Goal: Information Seeking & Learning: Learn about a topic

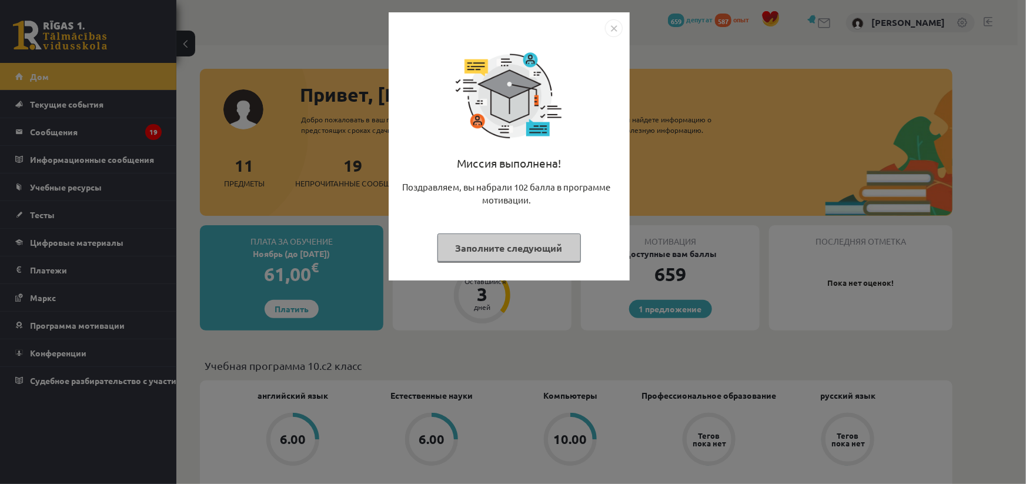
click at [616, 24] on img "Закрывать" at bounding box center [614, 28] width 18 height 18
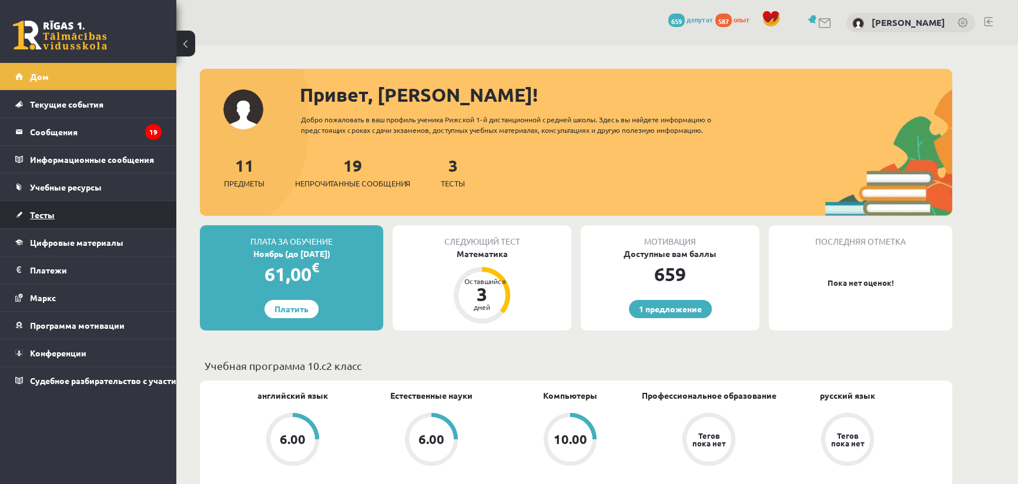
click at [49, 211] on font "Тесты" at bounding box center [42, 214] width 25 height 11
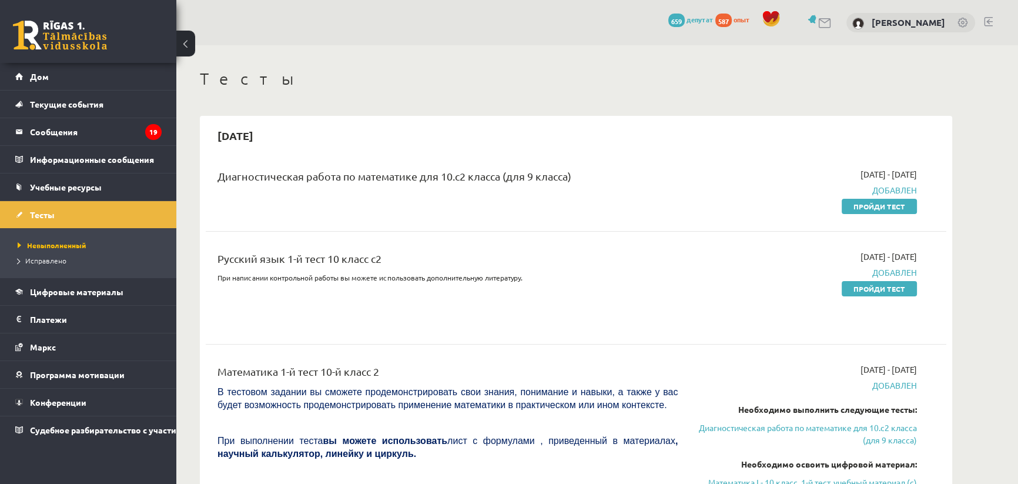
scroll to position [53, 0]
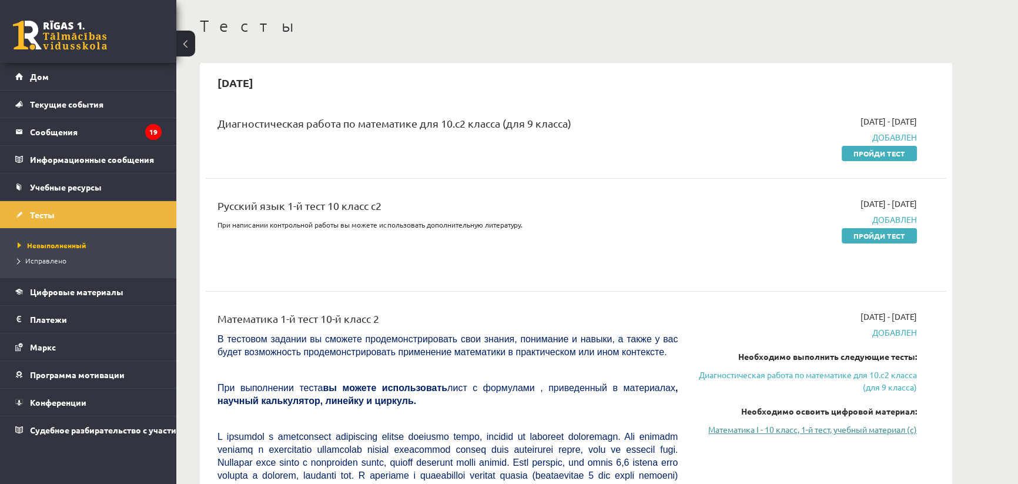
click at [850, 431] on font "Математика I - 10 класс, 1-й тест, учебный материал (c)" at bounding box center [813, 429] width 209 height 11
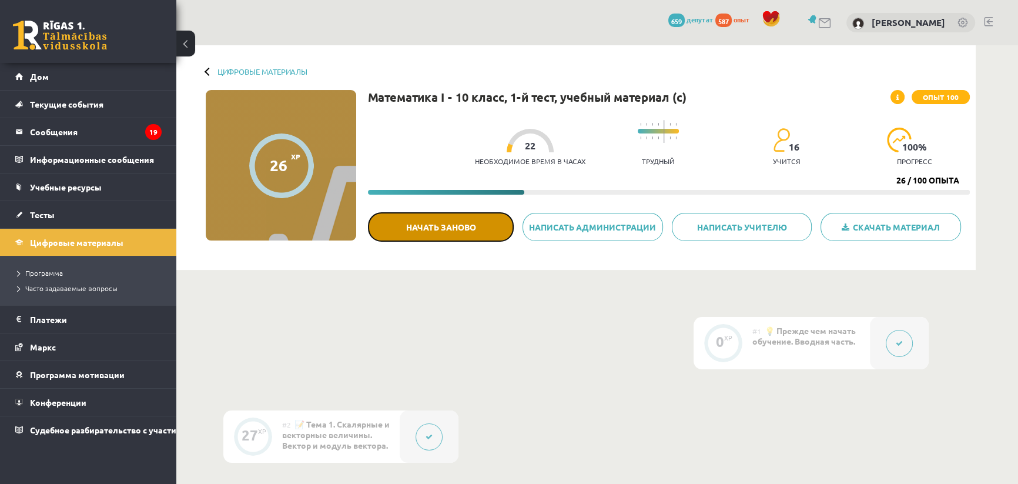
click at [467, 224] on font "Начать заново" at bounding box center [441, 227] width 70 height 11
click at [886, 342] on button at bounding box center [899, 343] width 27 height 27
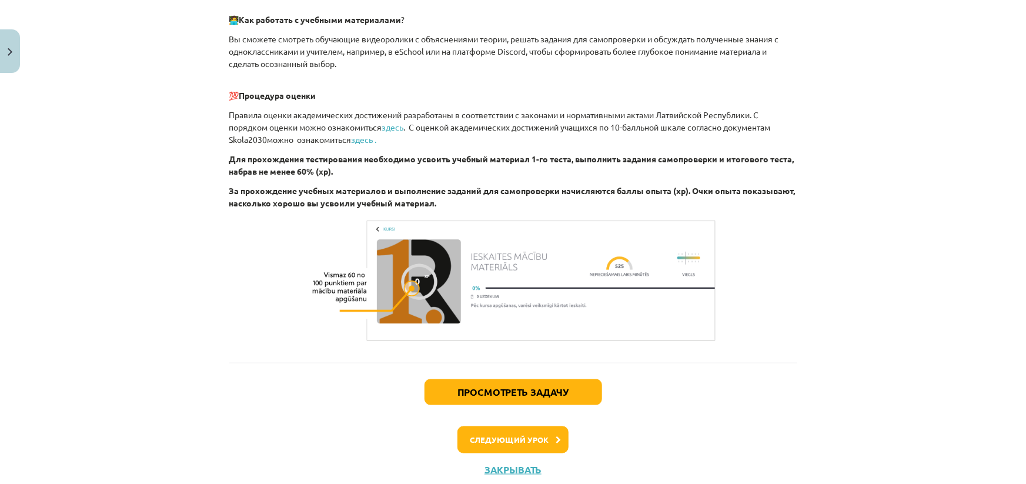
scroll to position [684, 0]
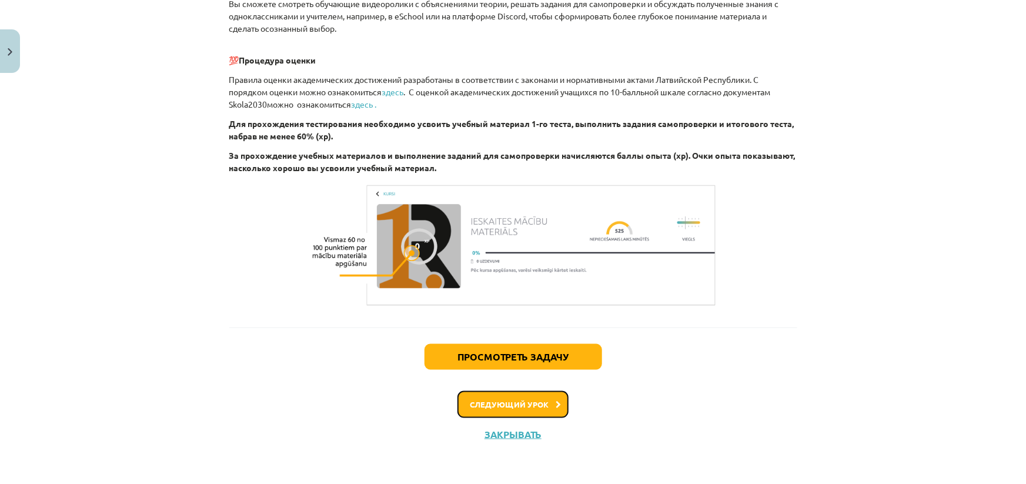
click at [516, 406] on font "Следующий урок" at bounding box center [509, 404] width 79 height 10
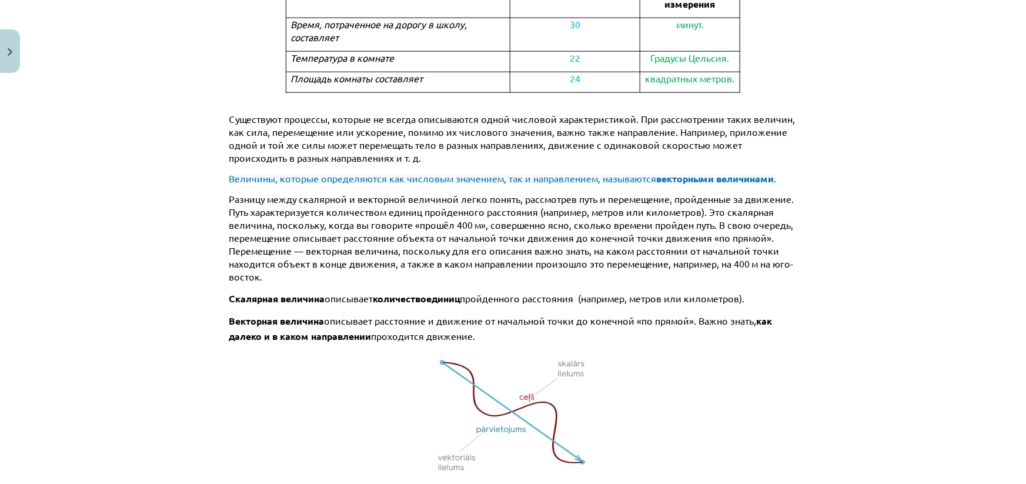
scroll to position [884, 0]
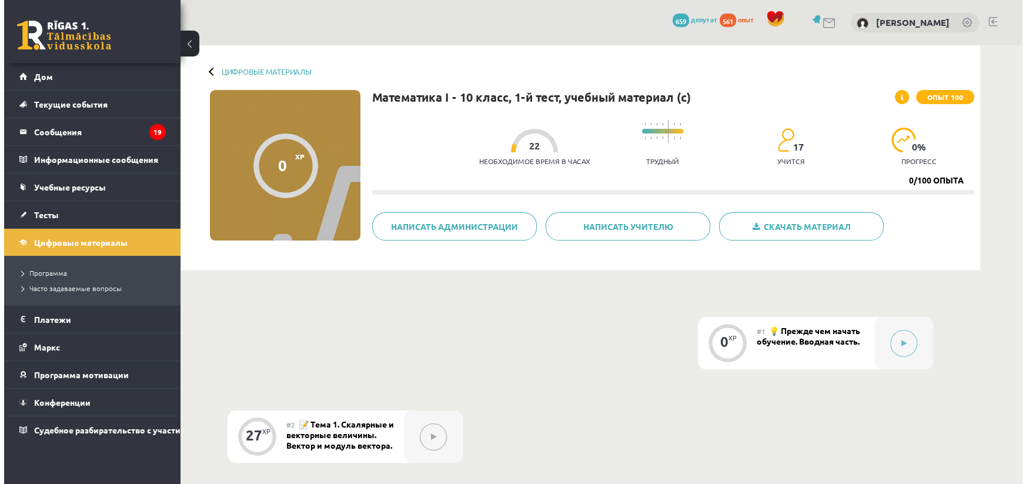
scroll to position [106, 0]
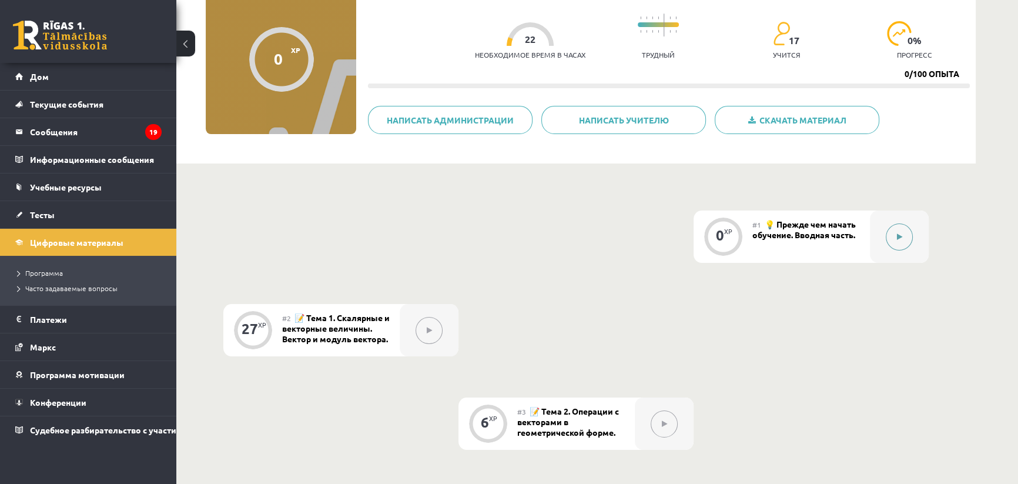
click at [897, 236] on icon at bounding box center [899, 236] width 5 height 7
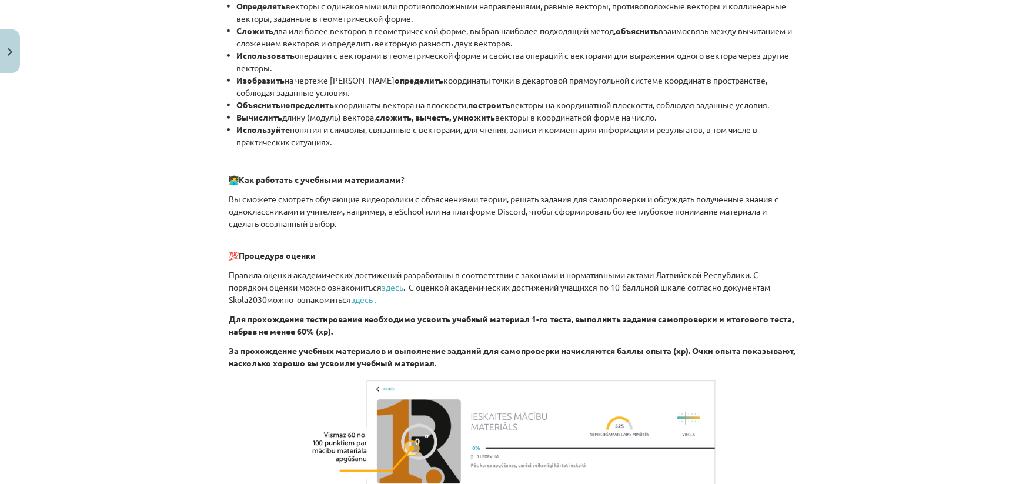
scroll to position [647, 0]
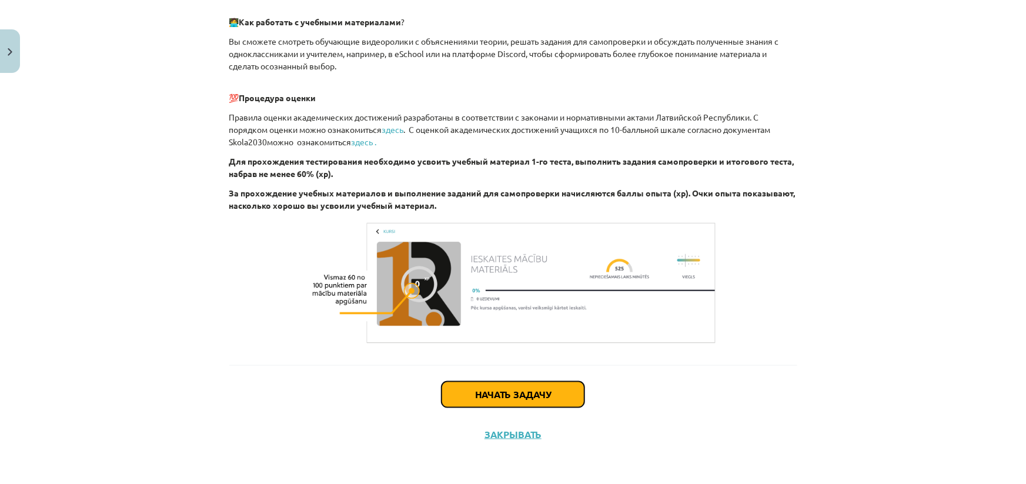
click at [489, 392] on font "Начать задачу" at bounding box center [513, 394] width 76 height 12
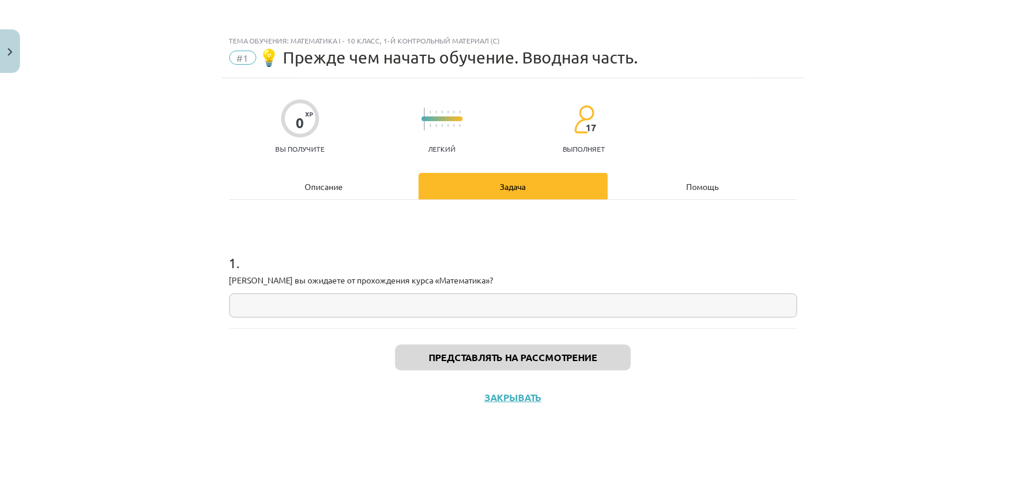
click at [369, 306] on input "text" at bounding box center [513, 305] width 568 height 24
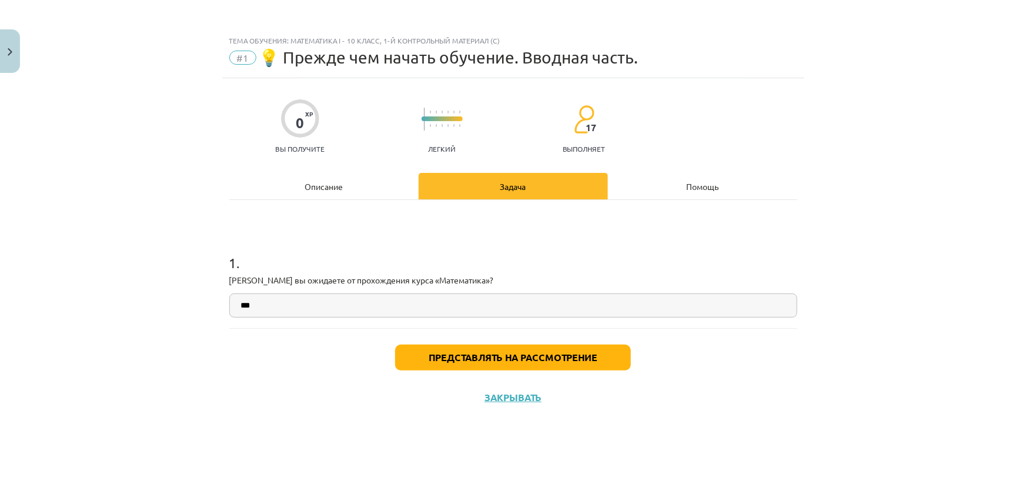
type input "***"
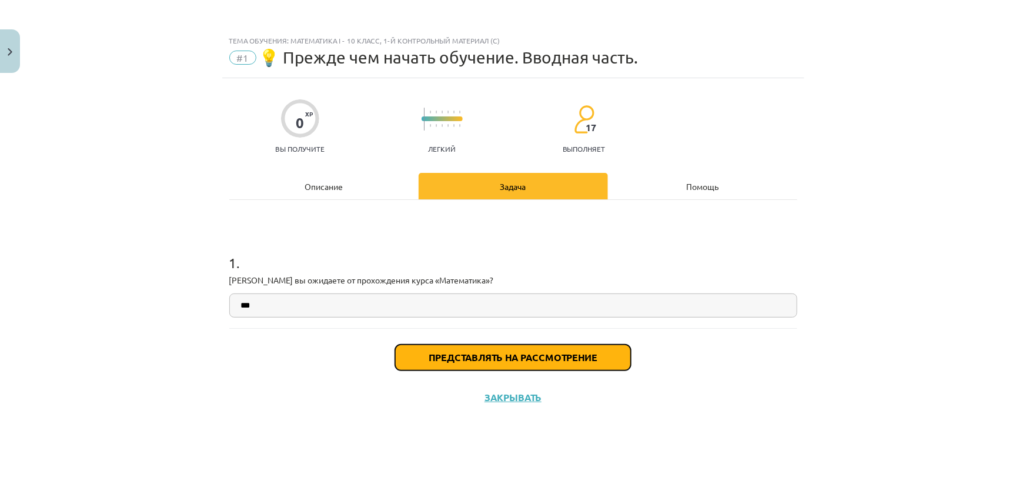
click at [496, 363] on font "Представлять на рассмотрение" at bounding box center [513, 357] width 169 height 12
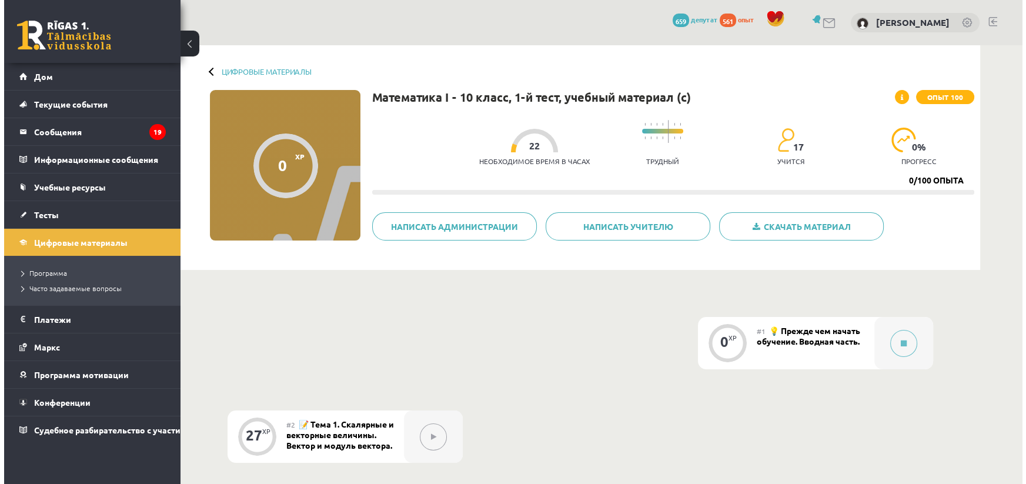
scroll to position [106, 0]
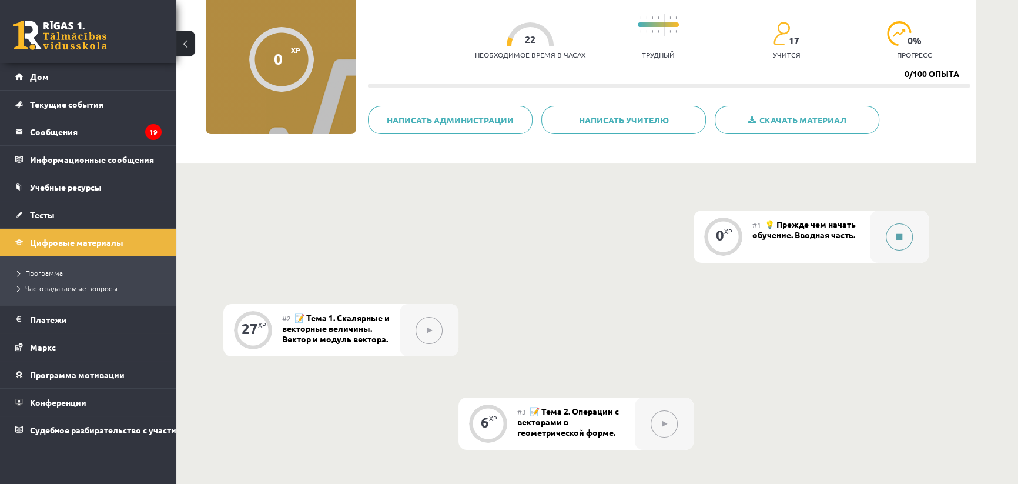
click at [892, 238] on button at bounding box center [899, 236] width 27 height 27
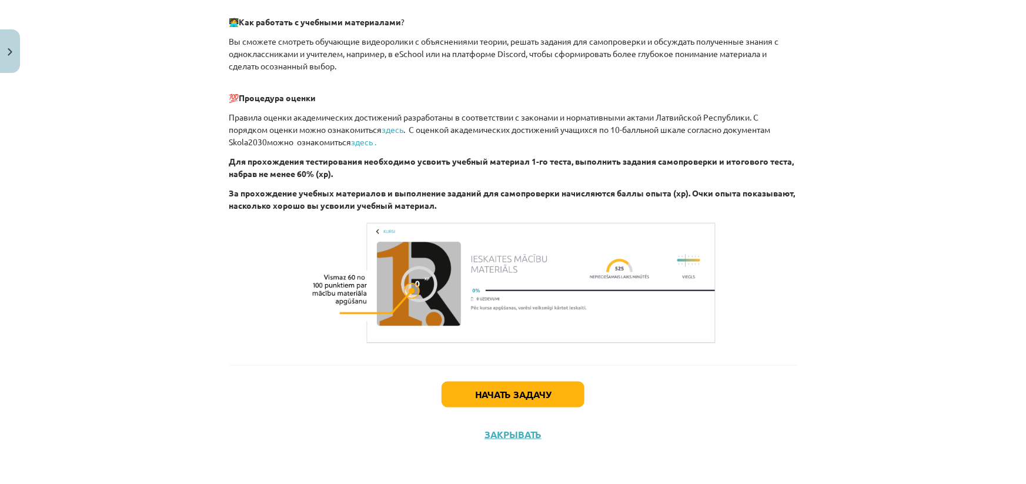
scroll to position [647, 0]
click at [514, 399] on font "Начать задачу" at bounding box center [513, 394] width 76 height 12
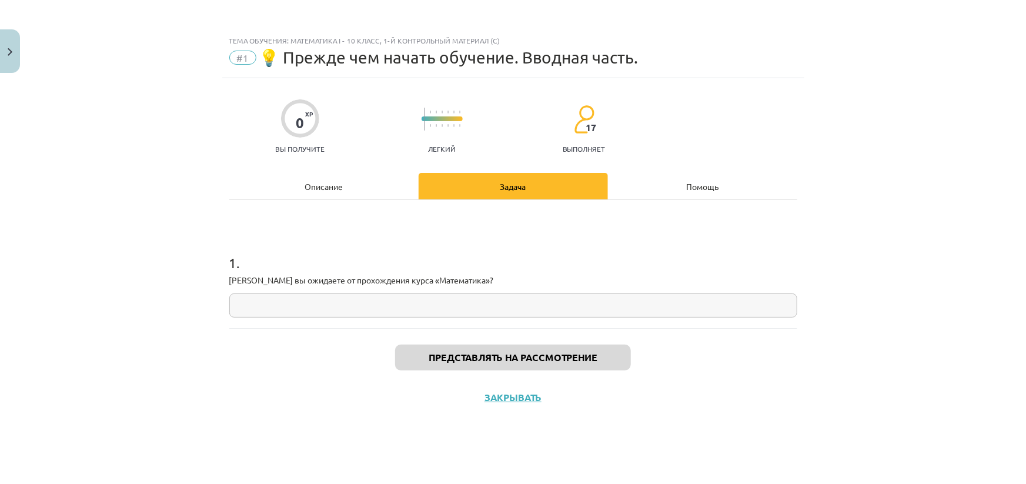
click at [396, 308] on input "text" at bounding box center [513, 305] width 568 height 24
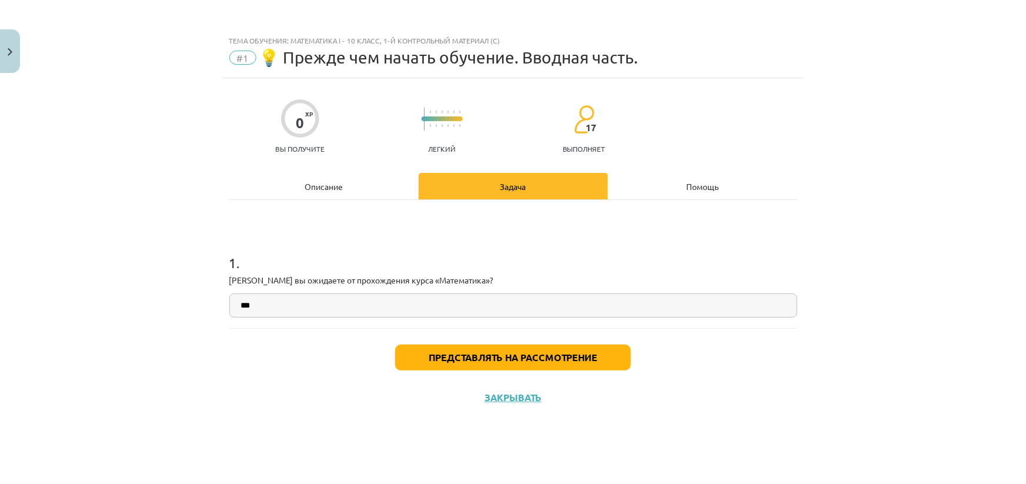
type input "***"
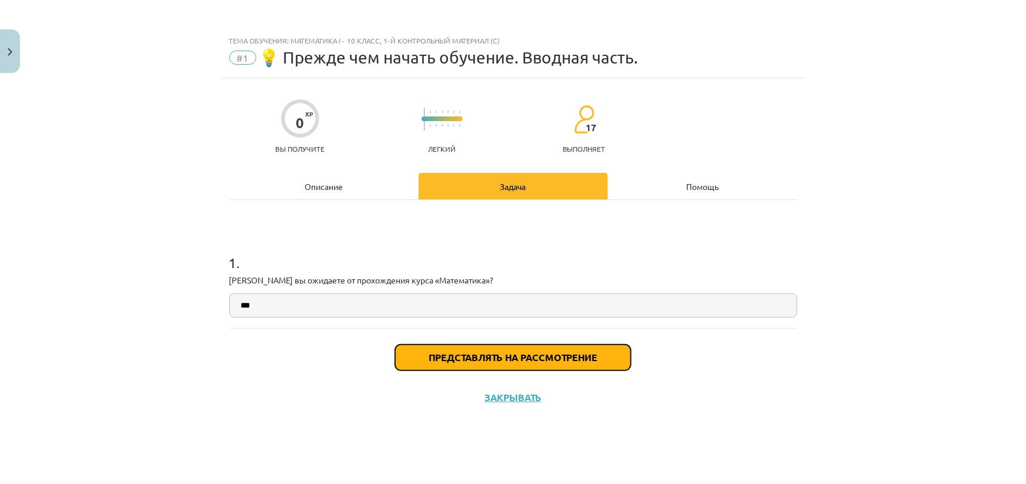
click at [503, 362] on button "Представлять на рассмотрение" at bounding box center [513, 358] width 236 height 26
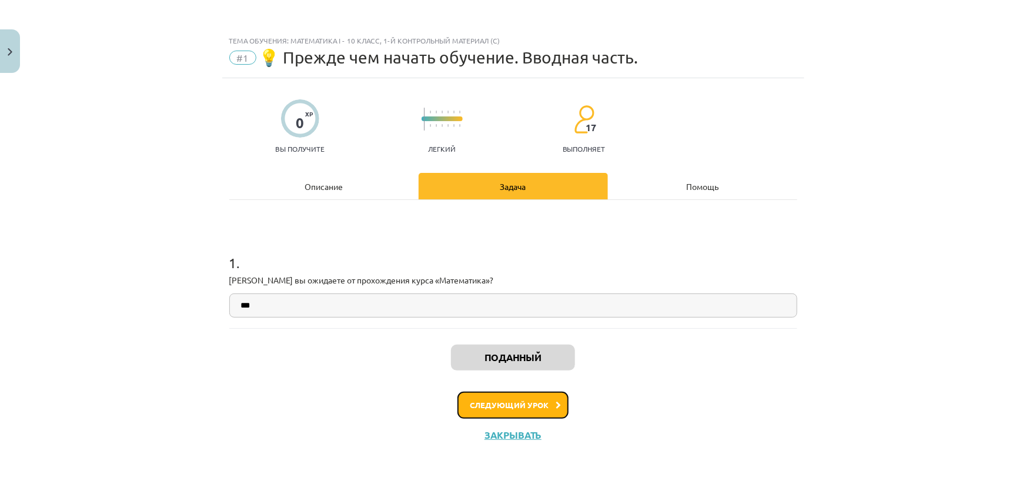
click at [495, 402] on font "Следующий урок" at bounding box center [509, 405] width 79 height 10
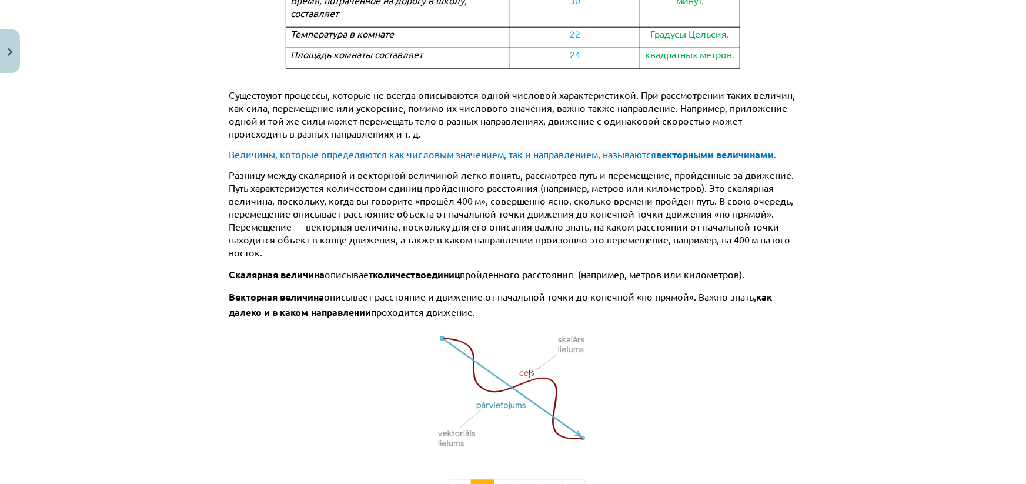
scroll to position [847, 0]
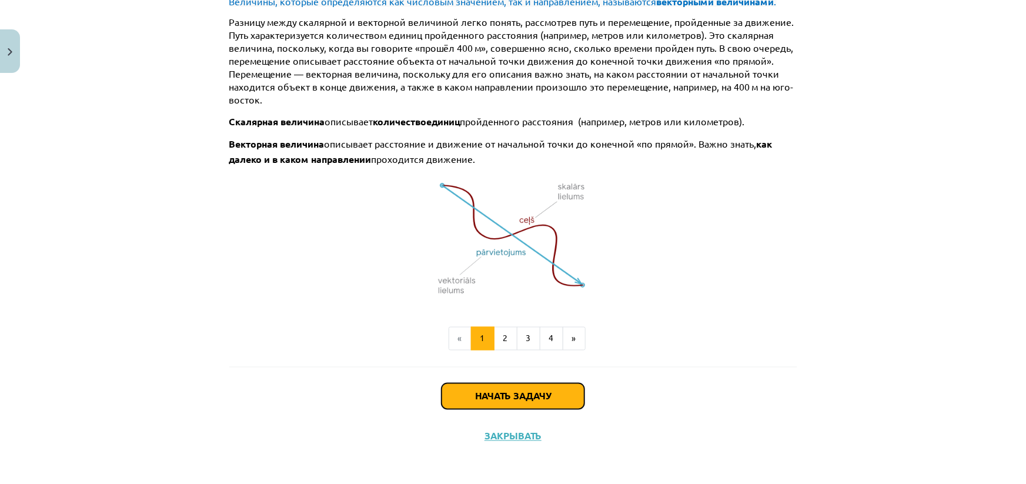
click at [523, 383] on button "Начать задачу" at bounding box center [513, 396] width 143 height 26
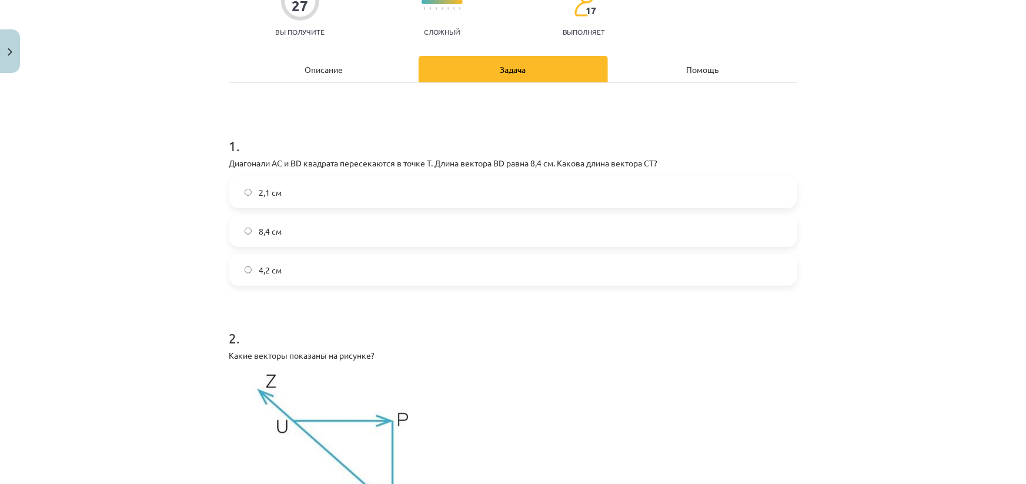
scroll to position [82, 0]
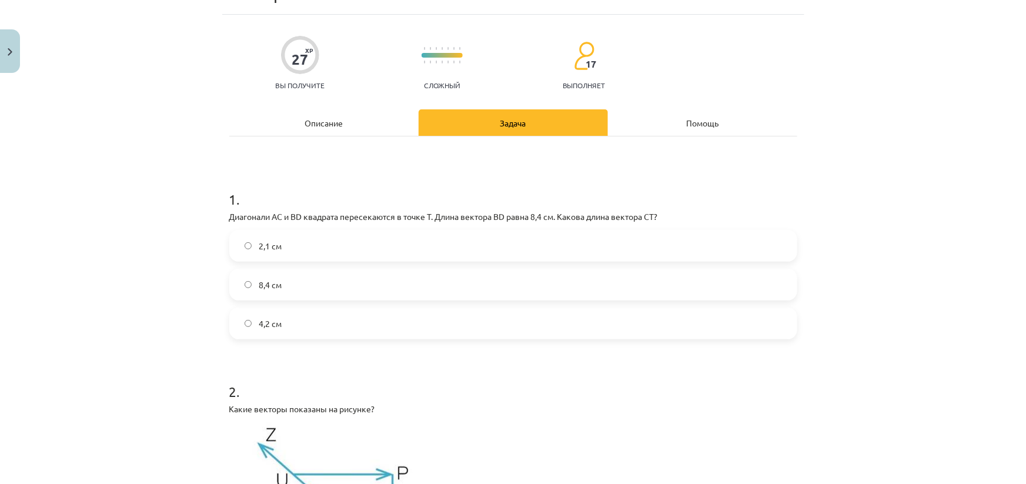
click at [278, 320] on label "4,2 см" at bounding box center [514, 323] width 566 height 29
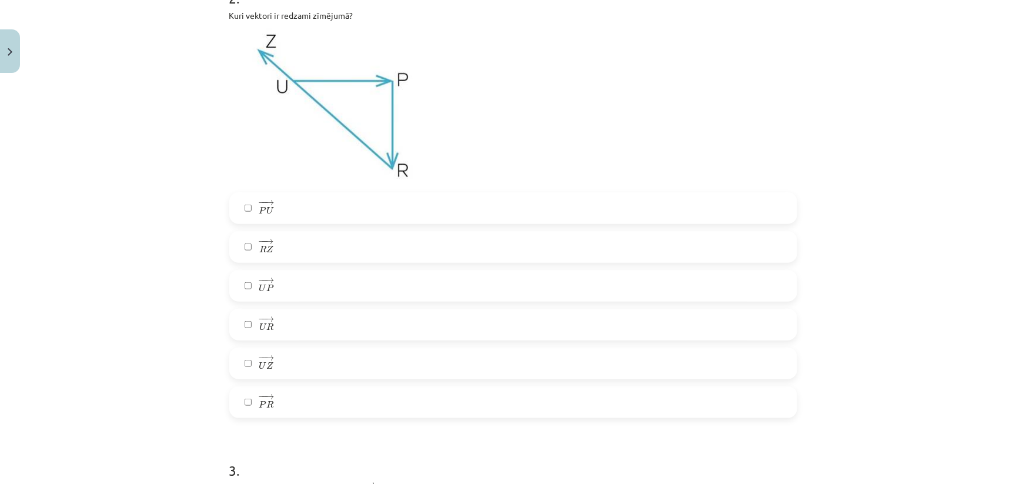
scroll to position [438, 0]
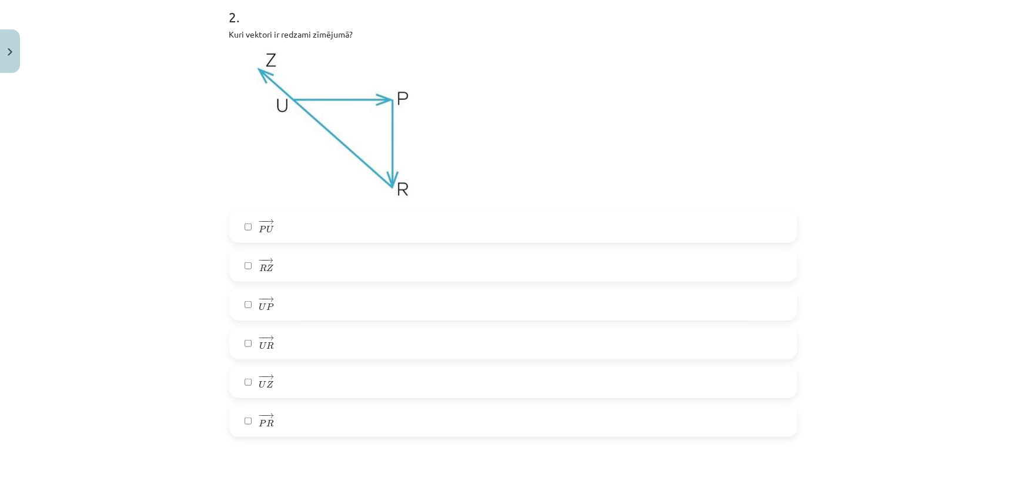
click at [259, 271] on span "R" at bounding box center [262, 268] width 7 height 8
click at [252, 379] on label "− − → U Z U Z →" at bounding box center [514, 382] width 566 height 29
click at [279, 302] on label "− − → U P U P →" at bounding box center [514, 304] width 566 height 29
click at [265, 417] on span "→" at bounding box center [269, 415] width 9 height 5
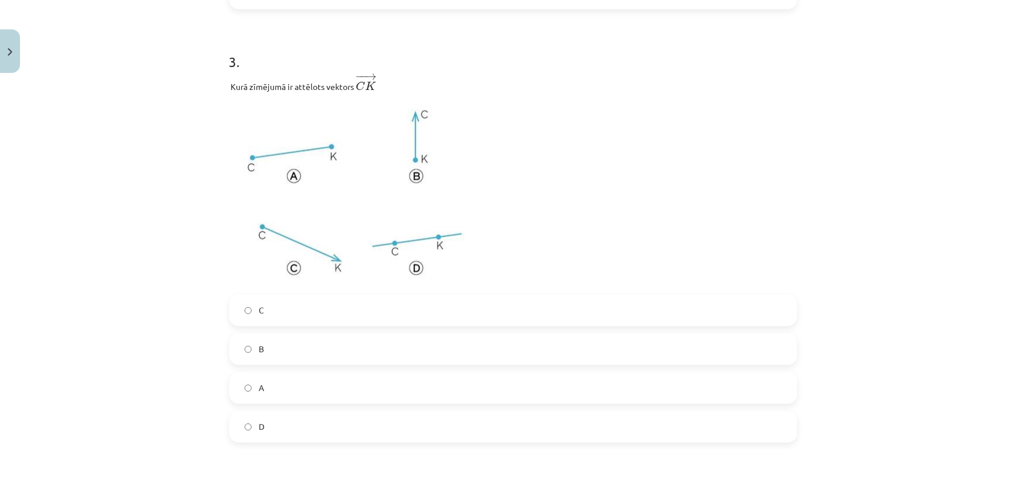
scroll to position [919, 0]
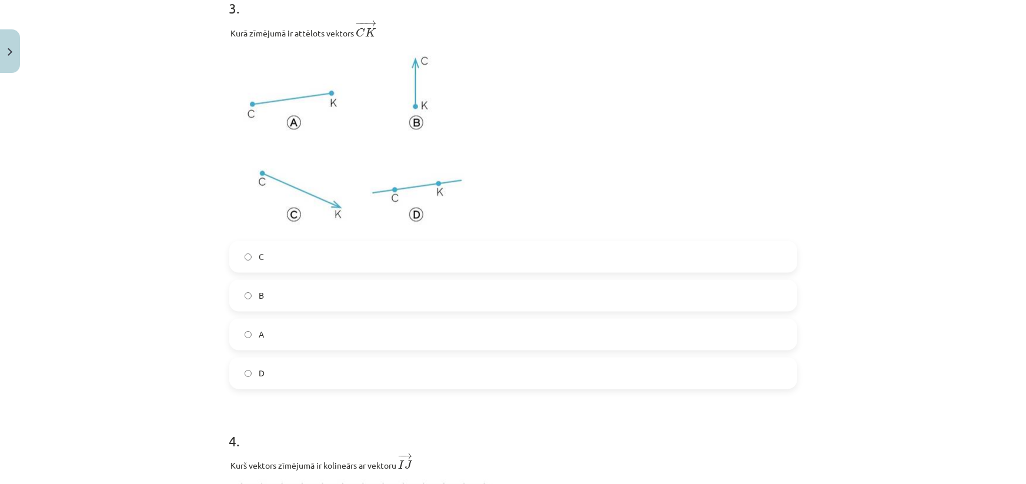
click at [265, 257] on label "C" at bounding box center [514, 256] width 566 height 29
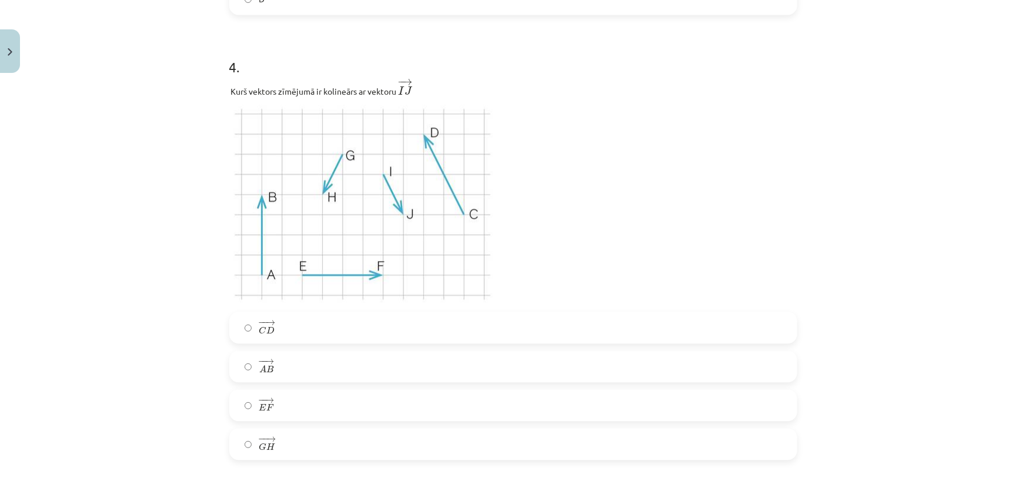
scroll to position [1347, 0]
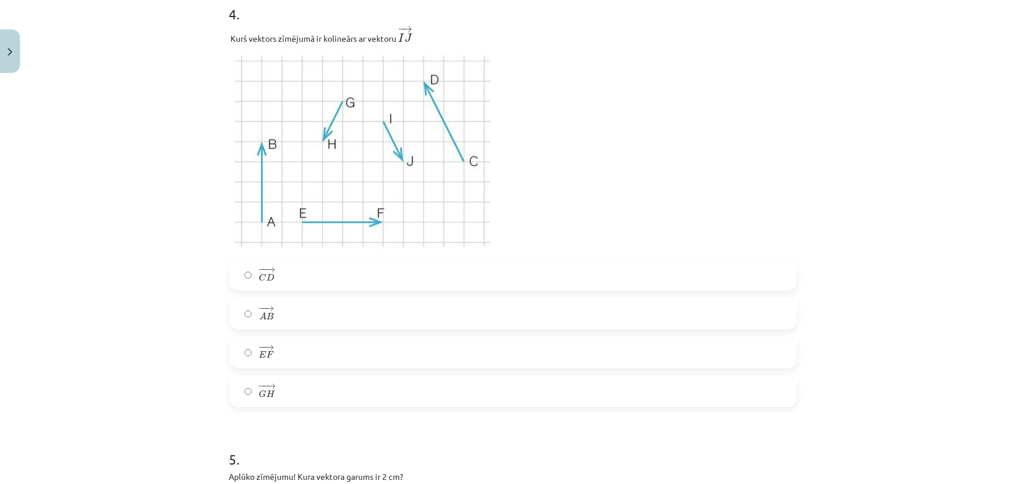
drag, startPoint x: 302, startPoint y: 273, endPoint x: 309, endPoint y: 271, distance: 7.3
click at [305, 273] on label "− − → C D C D →" at bounding box center [514, 274] width 566 height 29
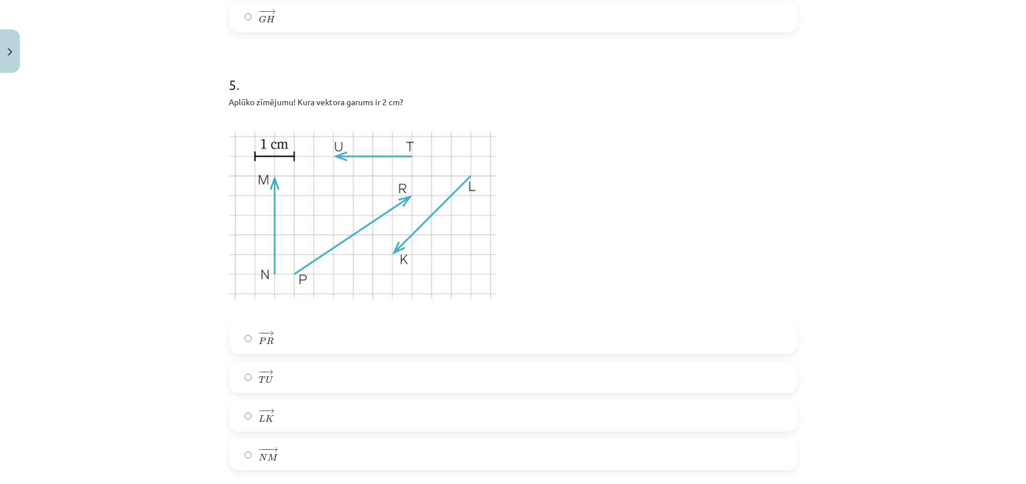
scroll to position [1775, 0]
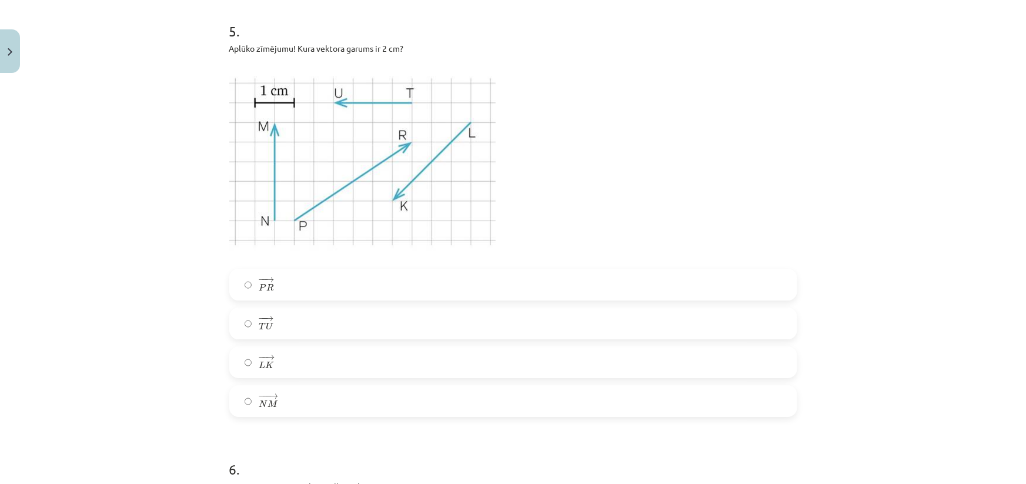
click at [282, 320] on label "− − → T U T U →" at bounding box center [514, 323] width 566 height 29
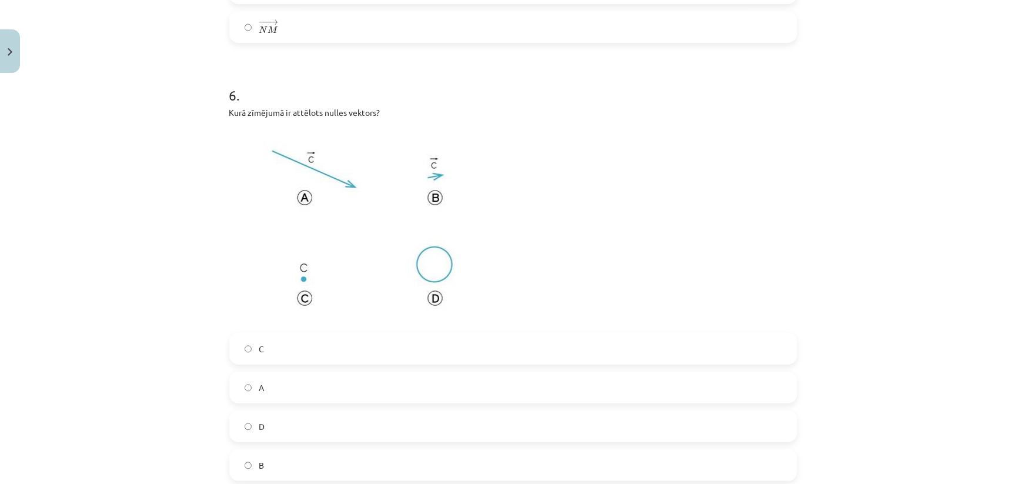
scroll to position [2202, 0]
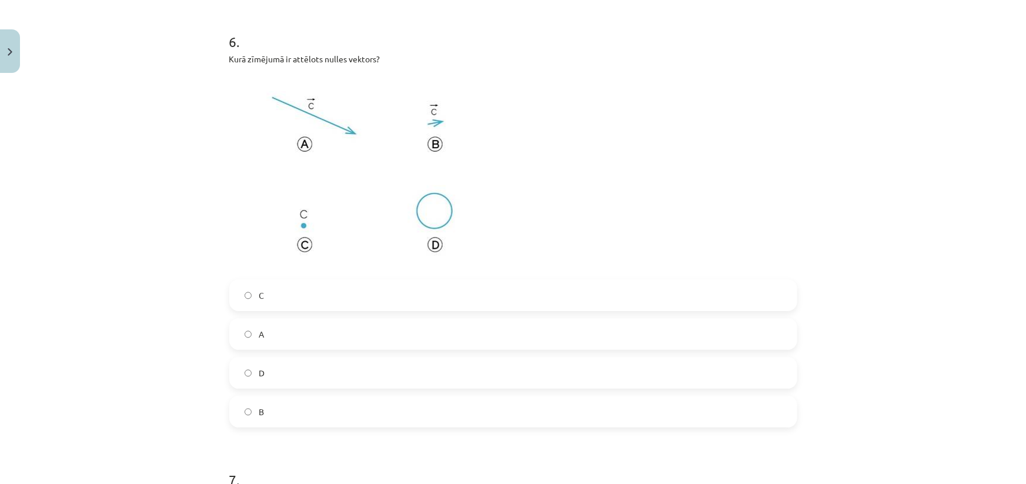
click at [259, 408] on span "B" at bounding box center [261, 412] width 5 height 12
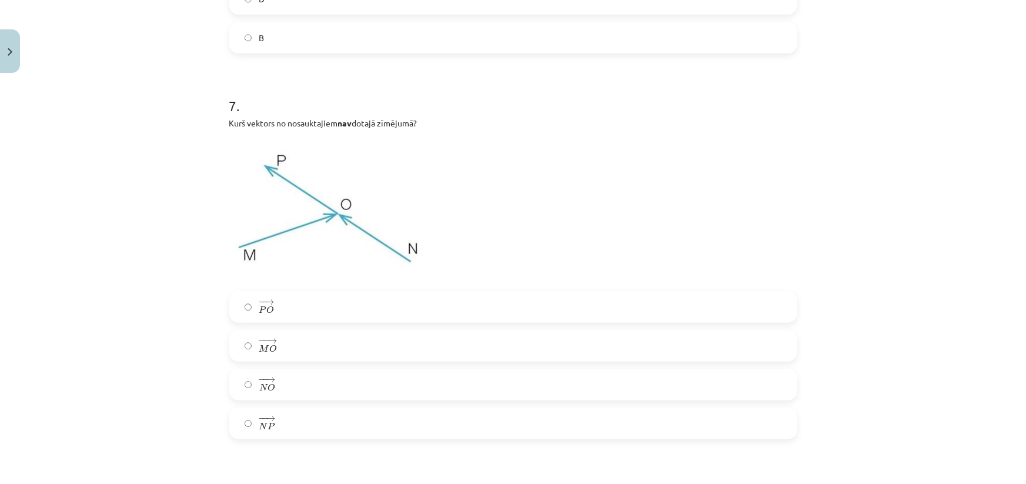
scroll to position [2630, 0]
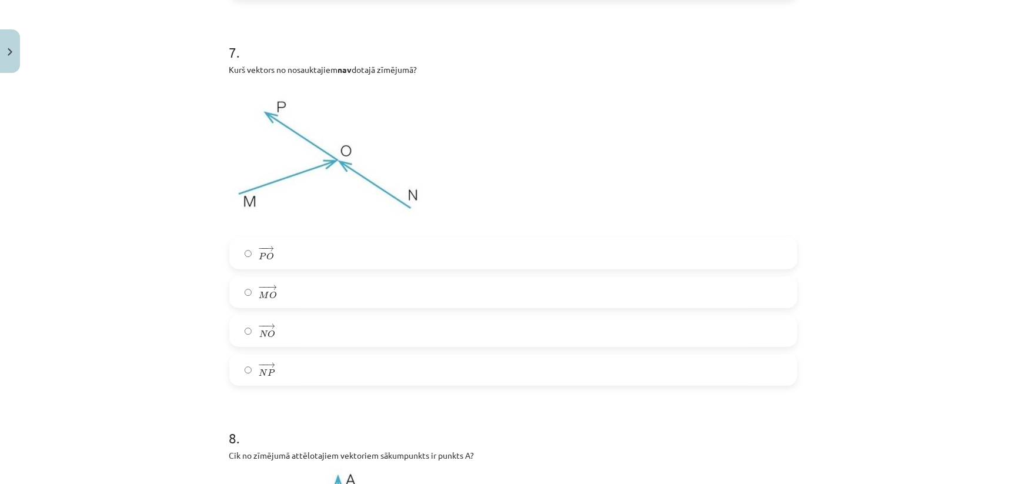
click at [300, 252] on label "− − → P O P O →" at bounding box center [514, 253] width 566 height 29
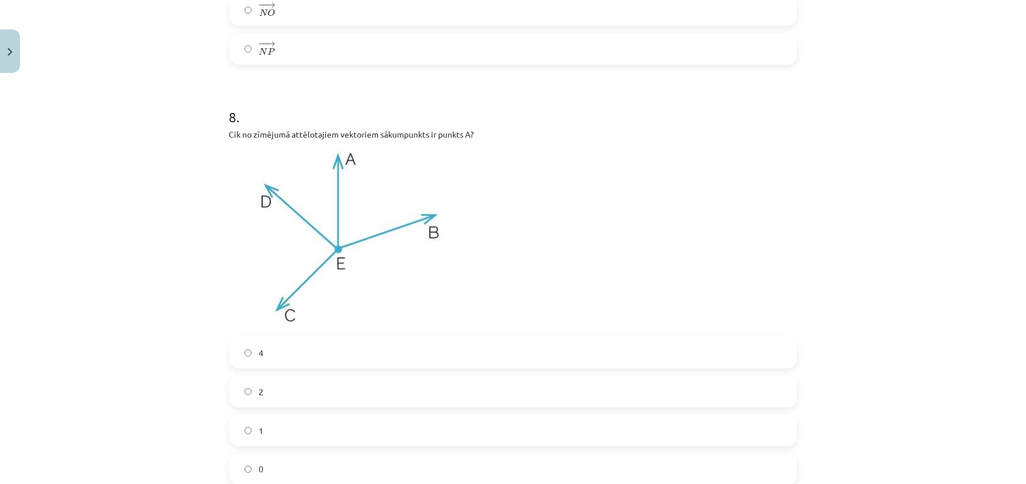
scroll to position [3004, 0]
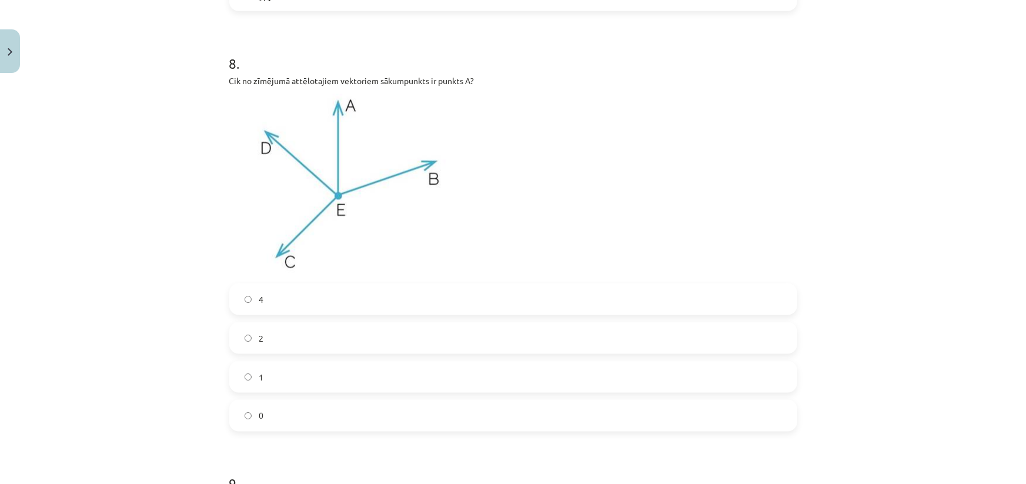
click at [259, 411] on span "0" at bounding box center [261, 416] width 5 height 12
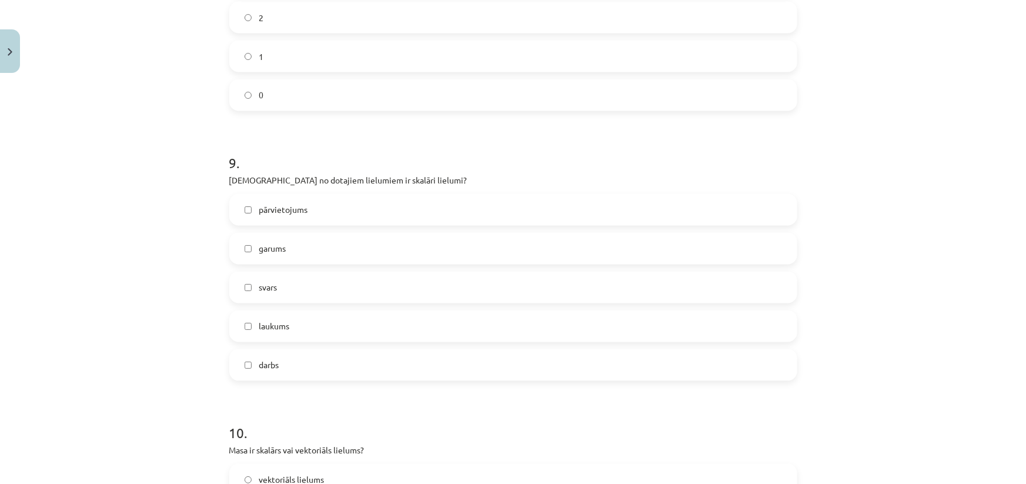
scroll to position [3378, 0]
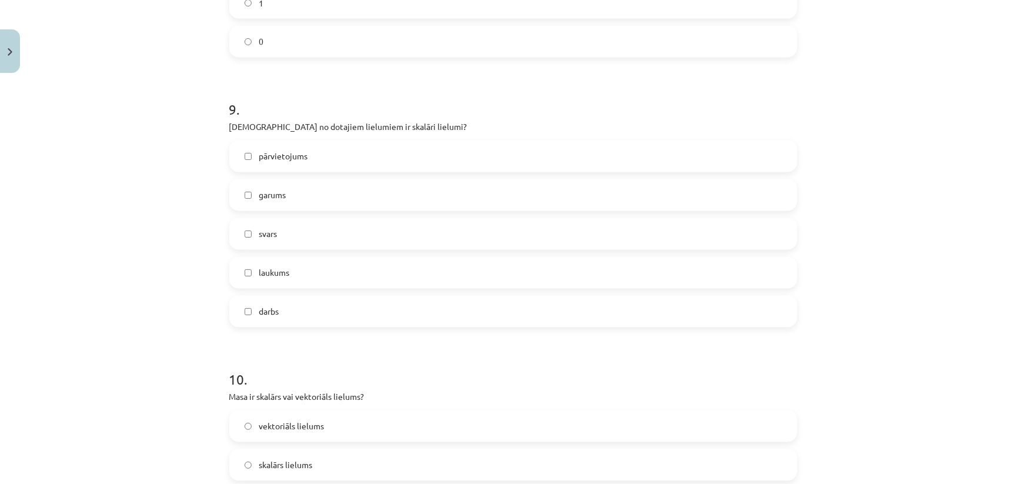
click at [283, 188] on label "garums" at bounding box center [514, 195] width 566 height 29
click at [275, 308] on span "darbs" at bounding box center [269, 312] width 20 height 12
click at [281, 278] on span "laukums" at bounding box center [274, 273] width 31 height 12
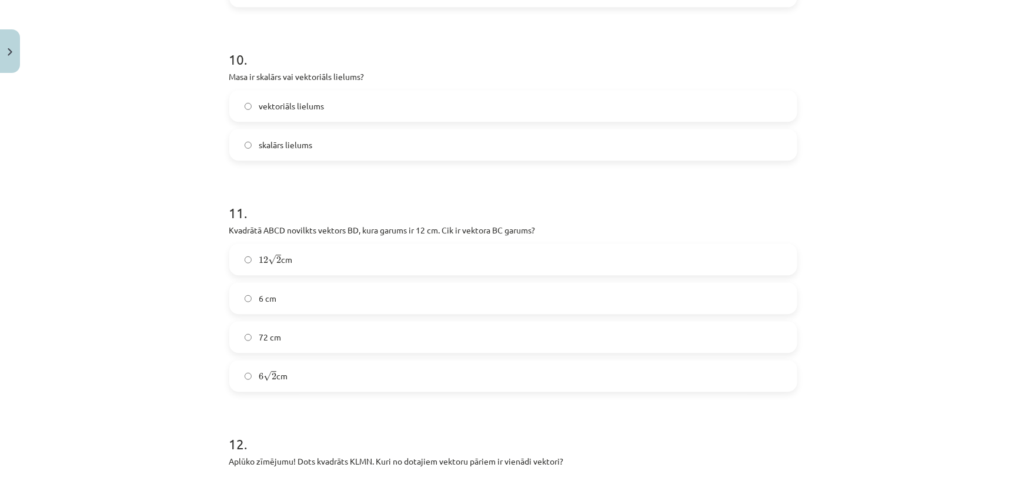
scroll to position [3646, 0]
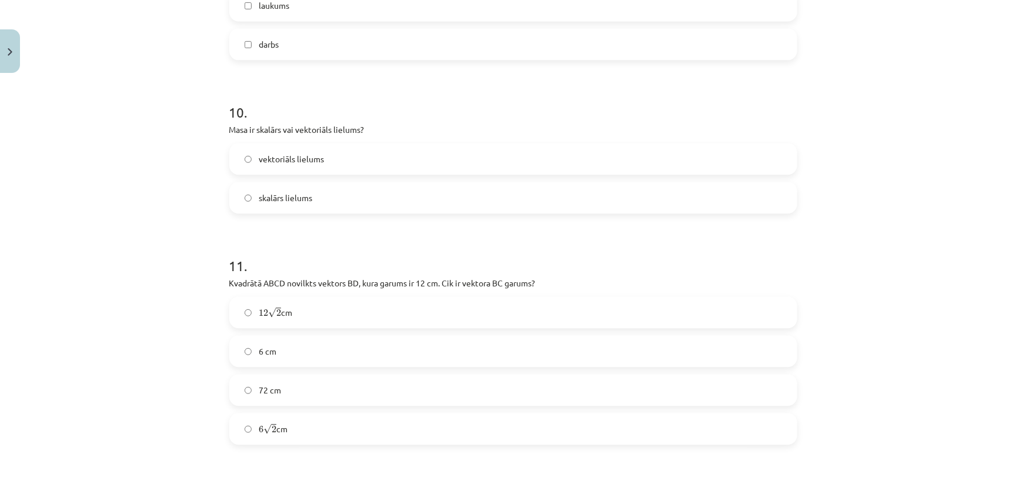
click at [324, 158] on label "vektoriāls lielums" at bounding box center [514, 158] width 566 height 29
click at [309, 198] on label "skalārs lielums" at bounding box center [514, 197] width 566 height 29
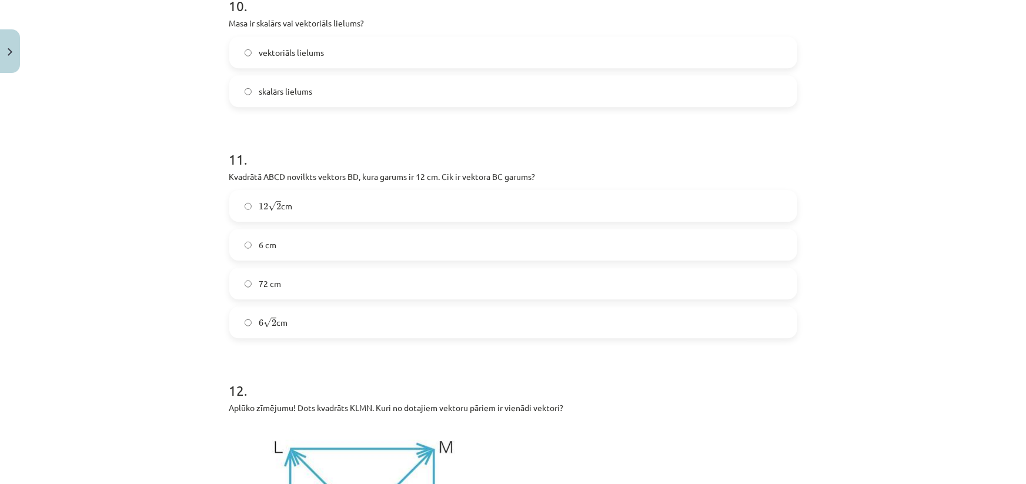
scroll to position [3806, 0]
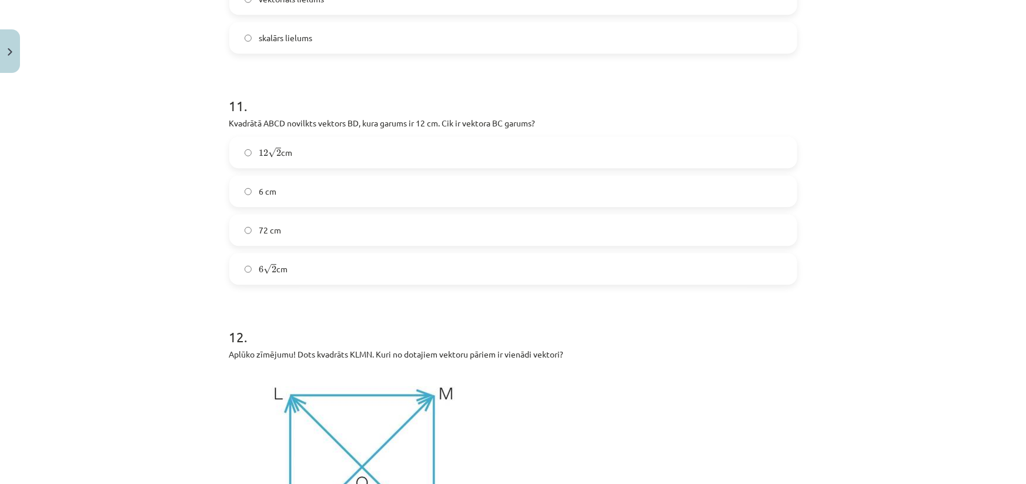
click at [280, 265] on span "6 √ 2 6 2 cm" at bounding box center [273, 269] width 29 height 12
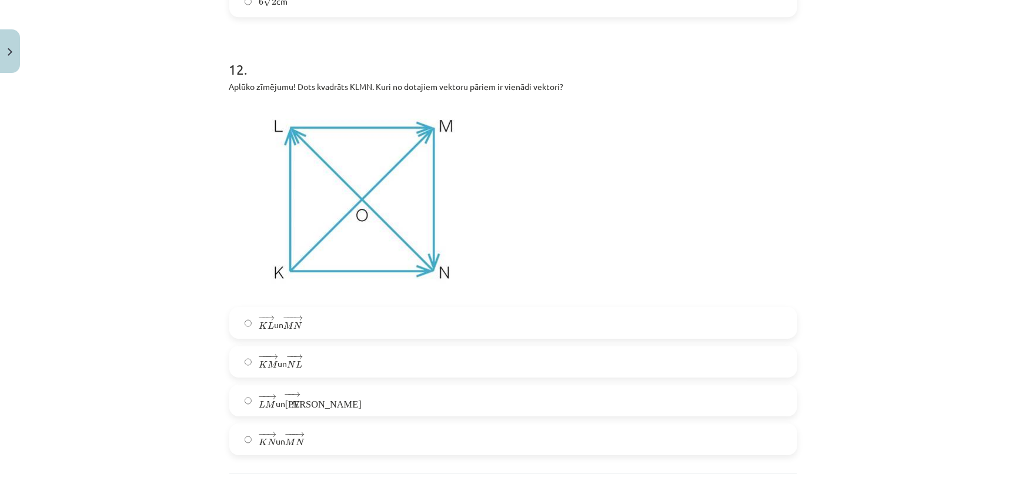
scroll to position [4127, 0]
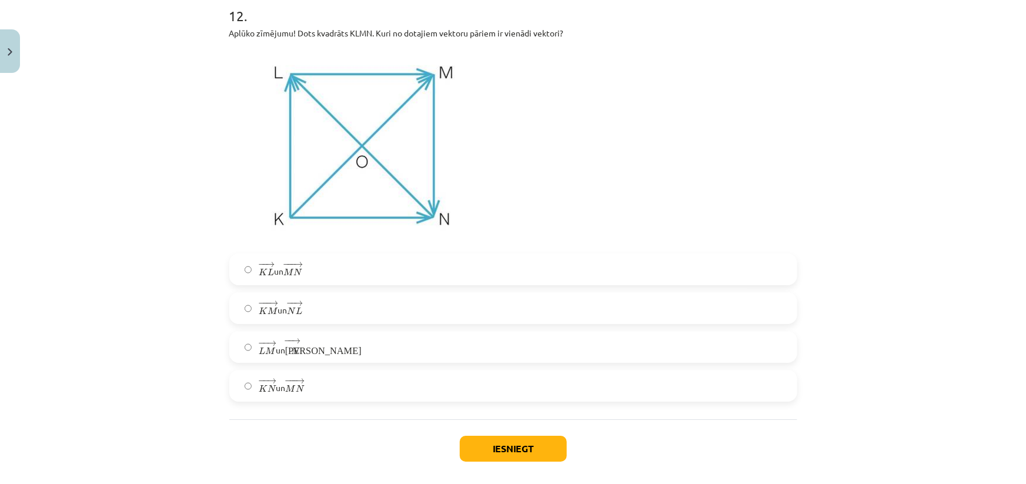
click at [305, 269] on label "− − → K L K L → un − −− → M N M N →" at bounding box center [514, 269] width 566 height 29
click at [300, 349] on label "− − → L M L M → un − − → К N К N →" at bounding box center [514, 346] width 566 height 29
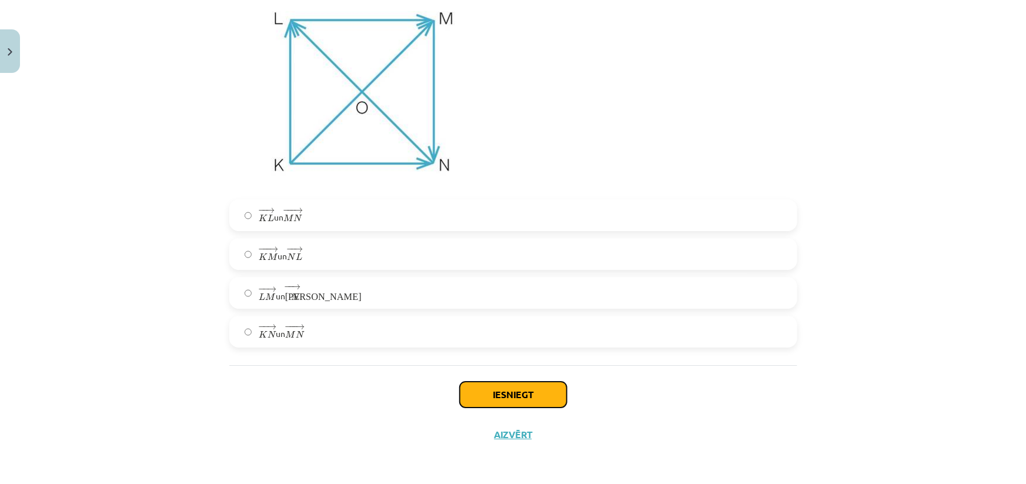
click at [501, 388] on button "Iesniegt" at bounding box center [513, 395] width 107 height 26
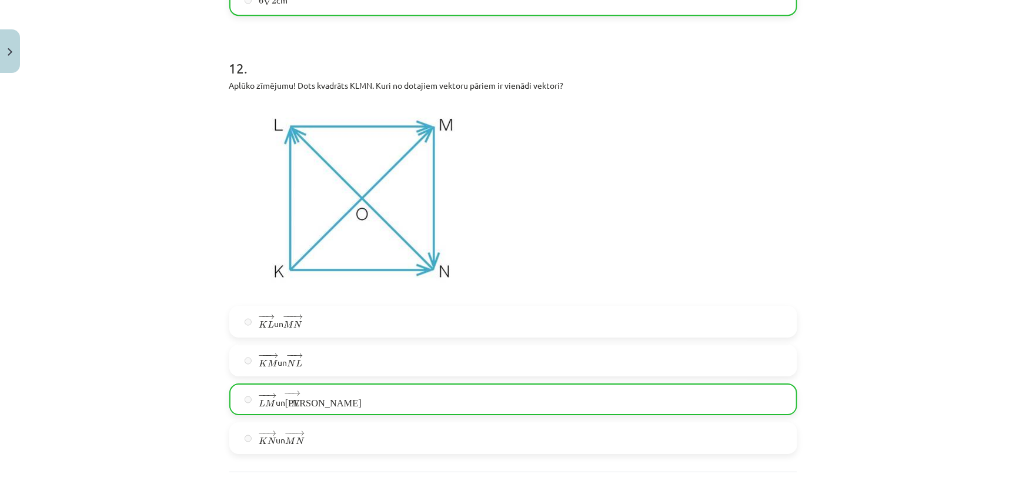
scroll to position [4218, 0]
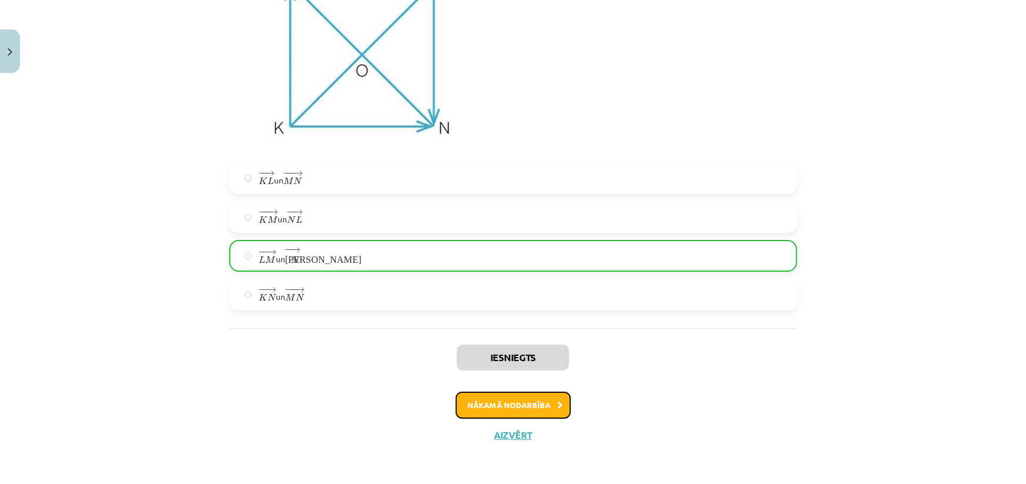
click at [495, 406] on button "Nākamā nodarbība" at bounding box center [513, 405] width 115 height 27
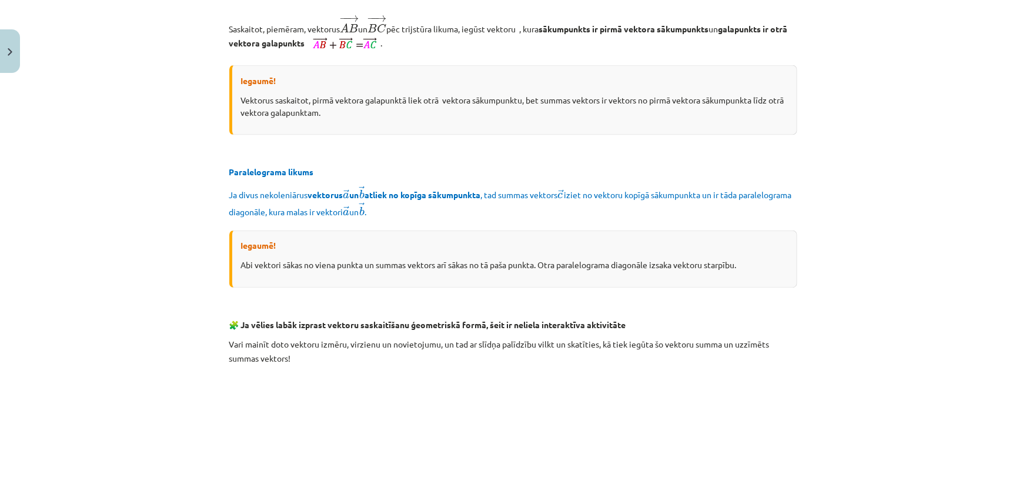
scroll to position [1045, 0]
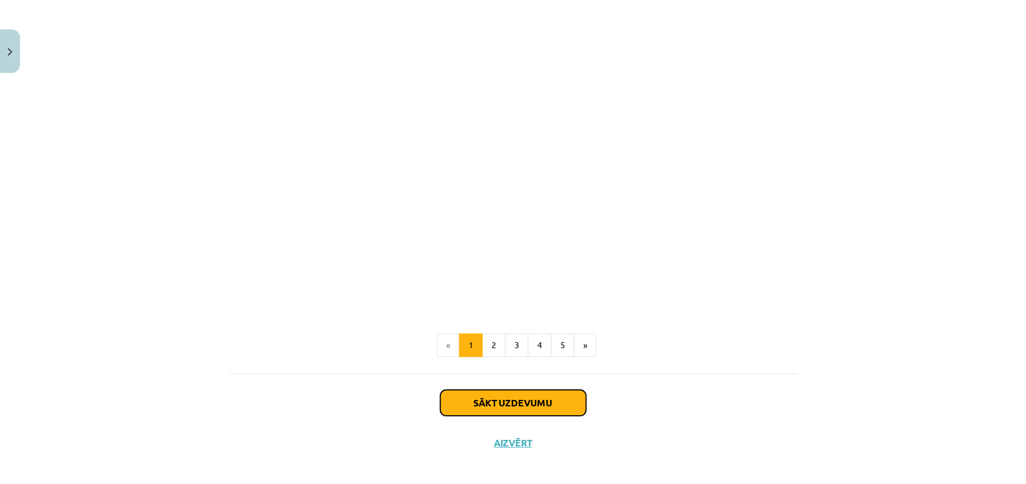
click at [506, 390] on button "Sākt uzdevumu" at bounding box center [513, 403] width 146 height 26
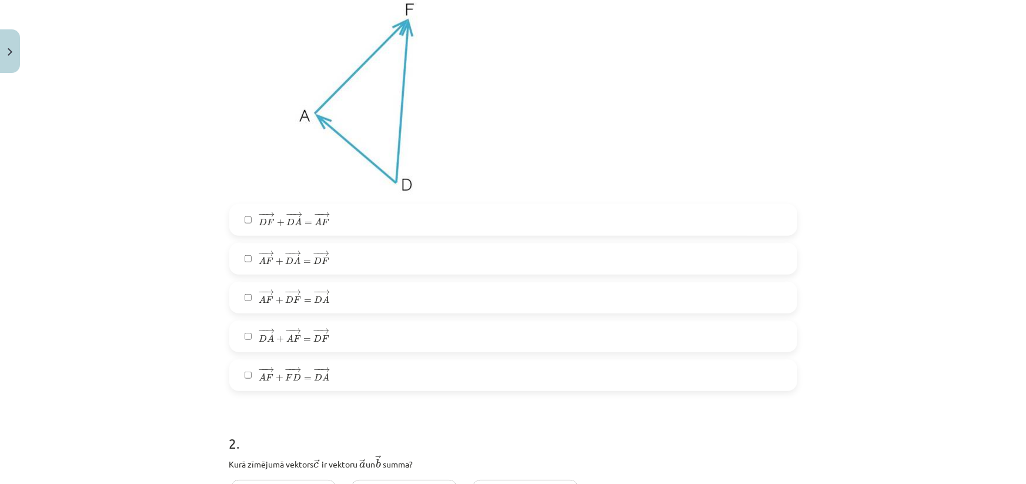
scroll to position [243, 0]
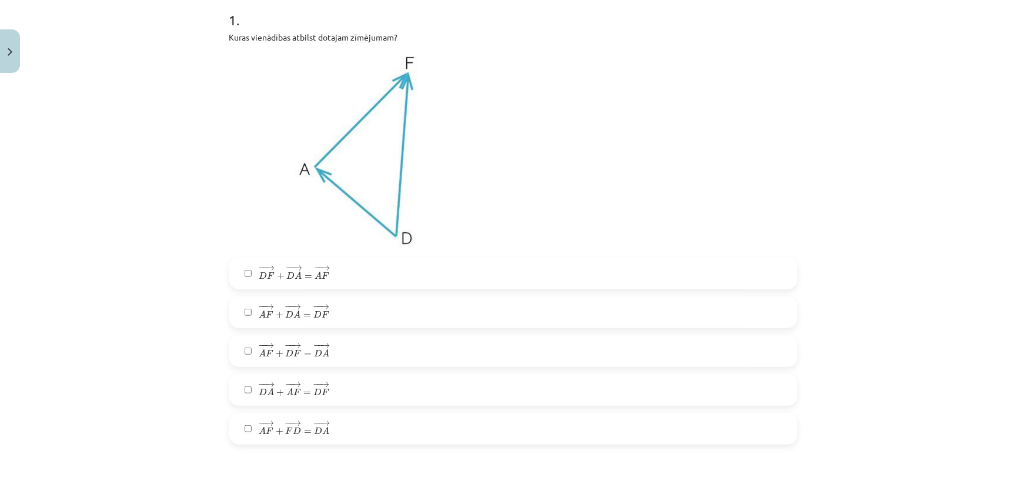
click at [303, 392] on span "=" at bounding box center [307, 394] width 8 height 4
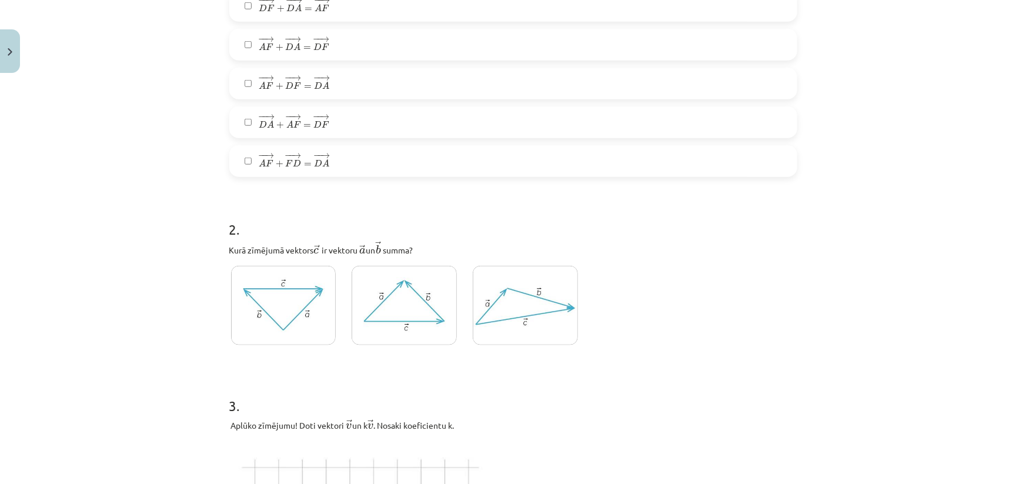
scroll to position [564, 0]
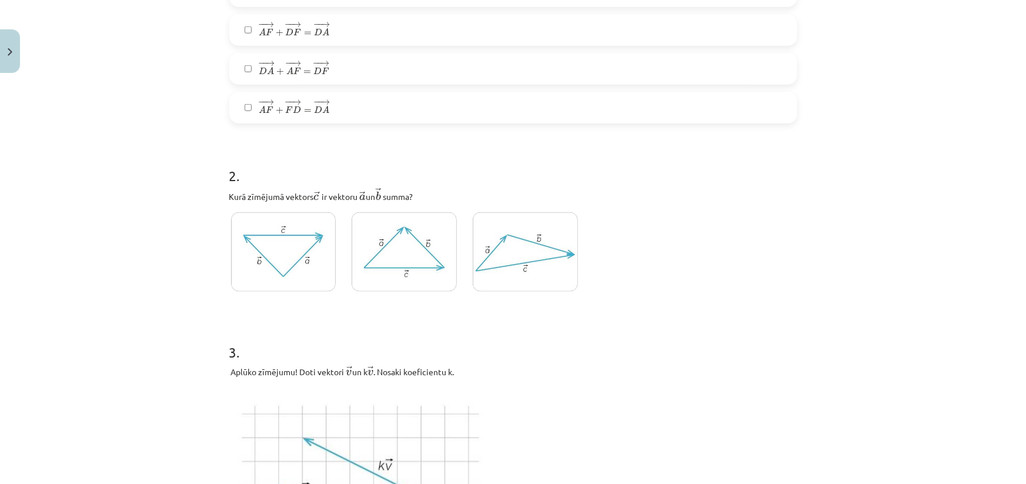
click at [496, 243] on img at bounding box center [525, 251] width 105 height 79
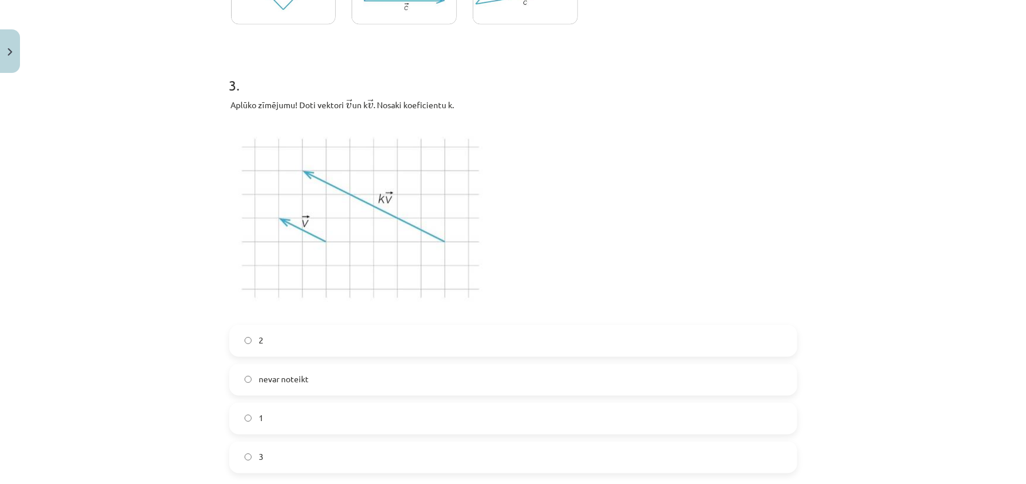
scroll to position [884, 0]
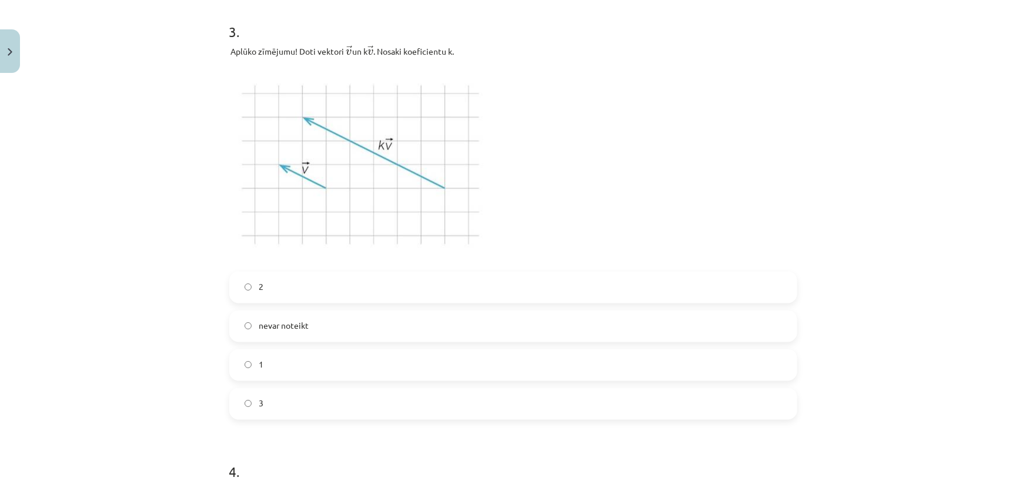
click at [299, 408] on label "3" at bounding box center [514, 403] width 566 height 29
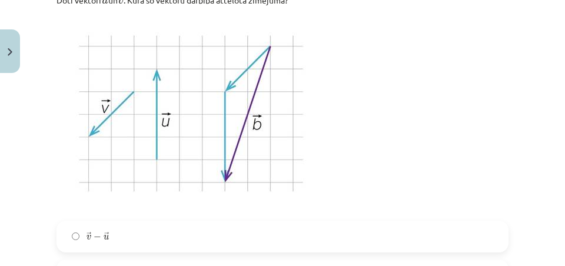
scroll to position [1494, 0]
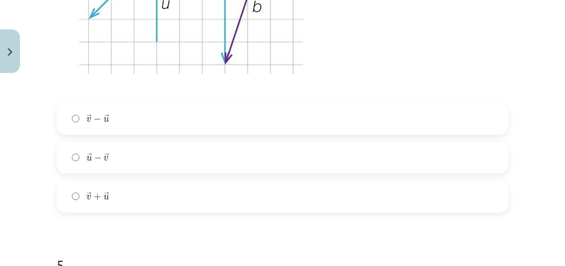
click at [78, 123] on label "→ v − → u v → − u →" at bounding box center [282, 118] width 449 height 29
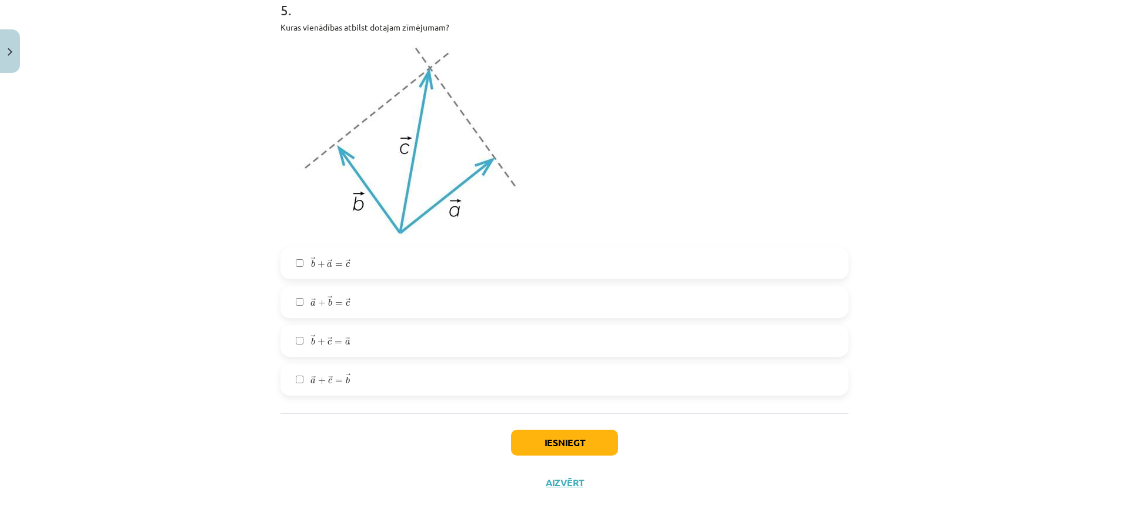
scroll to position [1689, 0]
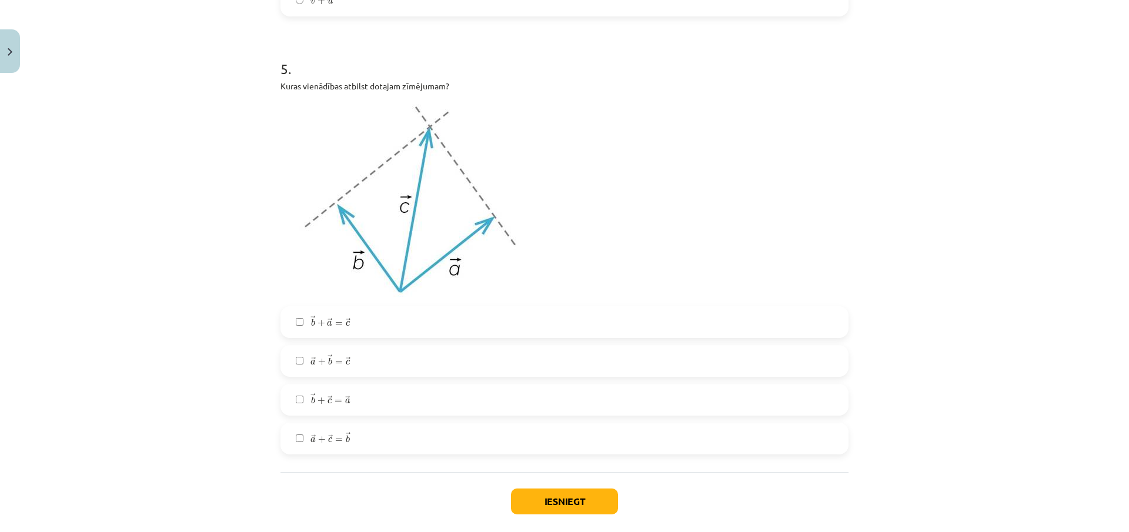
click at [335, 361] on span "=" at bounding box center [339, 363] width 8 height 4
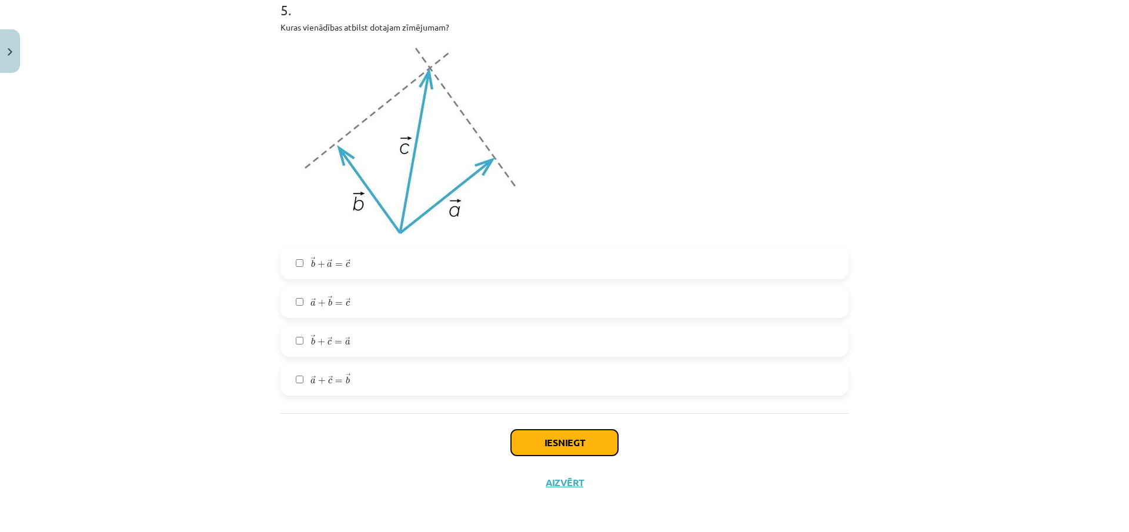
click at [564, 440] on button "Iesniegt" at bounding box center [564, 443] width 107 height 26
click at [301, 343] on label "→ b + → c = → a b → + c → = a →" at bounding box center [565, 340] width 566 height 29
click at [290, 261] on label "→ b + → a = → c b → + a → = c →" at bounding box center [565, 263] width 566 height 29
drag, startPoint x: 291, startPoint y: 336, endPoint x: 292, endPoint y: 348, distance: 12.4
click at [292, 348] on label "→ b + → c = → a b → + c → = a →" at bounding box center [565, 340] width 566 height 29
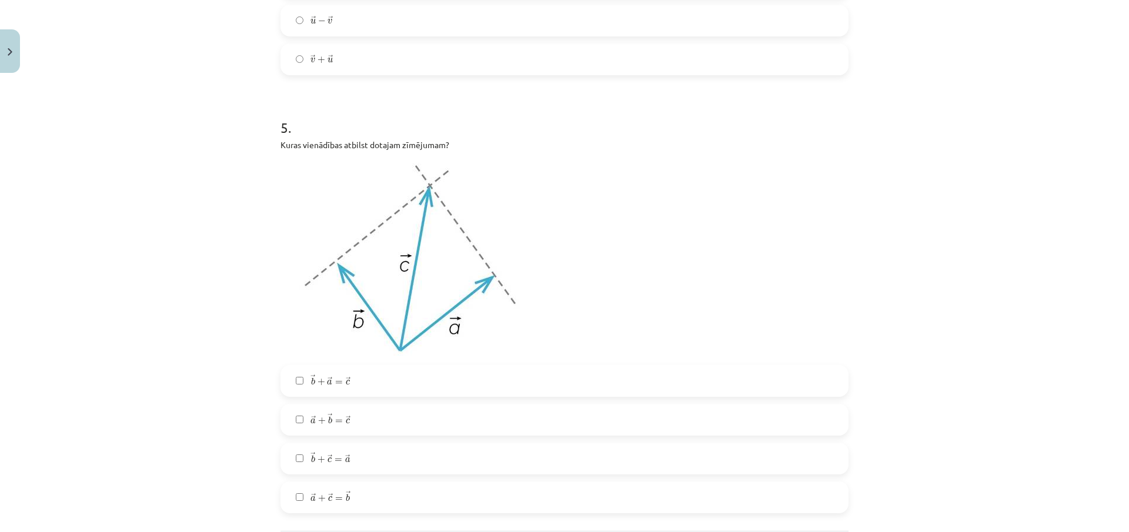
scroll to position [1454, 0]
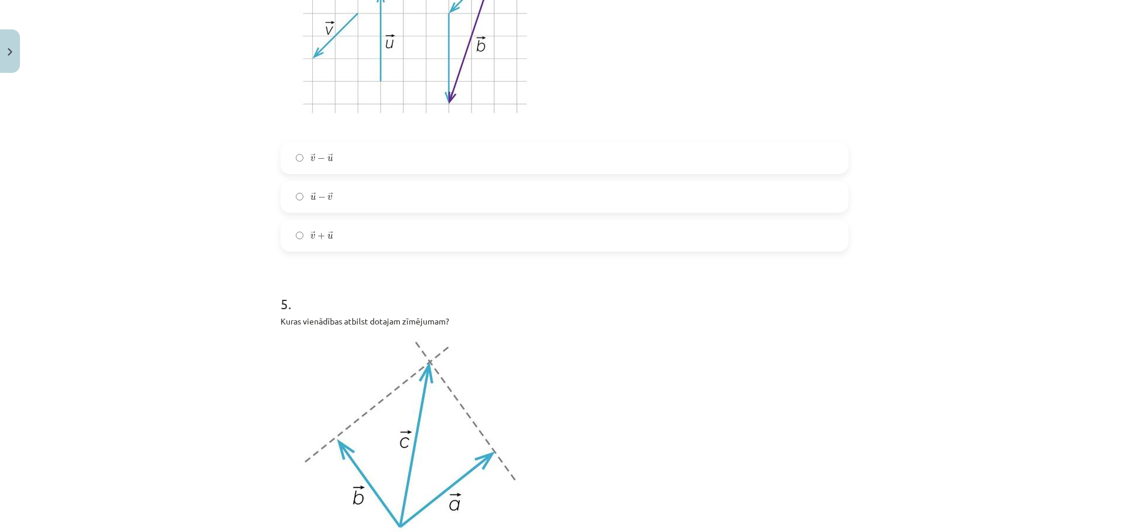
click at [302, 232] on label "→ v + → u v → + u →" at bounding box center [565, 235] width 566 height 29
click at [292, 192] on label "→ u − → v u → − v →" at bounding box center [565, 196] width 566 height 29
click at [299, 163] on label "→ v − → u v → − u →" at bounding box center [565, 157] width 566 height 29
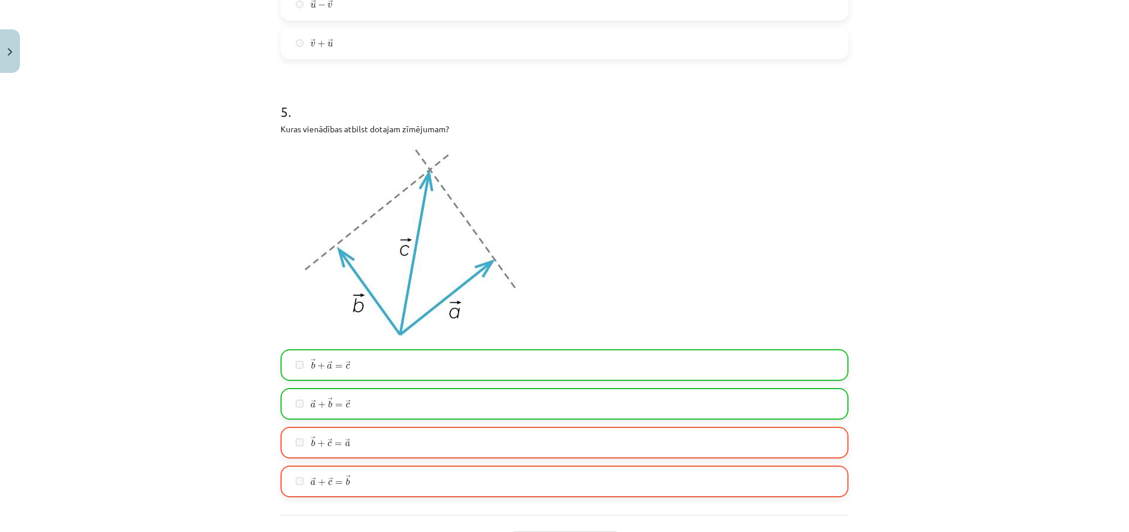
scroll to position [1785, 0]
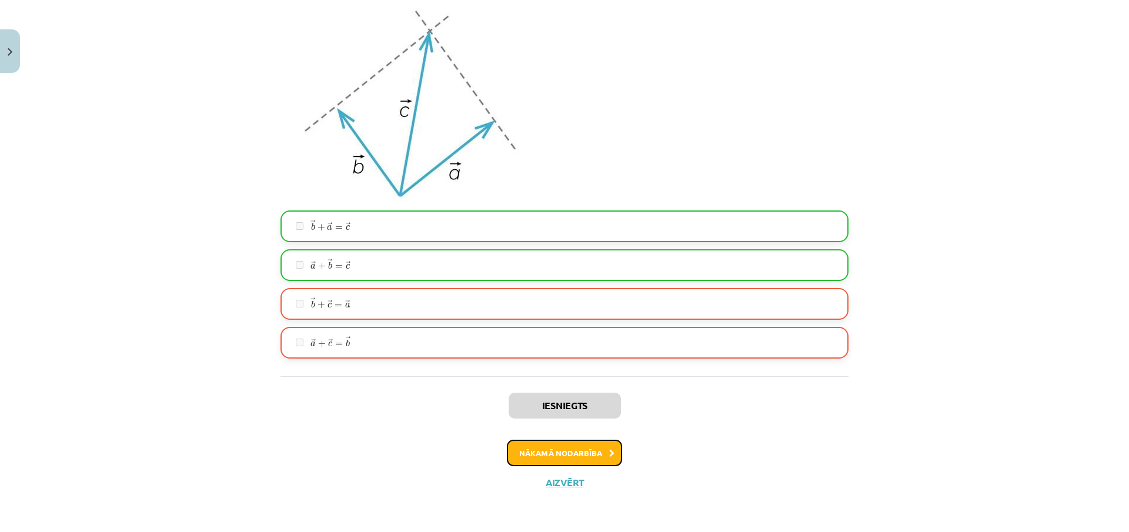
click at [565, 446] on button "Nākamā nodarbība" at bounding box center [564, 453] width 115 height 27
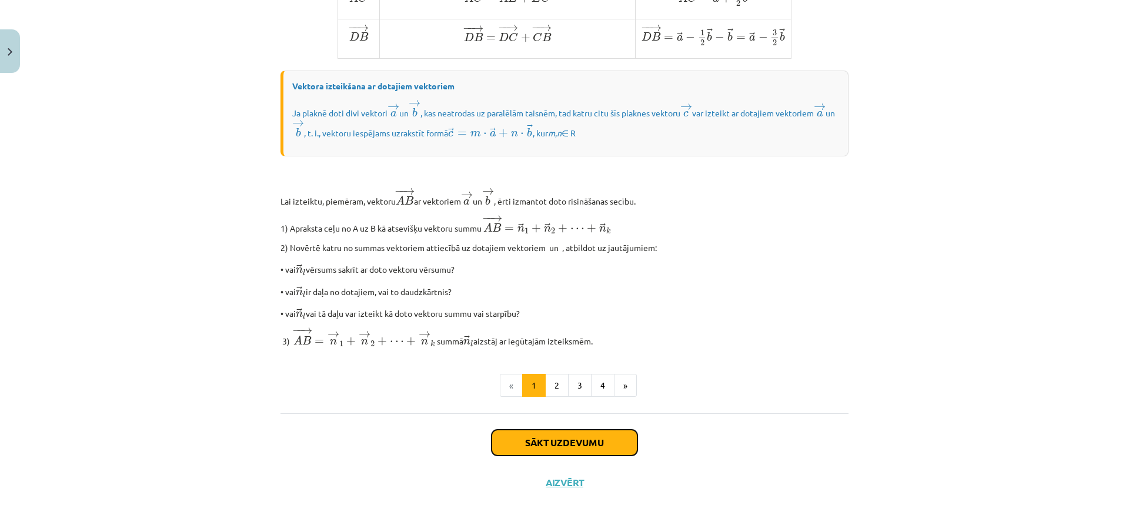
click at [567, 438] on button "Sākt uzdevumu" at bounding box center [565, 443] width 146 height 26
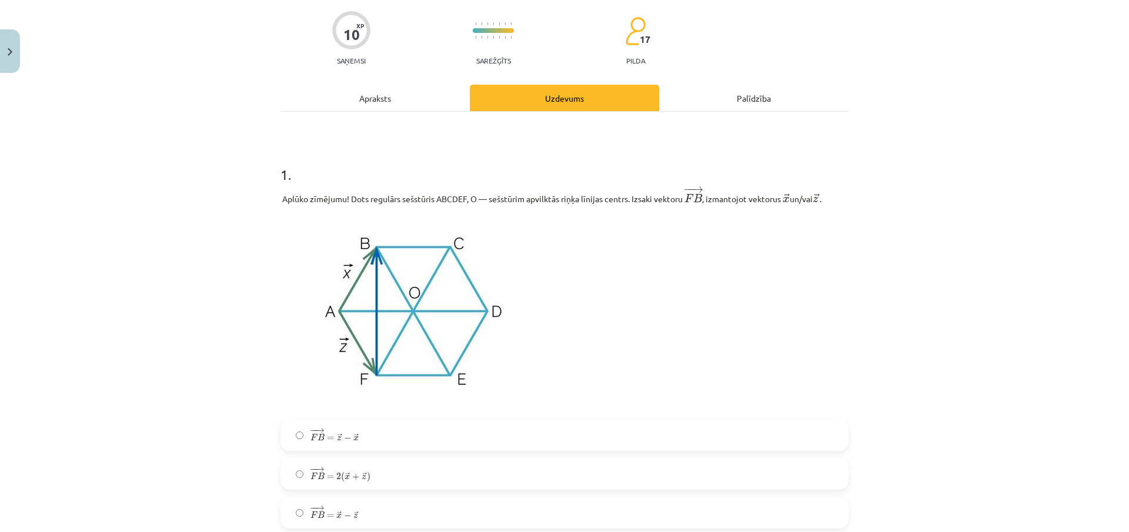
scroll to position [206, 0]
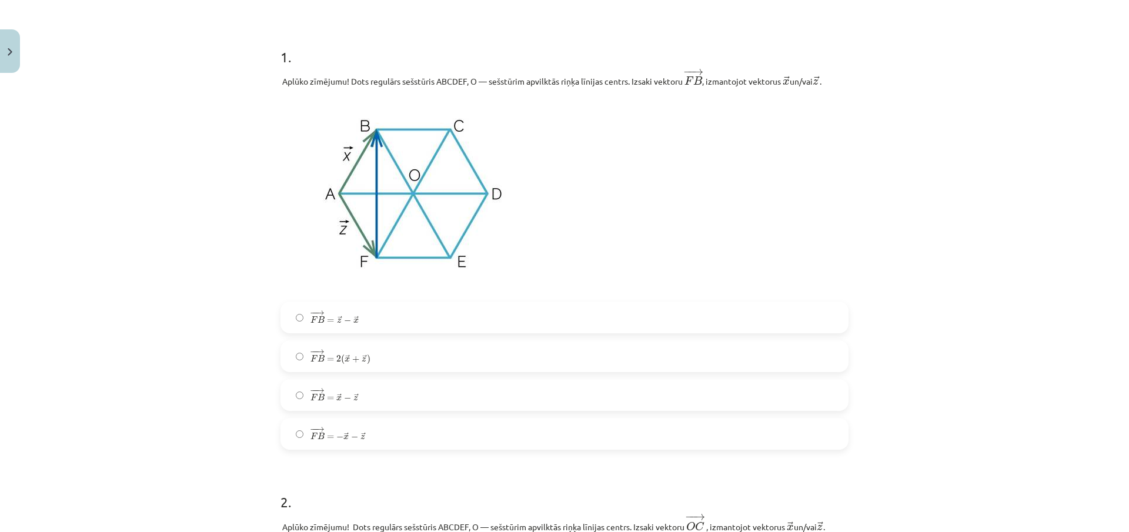
click at [365, 399] on label "− − → F B = → x − → z F B → = x → − z →" at bounding box center [565, 394] width 566 height 29
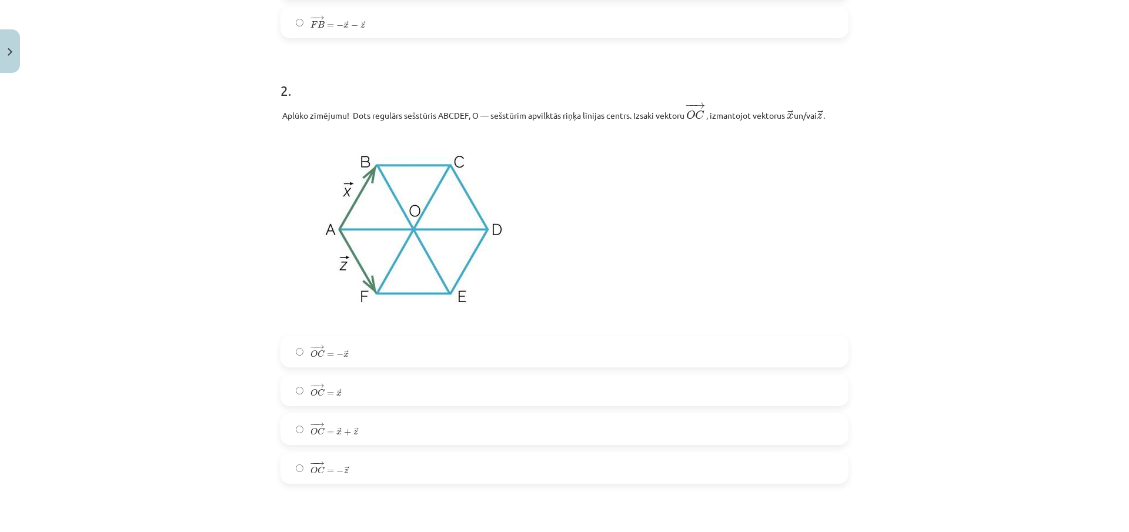
scroll to position [676, 0]
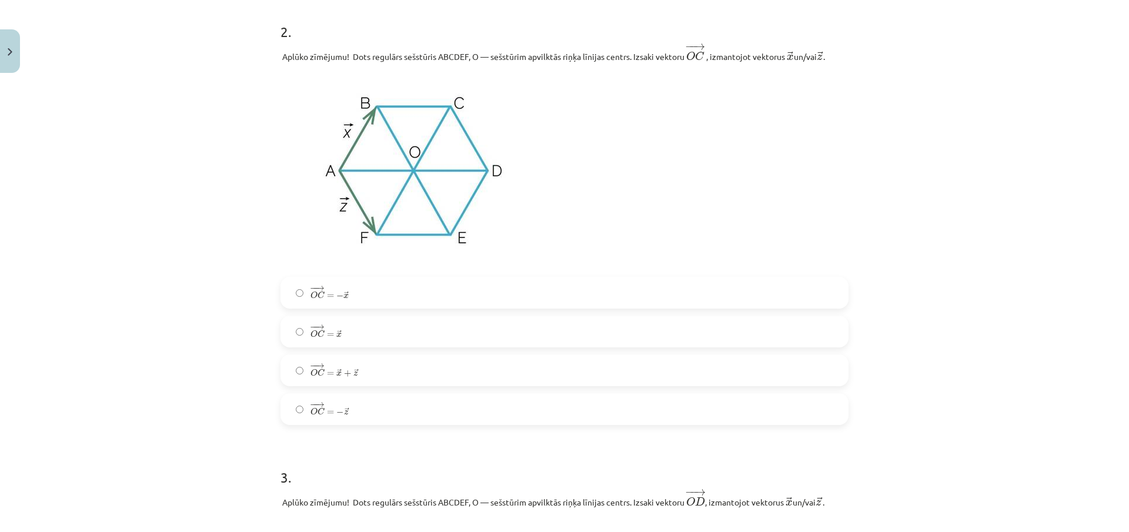
click at [362, 374] on label "− − → O C = → x + → z O C → = x → + z →" at bounding box center [565, 370] width 566 height 29
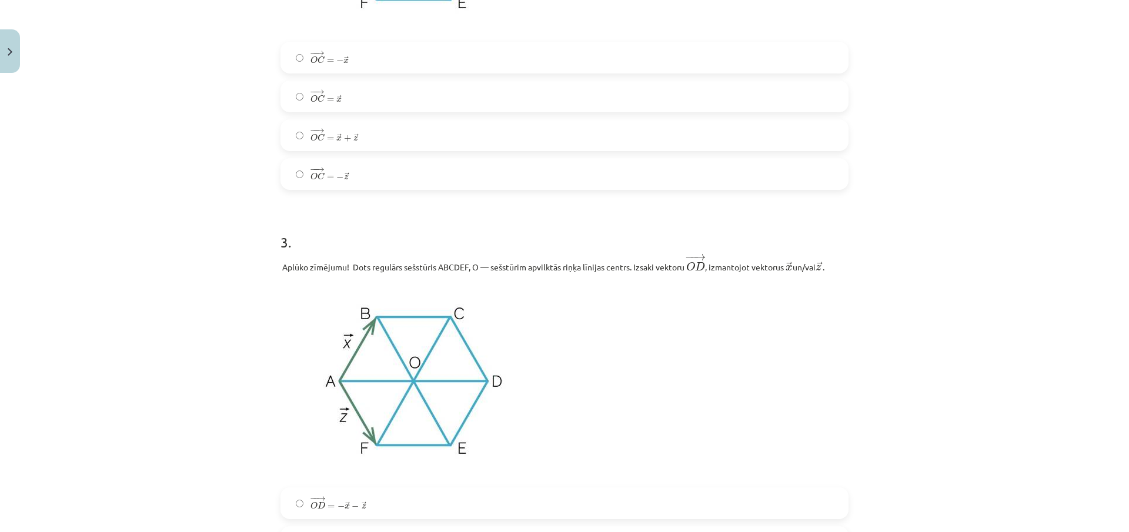
scroll to position [1029, 0]
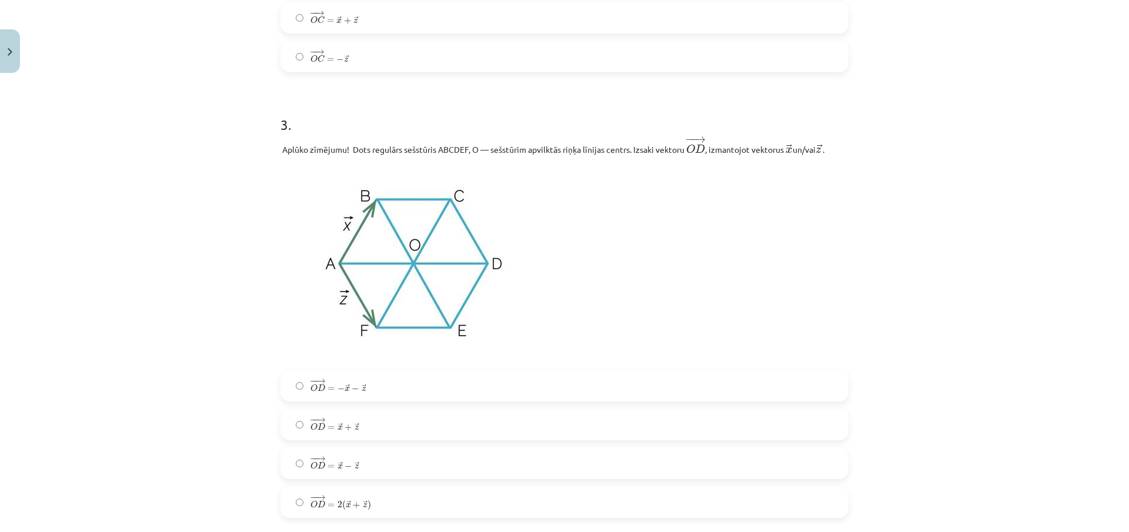
click at [338, 386] on span "−" at bounding box center [341, 388] width 7 height 7
click at [358, 426] on label "− − → O D = → x + → z O D → = x → + z →" at bounding box center [565, 424] width 566 height 29
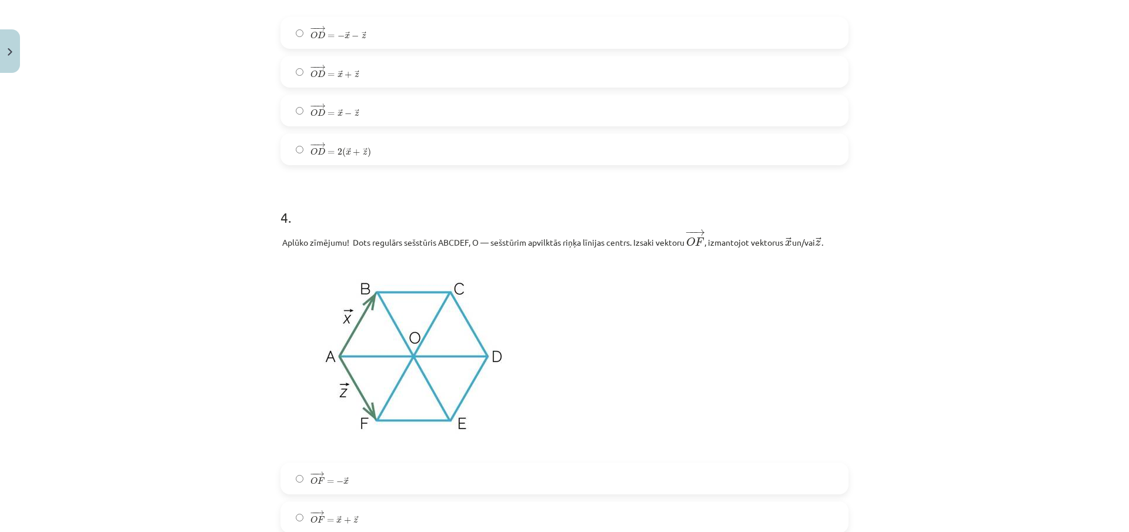
scroll to position [1558, 0]
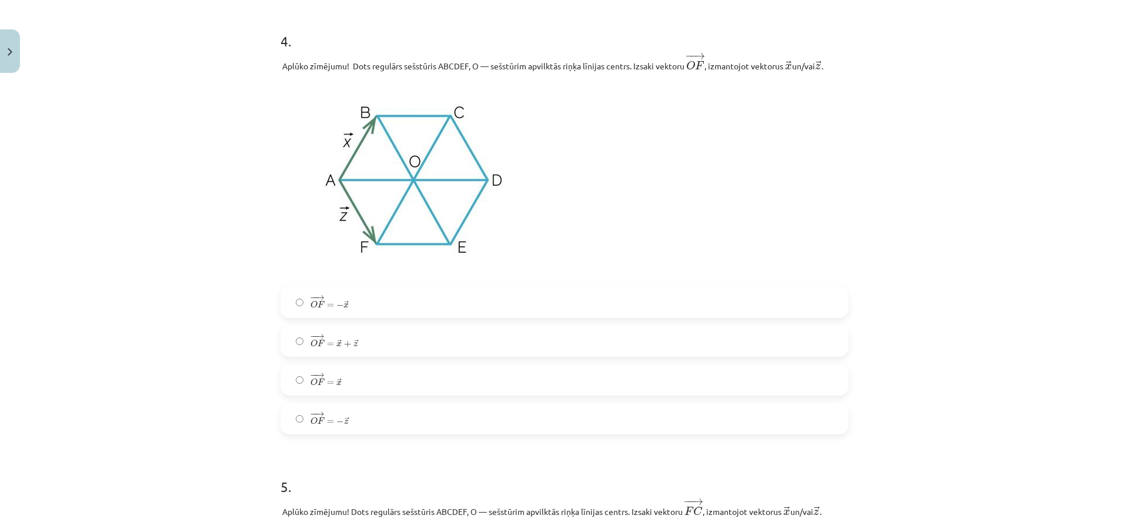
click at [359, 347] on label "− − → O F = → x + → z O F → = x → + z →" at bounding box center [565, 340] width 566 height 29
click at [344, 306] on span "x" at bounding box center [345, 305] width 5 height 5
click at [362, 422] on label "− − → O F = − → z O F → = − z →" at bounding box center [565, 418] width 566 height 29
click at [348, 316] on label "− − → O F = − → x O F → = − x →" at bounding box center [565, 302] width 566 height 29
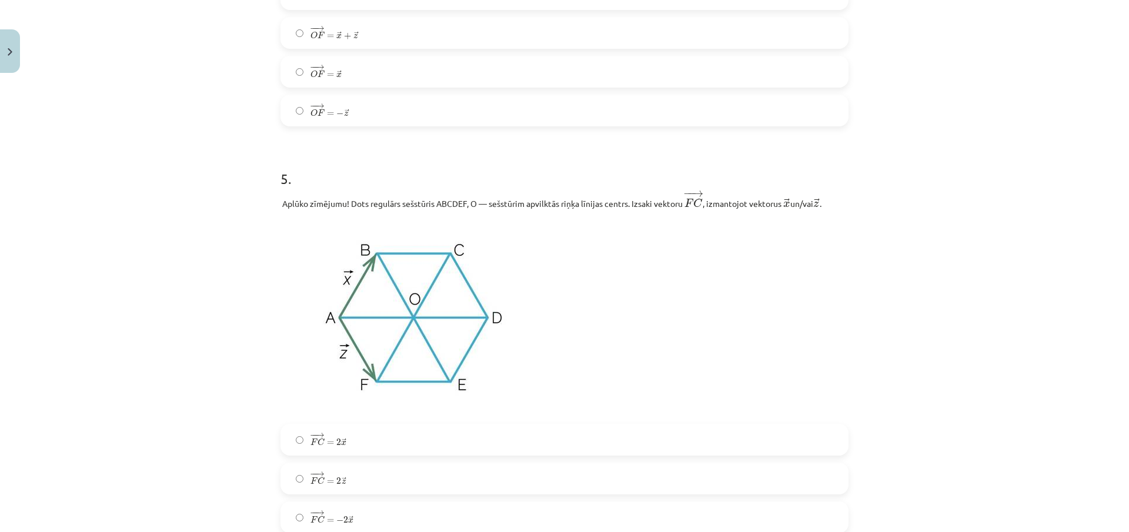
scroll to position [2043, 0]
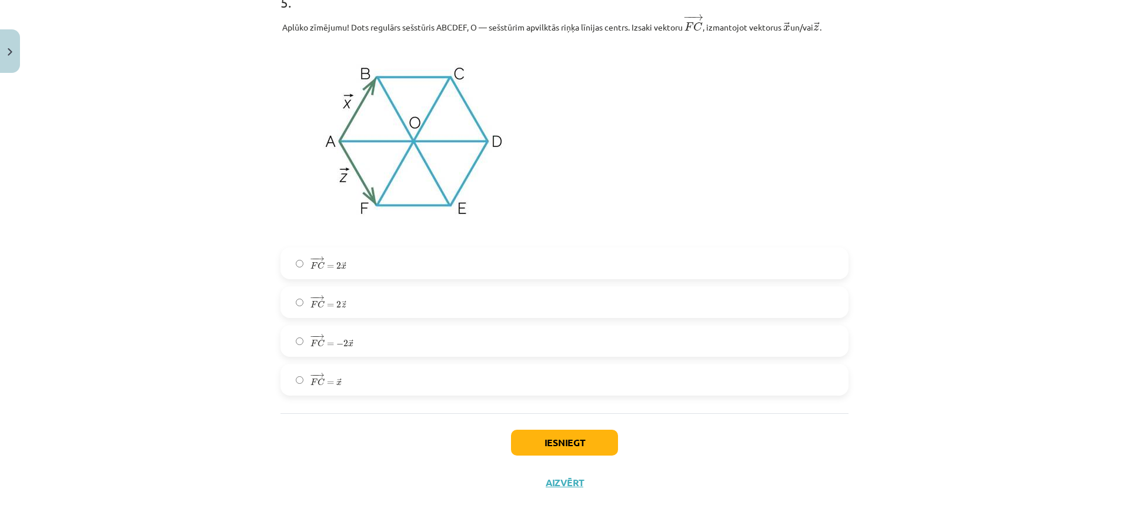
click at [351, 267] on label "− − → F C = 2 → x F C → = 2 x →" at bounding box center [565, 263] width 566 height 29
click at [592, 433] on button "Iesniegt" at bounding box center [564, 443] width 107 height 26
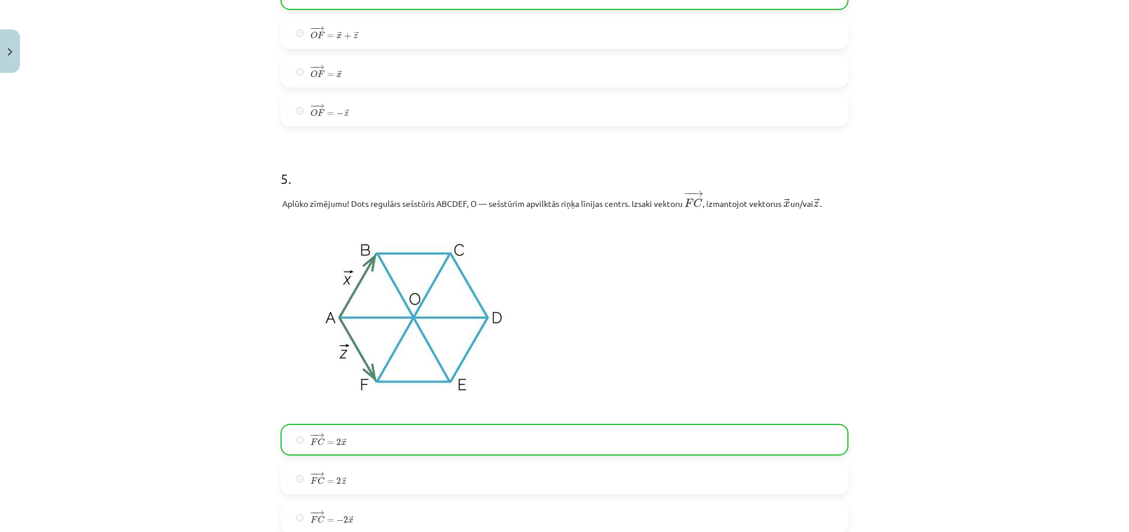
scroll to position [2081, 0]
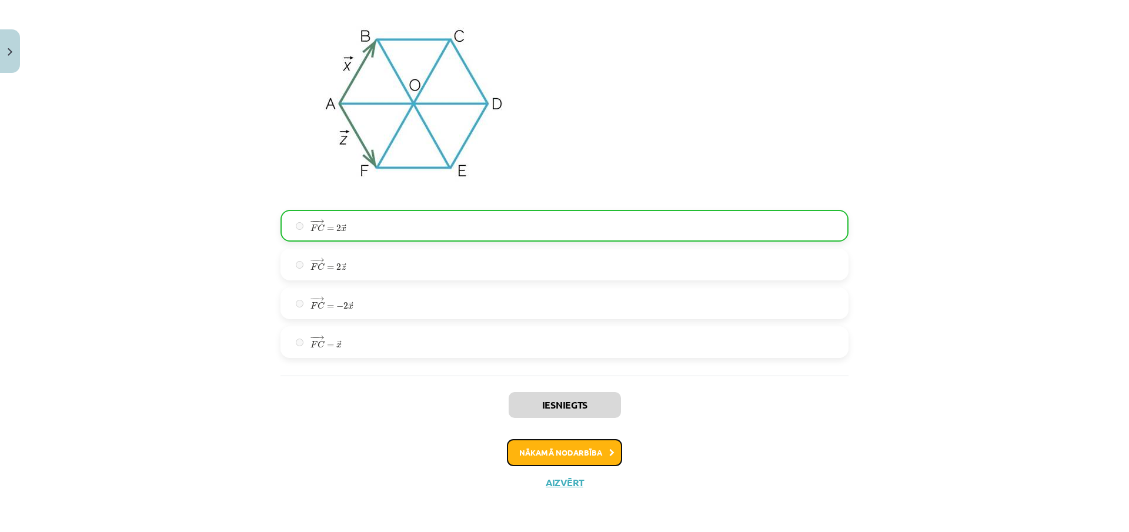
click at [604, 453] on button "Nākamā nodarbība" at bounding box center [564, 452] width 115 height 27
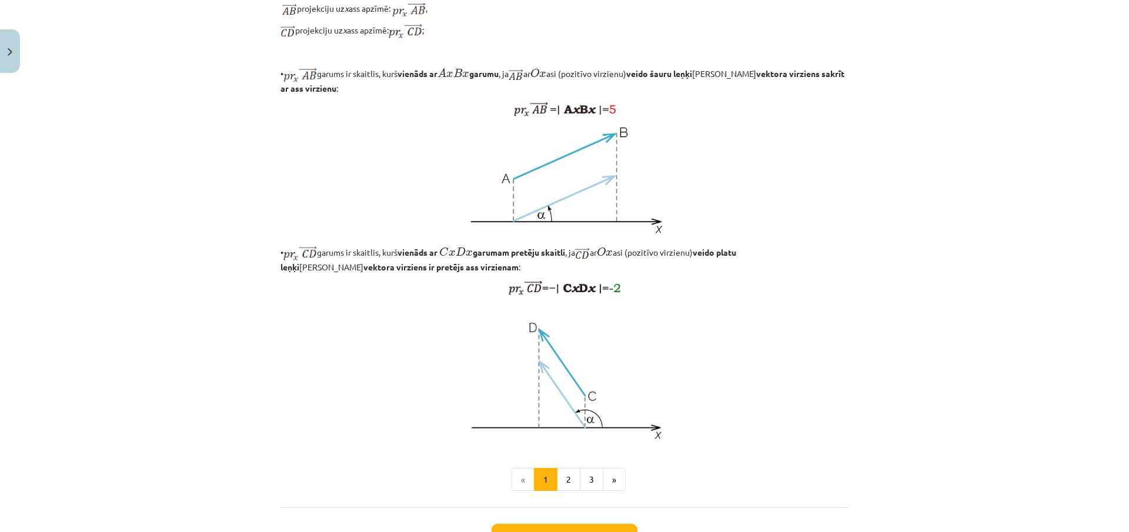
scroll to position [826, 0]
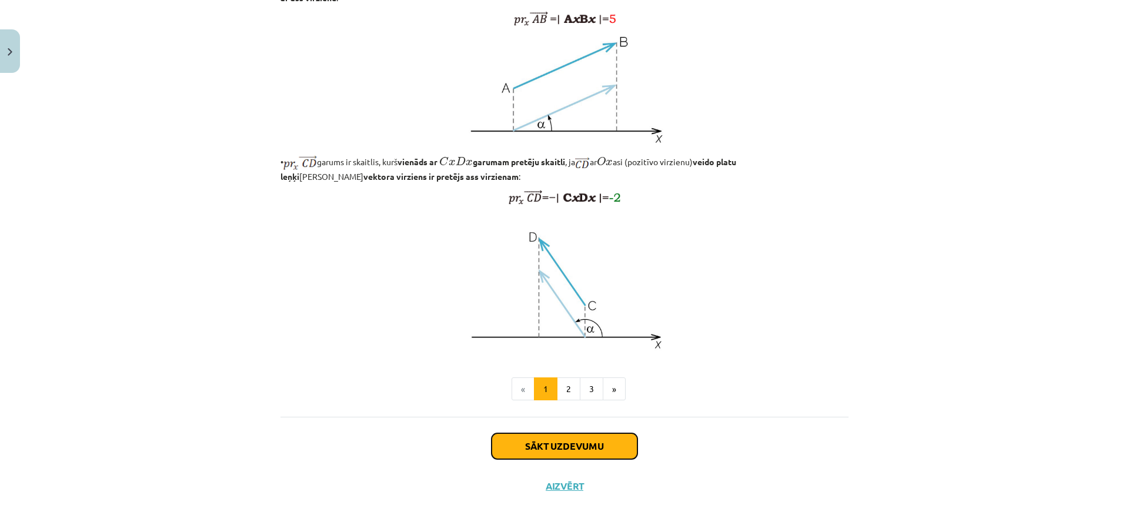
click at [559, 459] on button "Sākt uzdevumu" at bounding box center [565, 446] width 146 height 26
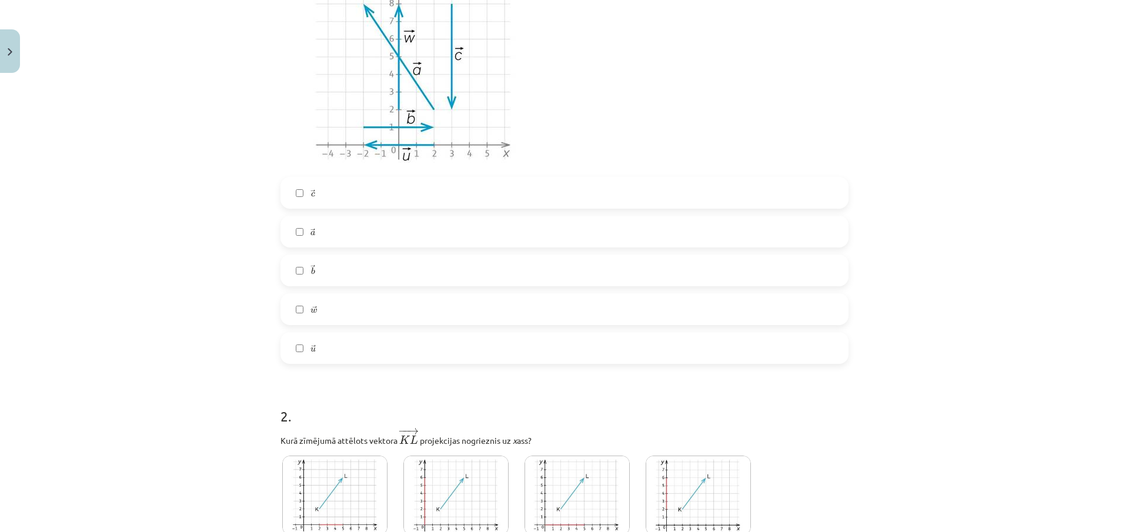
scroll to position [206, 0]
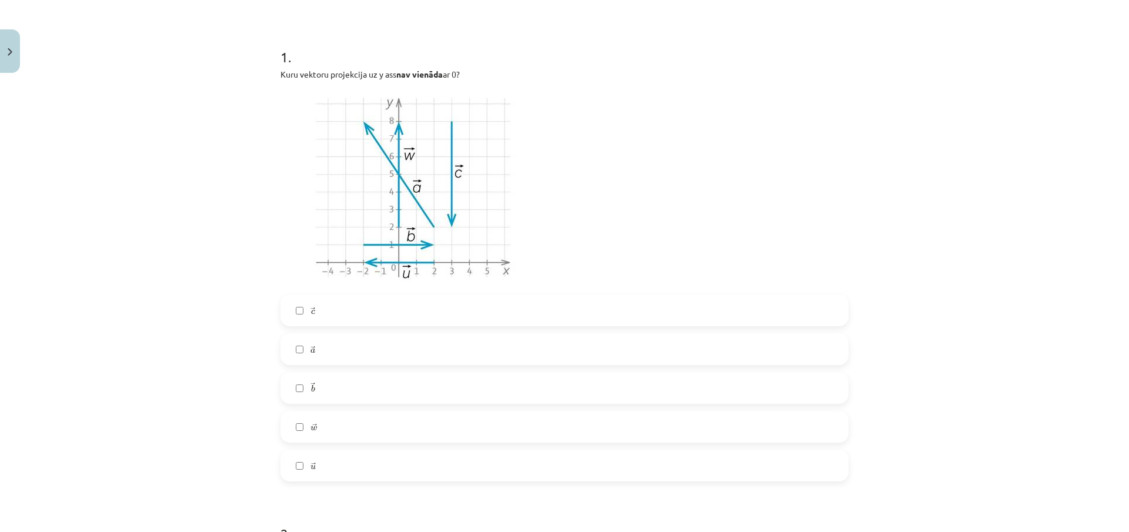
click at [322, 423] on label "→ w w →" at bounding box center [565, 426] width 566 height 29
drag, startPoint x: 302, startPoint y: 352, endPoint x: 298, endPoint y: 333, distance: 19.8
click at [300, 346] on label "→ a a →" at bounding box center [565, 349] width 566 height 29
drag, startPoint x: 314, startPoint y: 341, endPoint x: 311, endPoint y: 335, distance: 6.6
click at [311, 339] on label "→ a a →" at bounding box center [565, 349] width 566 height 29
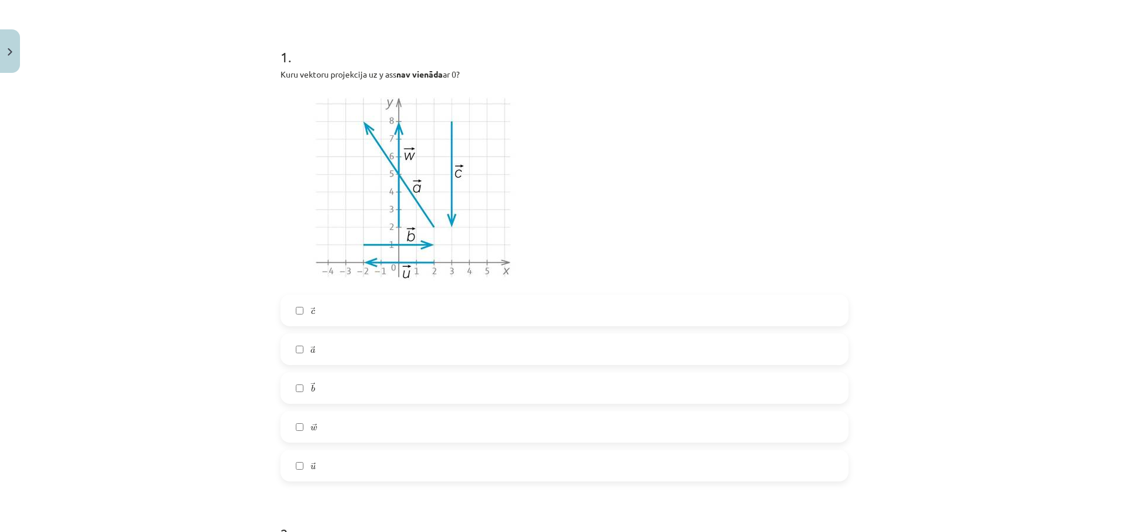
click at [310, 307] on span "→" at bounding box center [312, 310] width 5 height 7
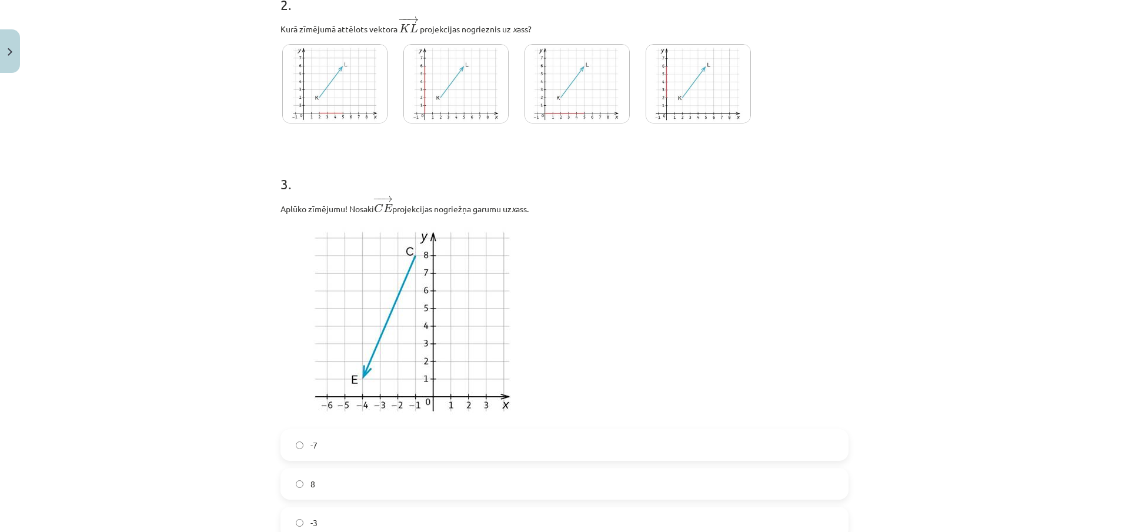
scroll to position [617, 0]
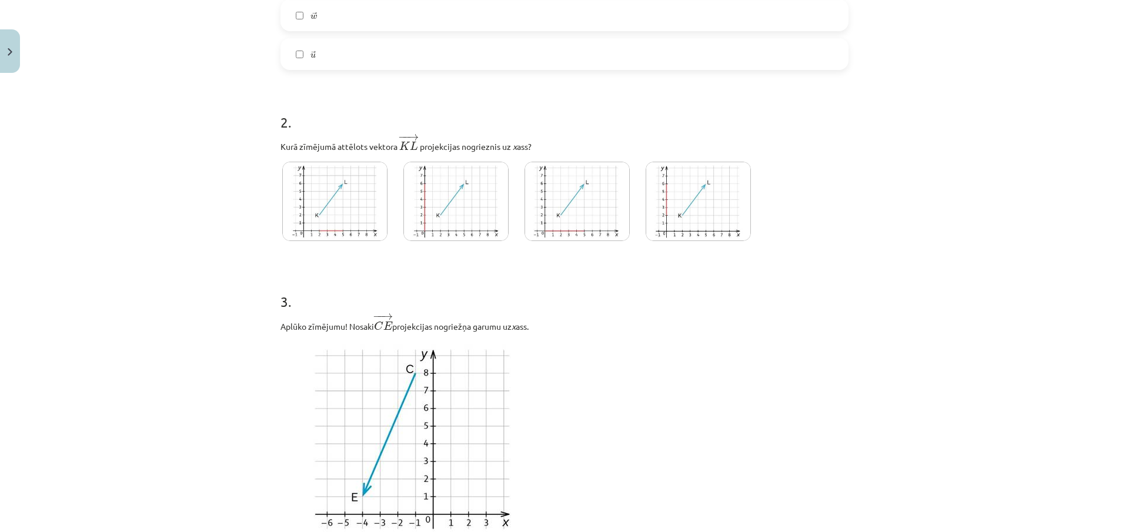
click at [363, 212] on img at bounding box center [334, 201] width 105 height 79
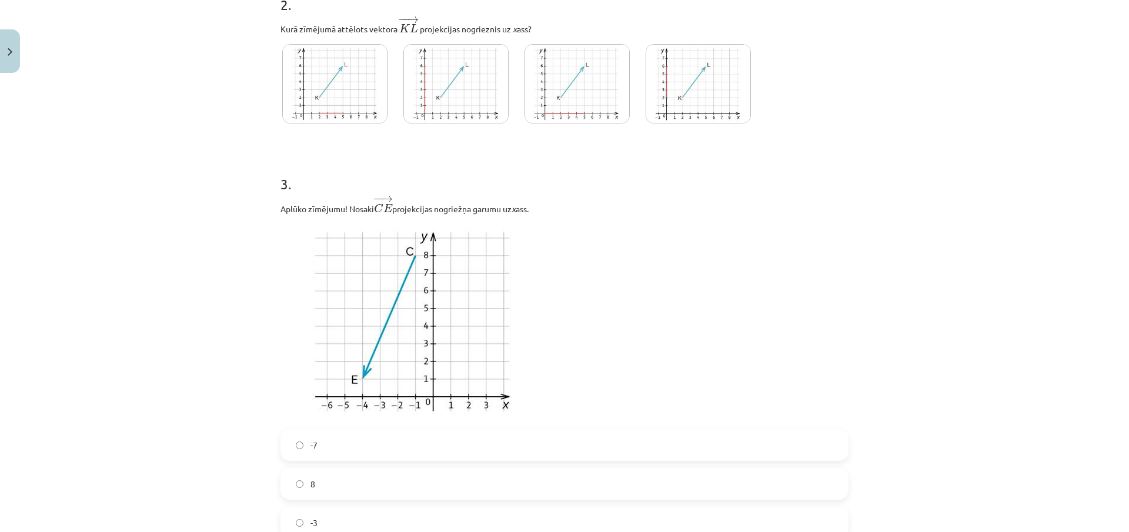
scroll to position [853, 0]
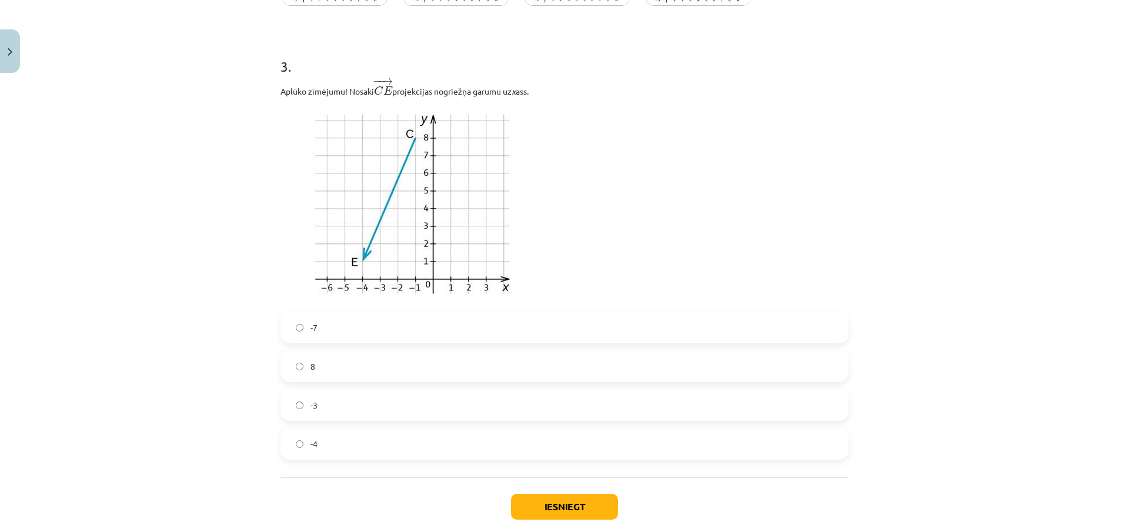
drag, startPoint x: 312, startPoint y: 89, endPoint x: 530, endPoint y: 74, distance: 218.7
click at [529, 74] on div "Mācību tēma: Matemātikas i - 10. klases 1. ieskaites mācību materiāls (c) #5 📝 …" at bounding box center [564, 266] width 1129 height 532
click at [558, 78] on p "Aplūko zīmējumu! Nosaki − − → C E C E → projekcijas nogriežņa garumu uz x ass." at bounding box center [564, 88] width 568 height 20
drag, startPoint x: 289, startPoint y: 86, endPoint x: 545, endPoint y: 92, distance: 256.5
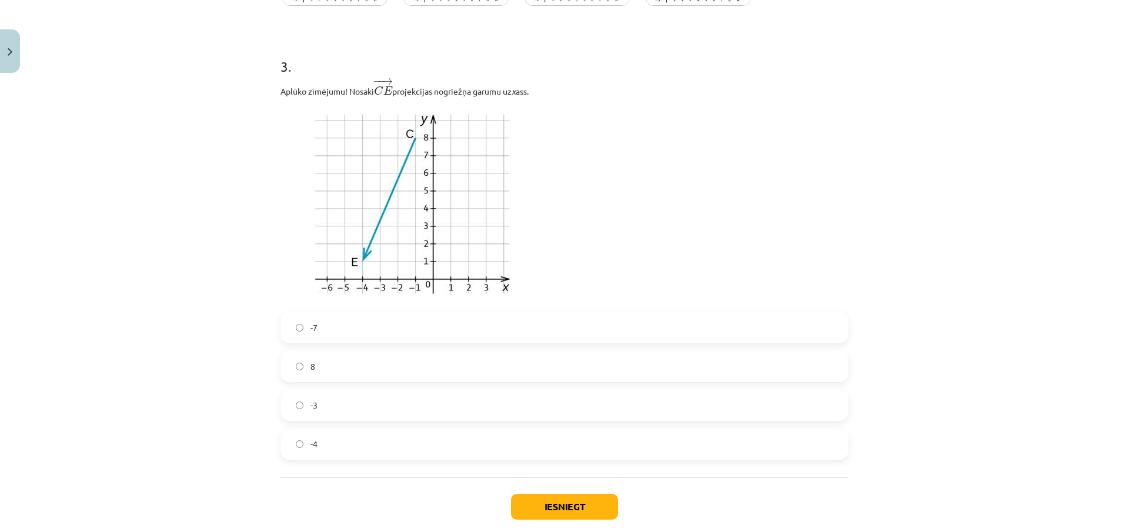
click at [559, 91] on p "Aplūko zīmējumu! Nosaki − − → C E C E → projekcijas nogriežņa garumu uz x ass." at bounding box center [564, 88] width 568 height 20
click at [353, 407] on label "-3" at bounding box center [565, 404] width 566 height 29
click at [539, 483] on button "Iesniegt" at bounding box center [564, 507] width 107 height 26
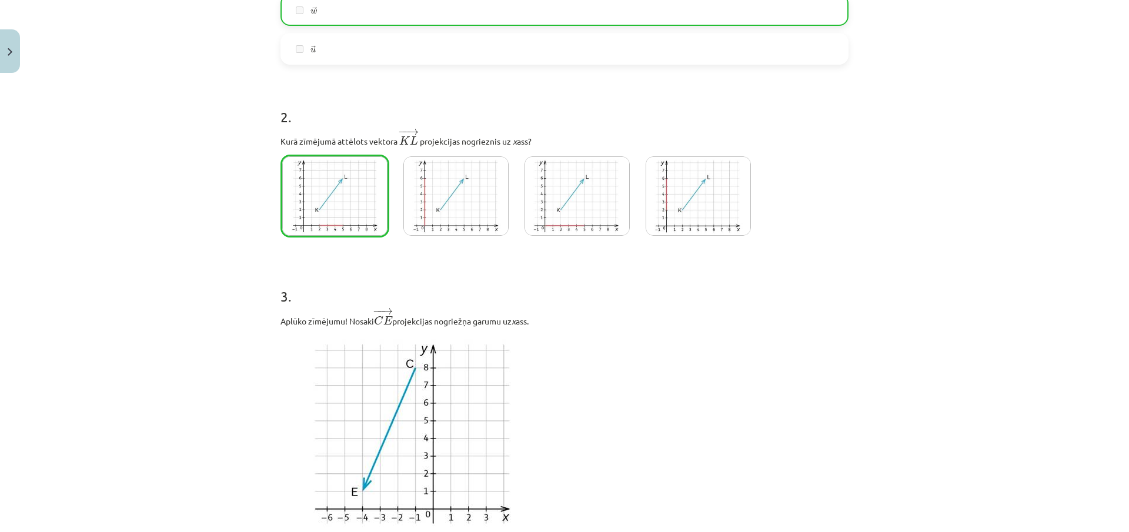
scroll to position [388, 0]
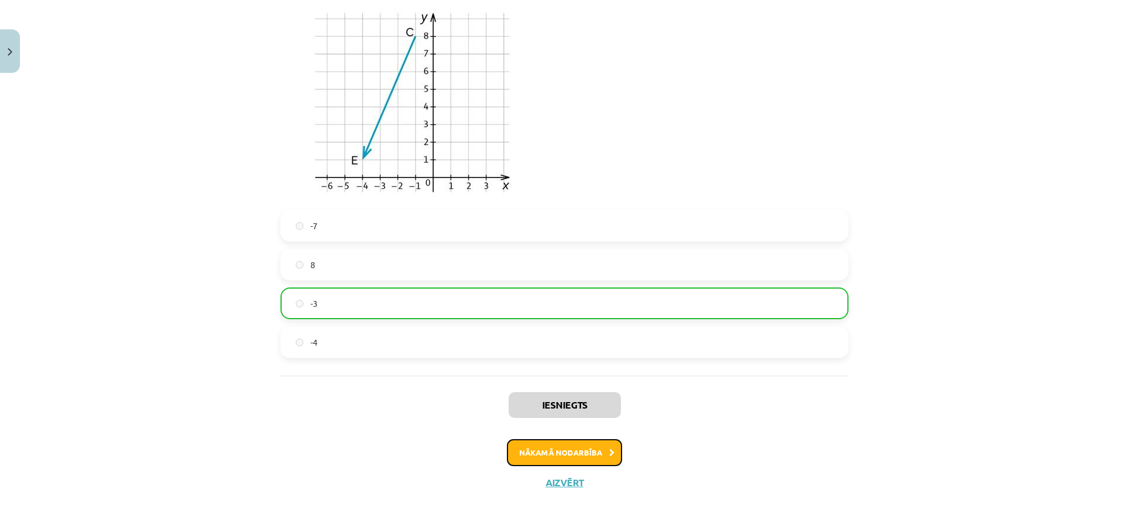
click at [590, 451] on button "Nākamā nodarbība" at bounding box center [564, 452] width 115 height 27
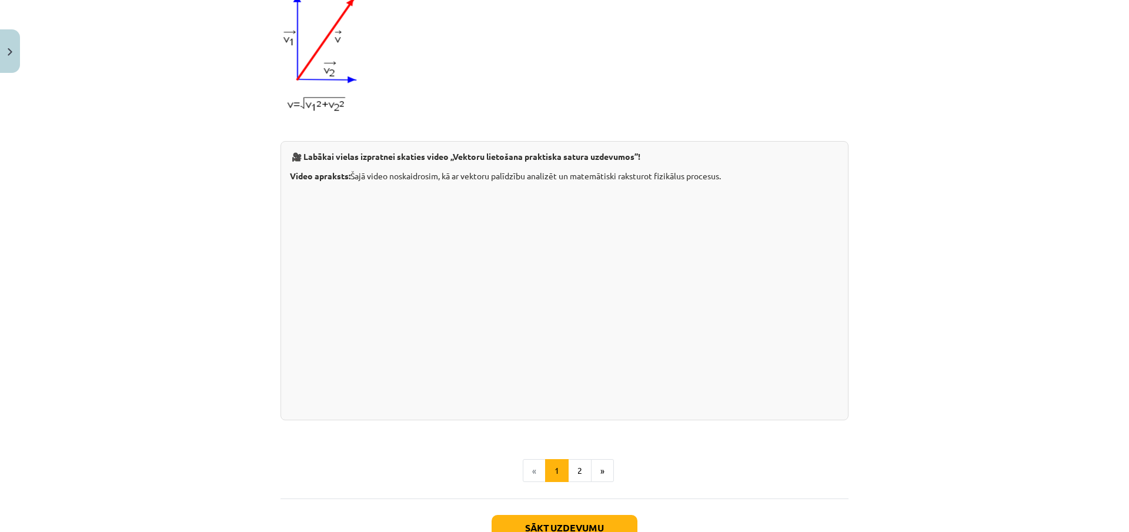
scroll to position [1114, 0]
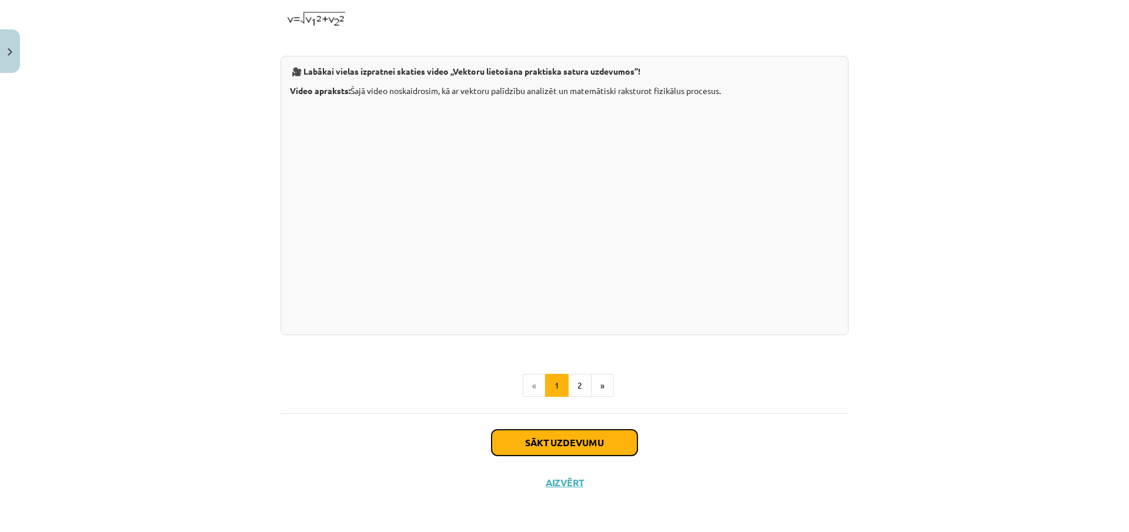
click at [589, 444] on button "Sākt uzdevumu" at bounding box center [565, 443] width 146 height 26
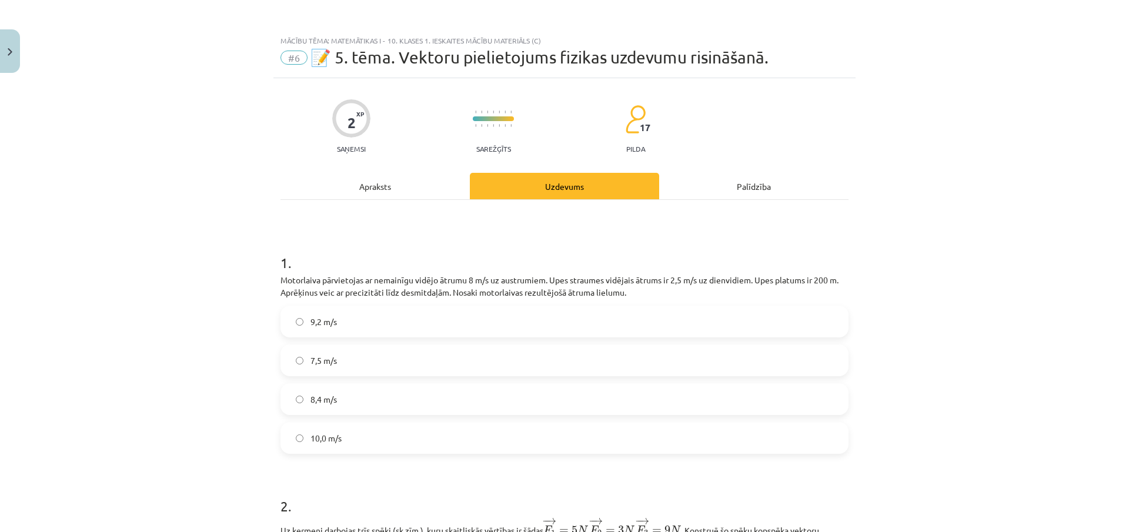
scroll to position [59, 0]
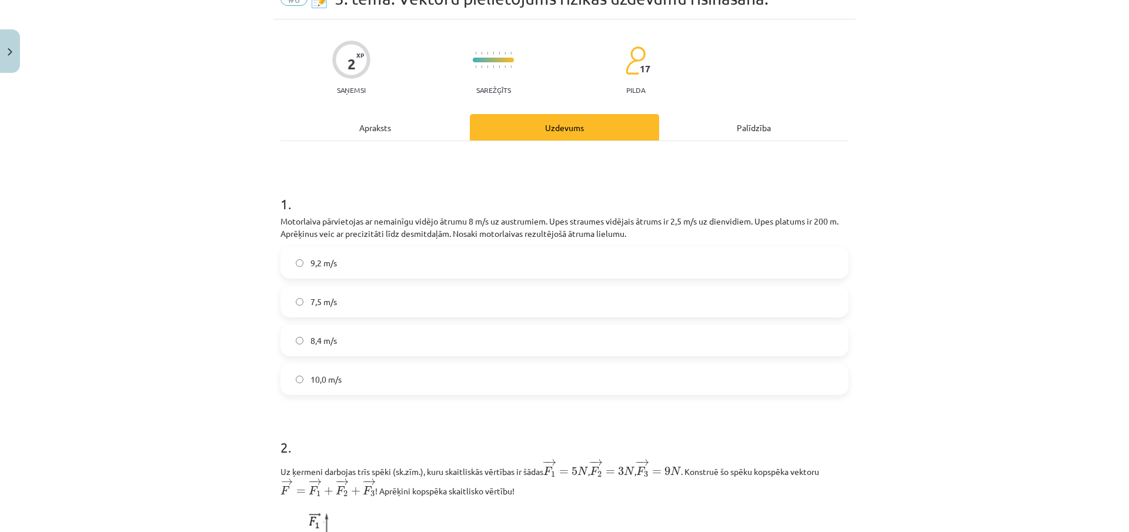
drag, startPoint x: 373, startPoint y: 346, endPoint x: 367, endPoint y: 320, distance: 26.0
click at [372, 333] on label "8,4 m/s" at bounding box center [565, 340] width 566 height 29
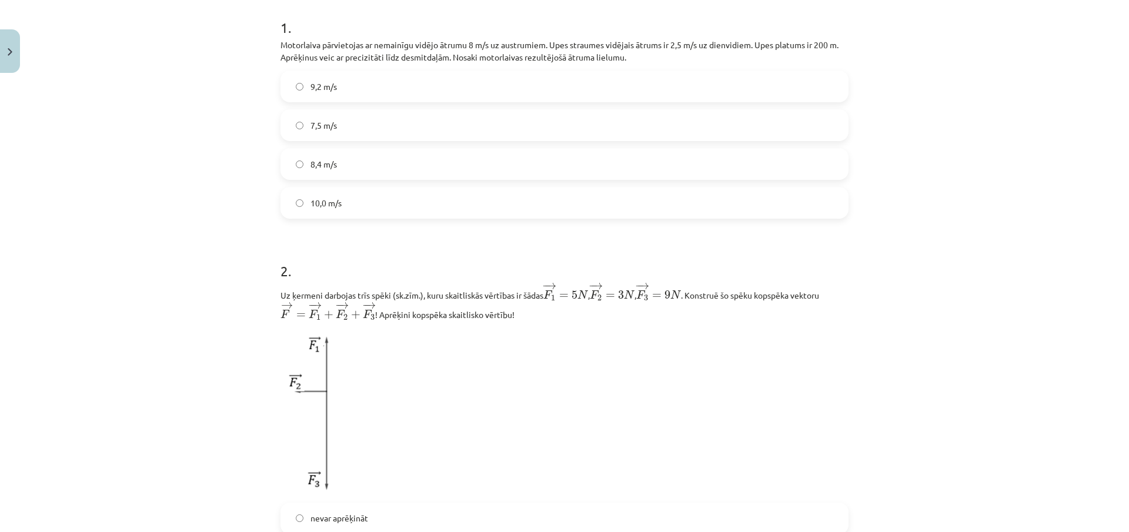
scroll to position [412, 0]
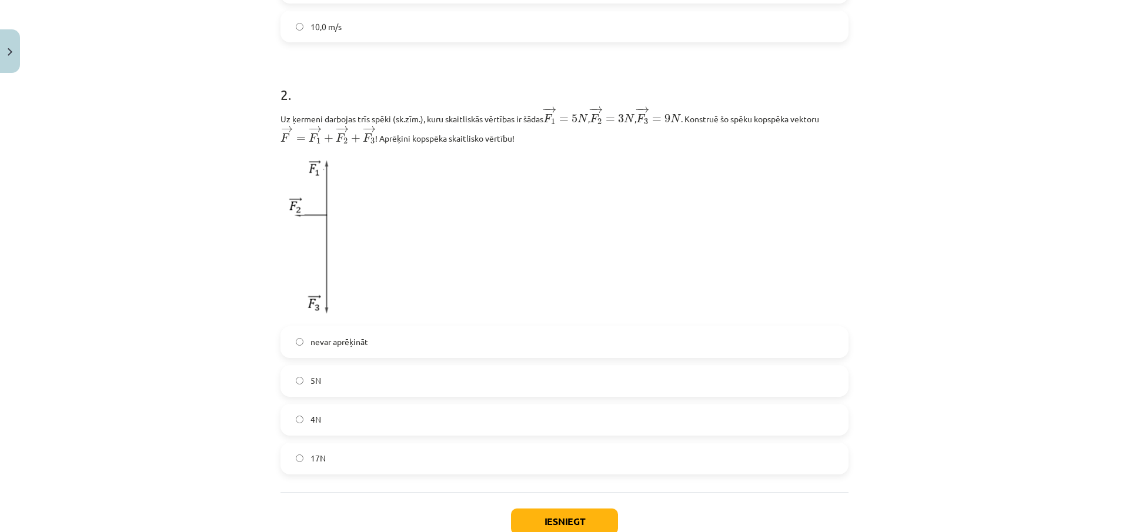
click at [346, 350] on label "nevar aprēķināt" at bounding box center [565, 342] width 566 height 29
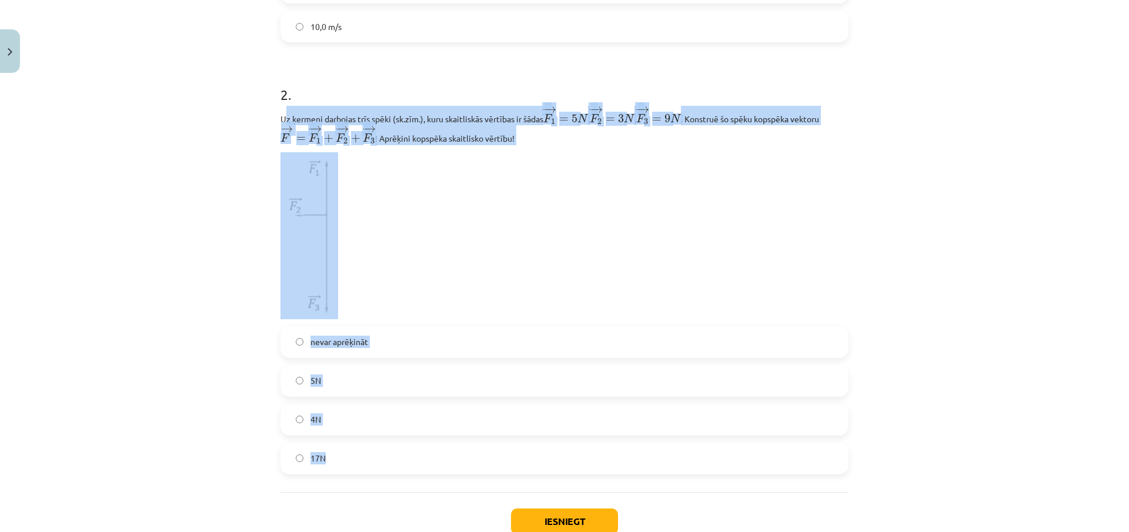
drag, startPoint x: 287, startPoint y: 126, endPoint x: 393, endPoint y: 465, distance: 355.4
click at [393, 465] on div "2 . Uz ķermeni darbojas trīs spēki (sk.zīm.), kuru skaitliskās vērtības ir šāda…" at bounding box center [564, 270] width 568 height 409
click at [409, 294] on p at bounding box center [564, 235] width 568 height 167
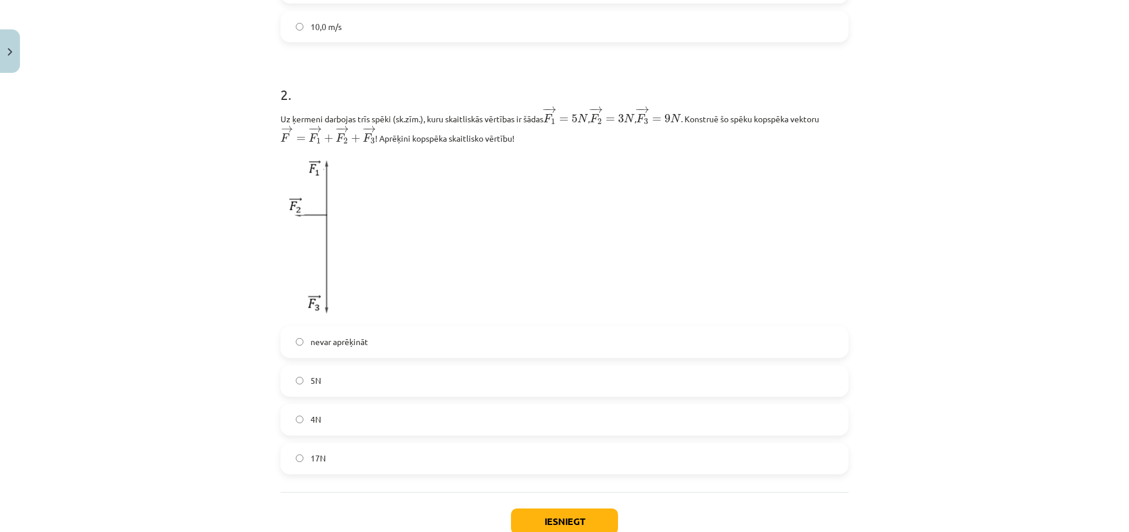
click at [309, 374] on label "5N" at bounding box center [565, 380] width 566 height 29
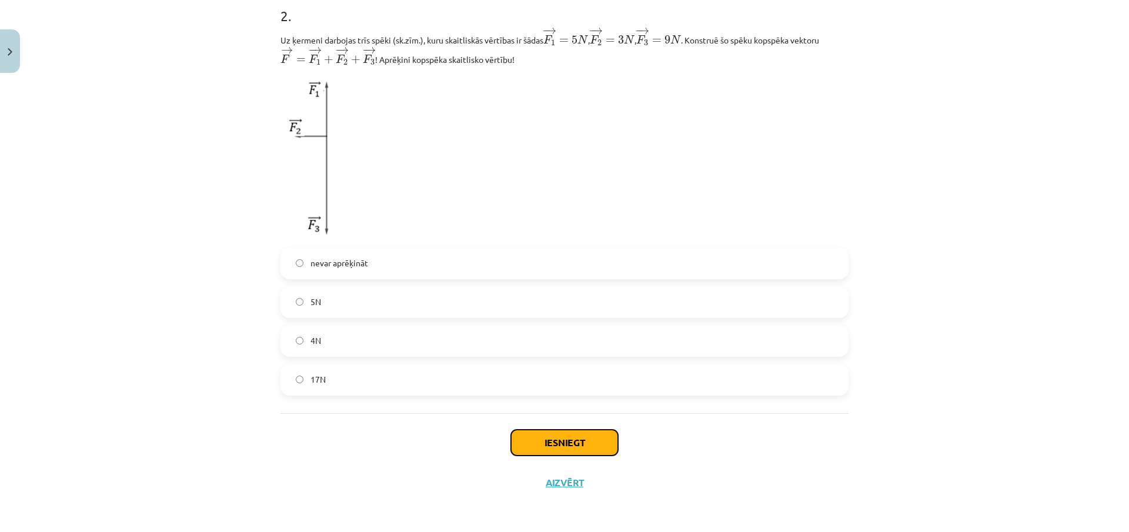
click at [527, 439] on button "Iesniegt" at bounding box center [564, 443] width 107 height 26
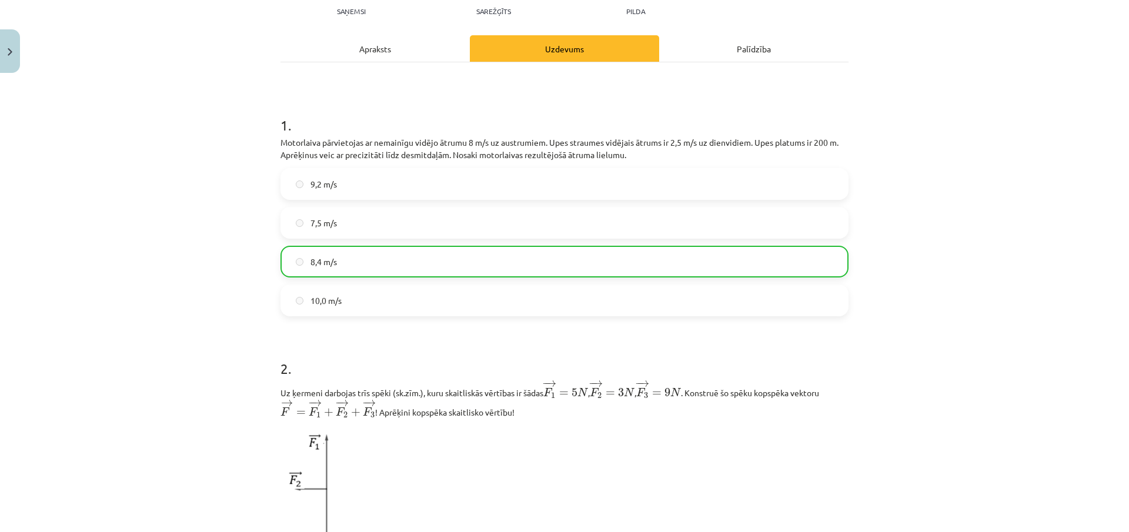
scroll to position [0, 0]
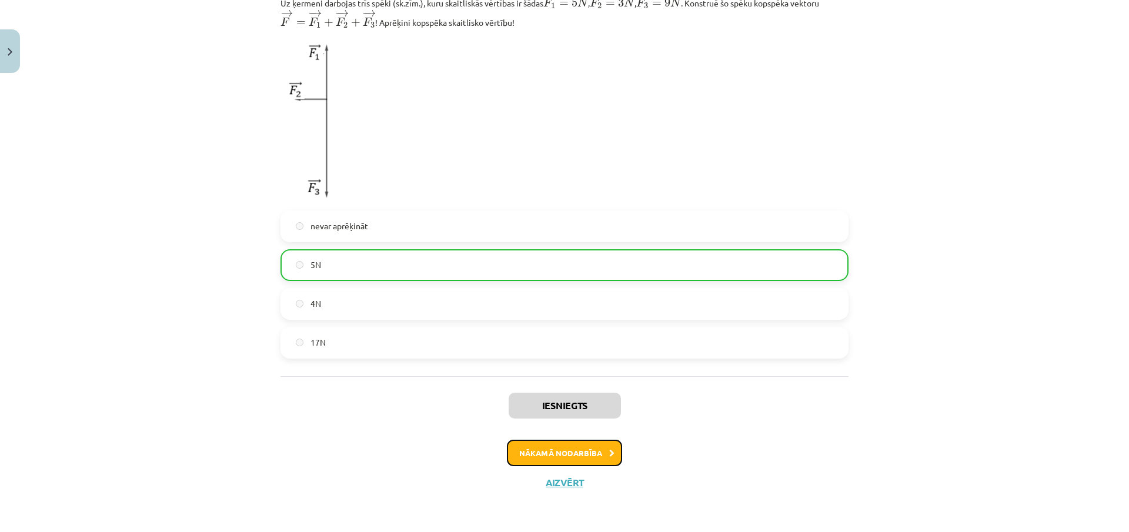
click at [600, 461] on button "Nākamā nodarbība" at bounding box center [564, 453] width 115 height 27
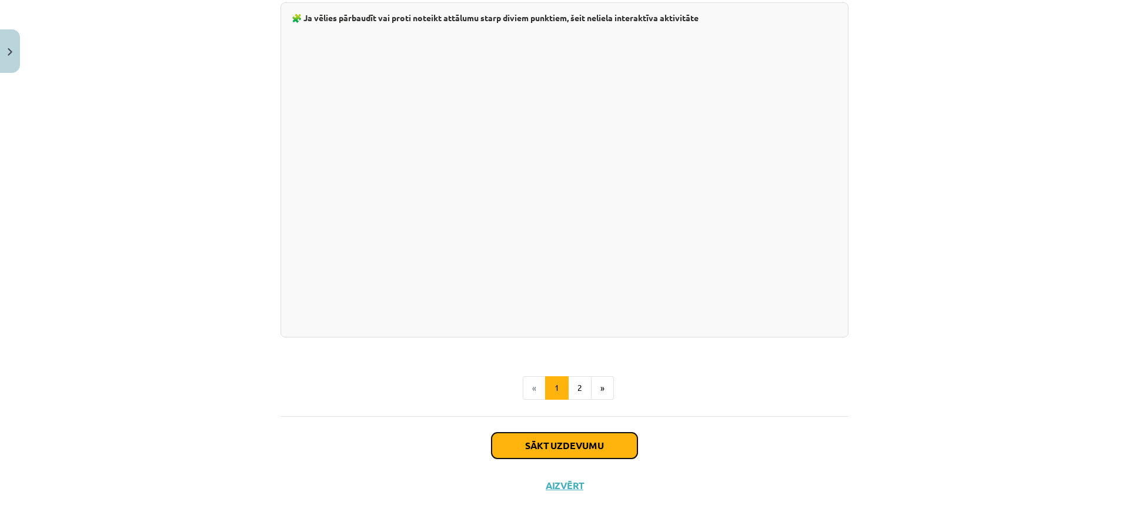
click at [589, 436] on button "Sākt uzdevumu" at bounding box center [565, 446] width 146 height 26
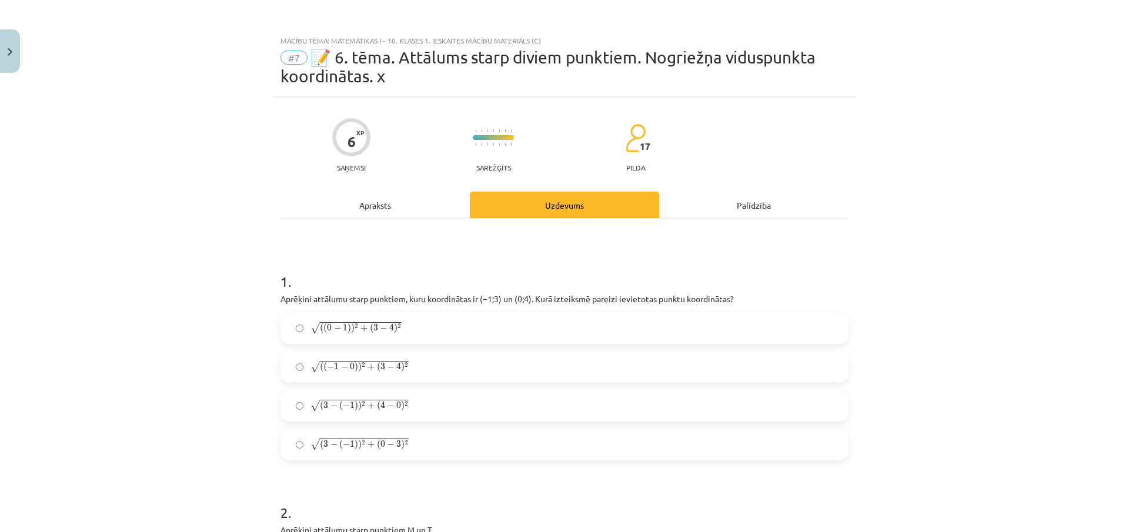
scroll to position [118, 0]
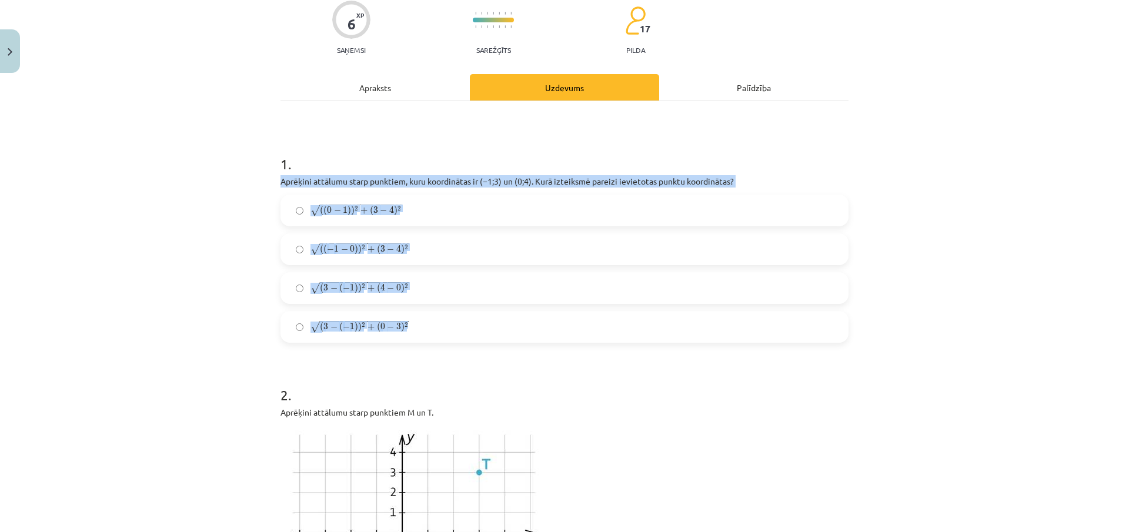
drag, startPoint x: 268, startPoint y: 180, endPoint x: 466, endPoint y: 332, distance: 249.6
click at [466, 332] on div "Mācību tēma: Matemātikas i - 10. klases 1. ieskaites mācību materiāls (c) #7 📝 …" at bounding box center [564, 266] width 1129 height 532
copy div "Aprēķini attālumu starp punktiem, kuru koordinātas ir ﻿(−1;3) un ﻿(0;4). Kurā i…"
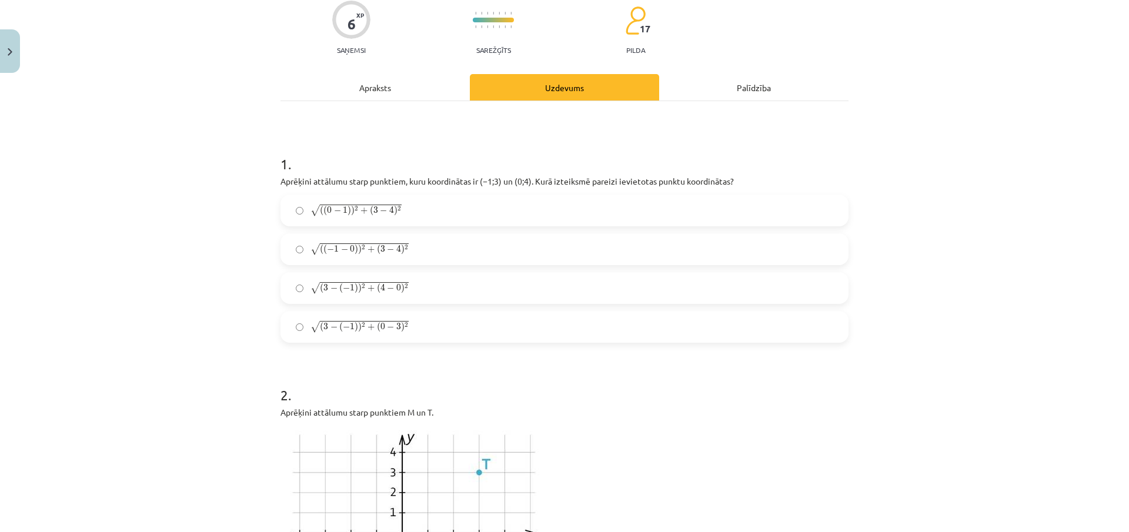
click at [530, 333] on label "√ ( 3 − ( − 1 ) ) 2 + ( 0 − 3 ) 2 ( 3 − ( − 1 ) ) 2 + ( 0 − 3 ) 2" at bounding box center [565, 326] width 566 height 29
click at [169, 237] on div "Mācību tēma: Matemātikas i - 10. klases 1. ieskaites mācību materiāls (c) #7 📝 …" at bounding box center [564, 266] width 1129 height 532
click at [372, 249] on span "( ( − 1 − 0 ) ) 2 + ( 3 − 4 ) 2" at bounding box center [364, 249] width 89 height 9
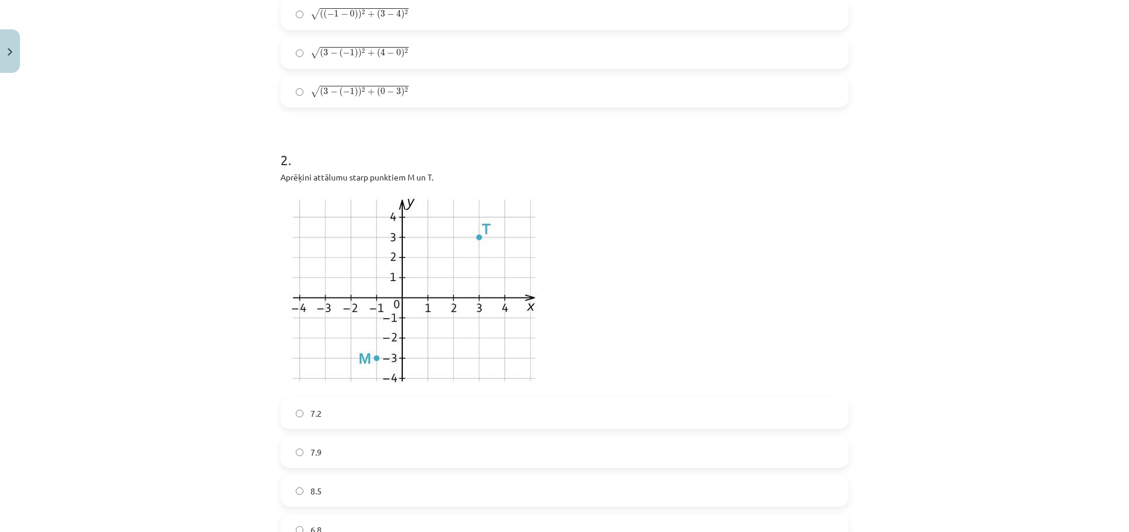
scroll to position [470, 0]
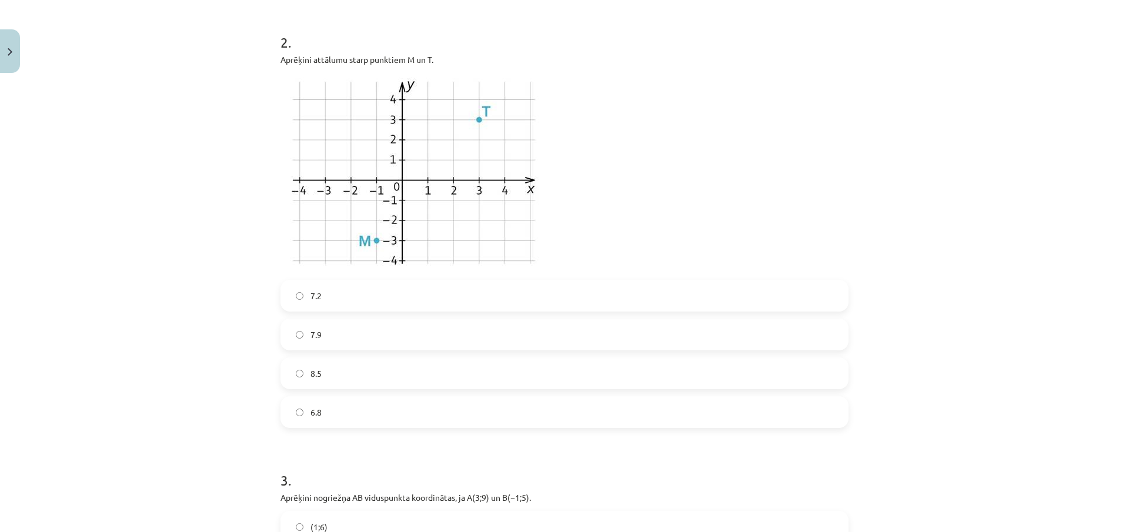
click at [336, 416] on label "6.8" at bounding box center [565, 412] width 566 height 29
drag, startPoint x: 332, startPoint y: 297, endPoint x: 319, endPoint y: 301, distance: 13.6
click at [331, 297] on label "7.2" at bounding box center [565, 295] width 566 height 29
click at [161, 294] on div "Mācību tēma: Matemātikas i - 10. klases 1. ieskaites mācību materiāls (c) #7 📝 …" at bounding box center [564, 266] width 1129 height 532
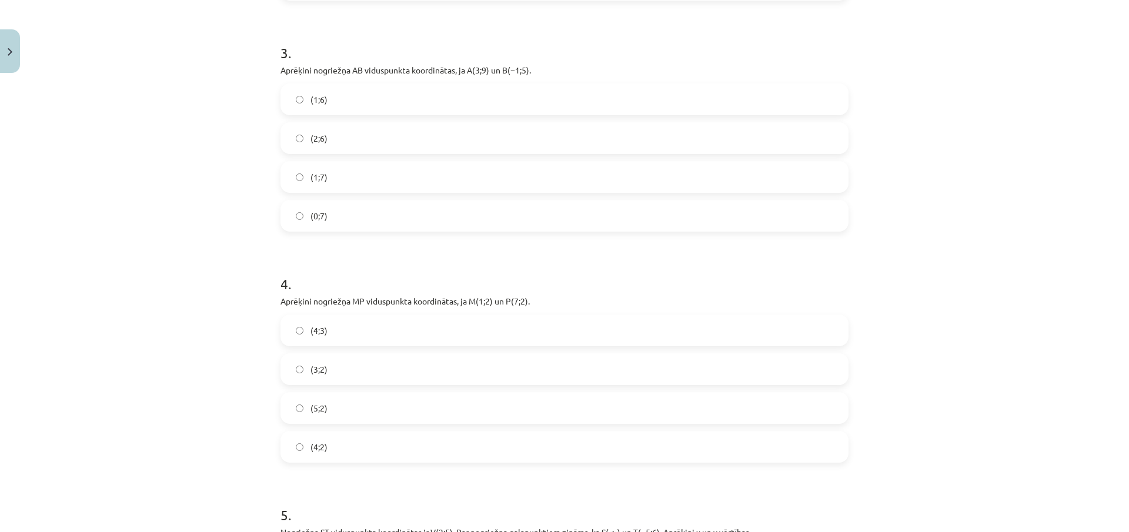
scroll to position [839, 0]
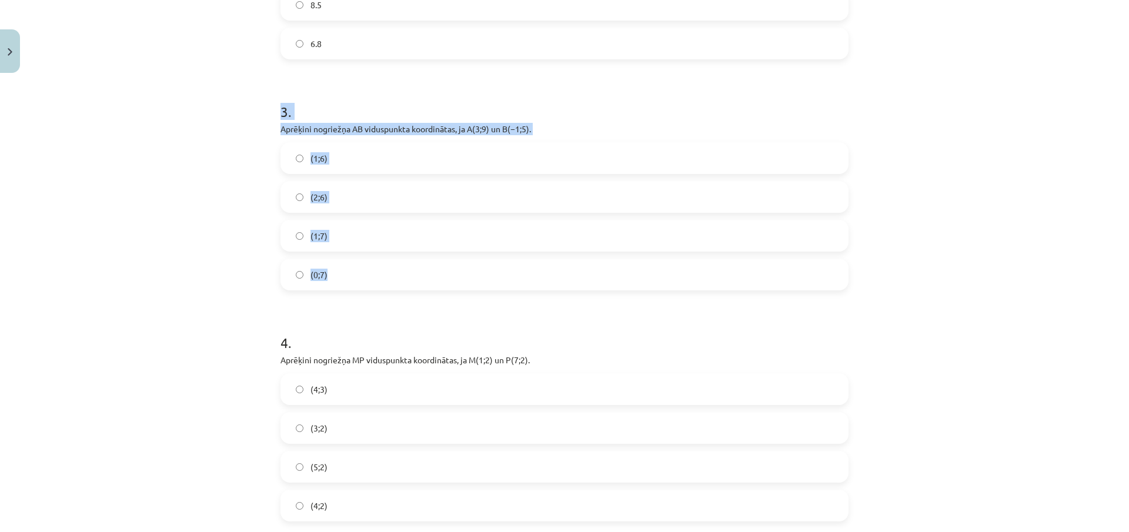
drag, startPoint x: 272, startPoint y: 101, endPoint x: 393, endPoint y: 288, distance: 222.8
click at [393, 288] on div "6 XP Saņemsi Sarežģīts 17 pilda Apraksts Uzdevums Palīdzība 1 . Aprēķini attālu…" at bounding box center [564, 174] width 582 height 1833
copy div "3 . Aprēķini nogriežņa ﻿AB viduspunkta koordinātas, ja ﻿A(3;9) un ﻿B(−1;5). (1;…"
click at [106, 123] on div "Mācību tēma: Matemātikas i - 10. klases 1. ieskaites mācību materiāls (c) #7 📝 …" at bounding box center [564, 266] width 1129 height 532
click at [322, 246] on label "(1;7)" at bounding box center [565, 235] width 566 height 29
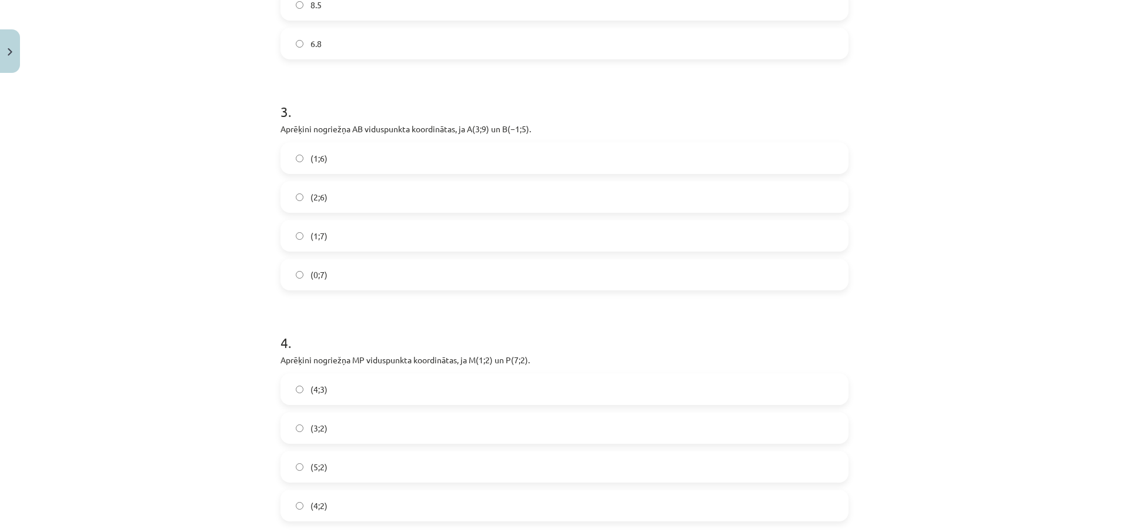
scroll to position [957, 0]
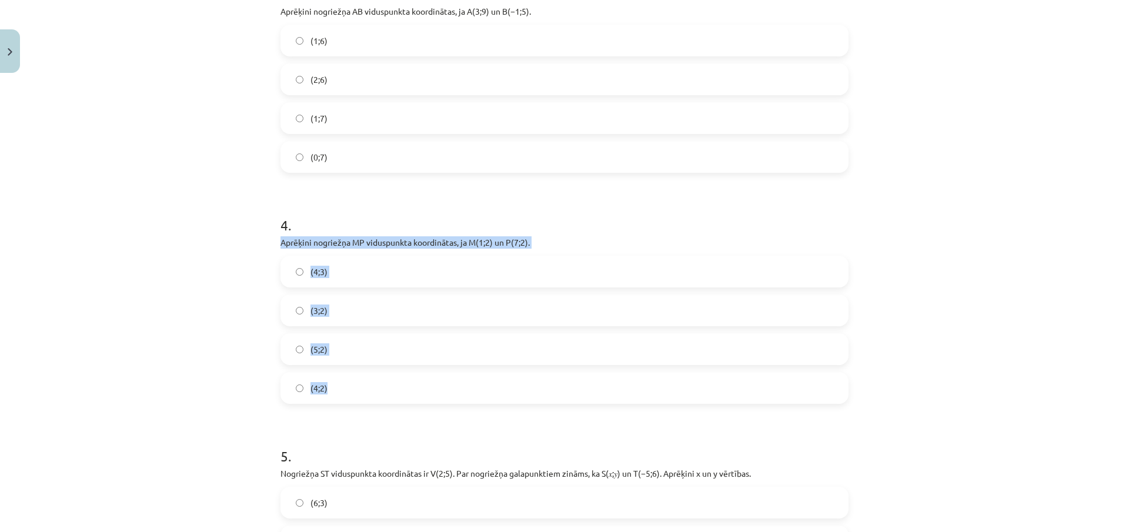
drag, startPoint x: 263, startPoint y: 242, endPoint x: 420, endPoint y: 389, distance: 215.5
click at [420, 389] on div "Mācību tēma: Matemātikas i - 10. klases 1. ieskaites mācību materiāls (c) #7 📝 …" at bounding box center [564, 266] width 1129 height 532
click at [205, 319] on div "Mācību tēma: Matemātikas i - 10. klases 1. ieskaites mācību materiāls (c) #7 📝 …" at bounding box center [564, 266] width 1129 height 532
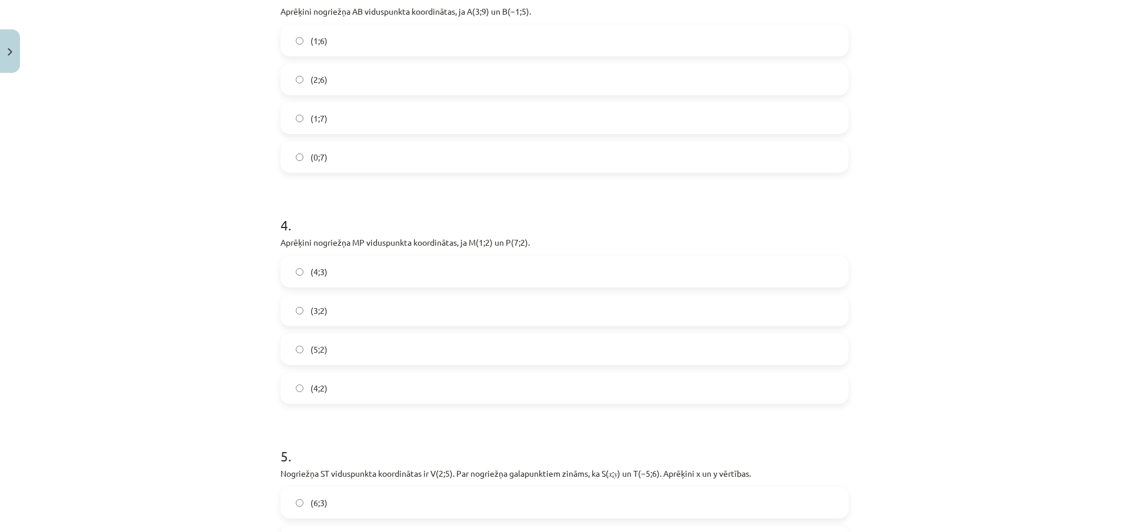
click at [325, 387] on label "(4;2)" at bounding box center [565, 387] width 566 height 29
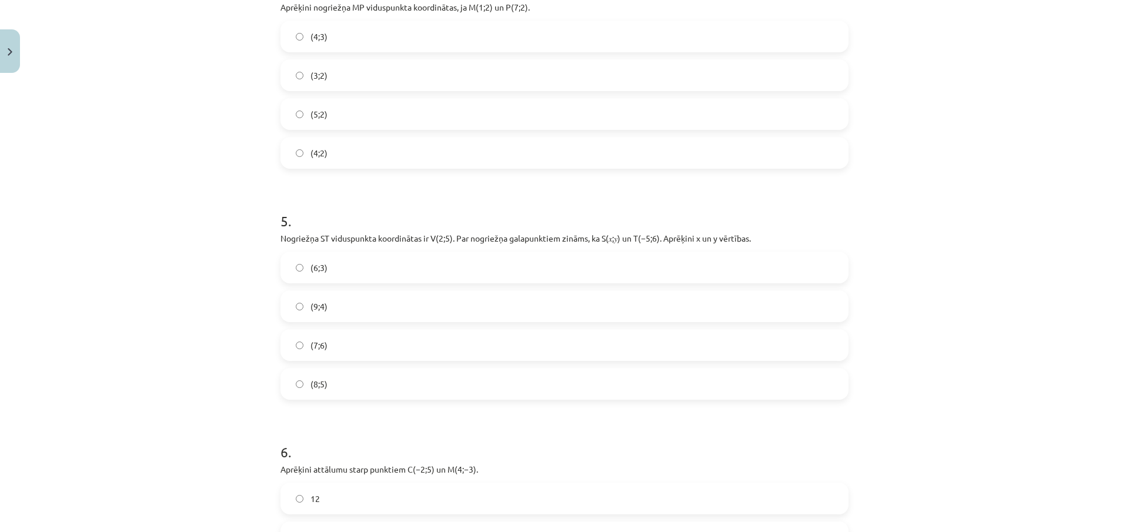
scroll to position [1368, 0]
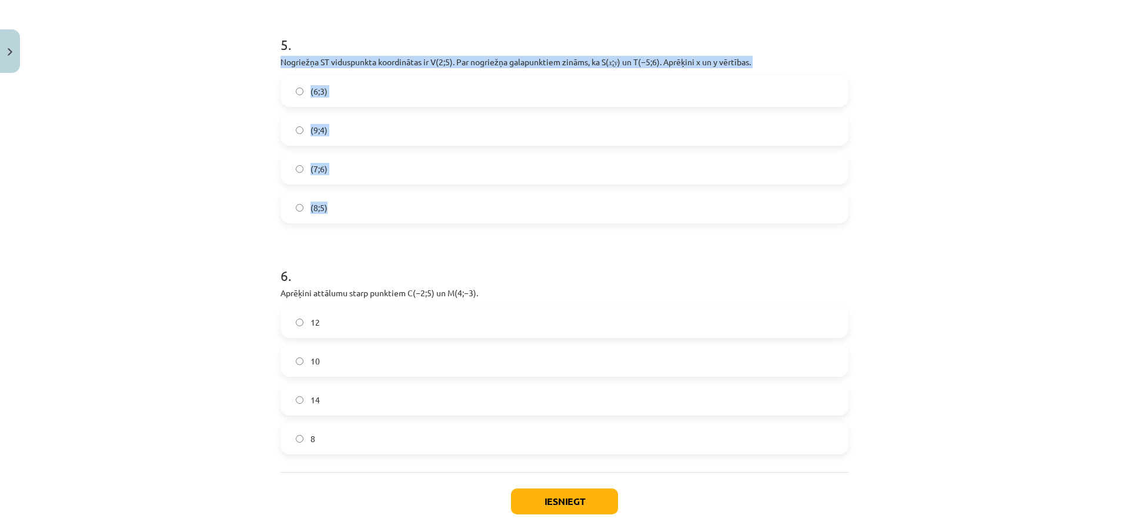
drag, startPoint x: 268, startPoint y: 53, endPoint x: 386, endPoint y: 218, distance: 202.8
click at [386, 218] on div "Mācību tēma: Matemātikas i - 10. klases 1. ieskaites mācību materiāls (c) #7 📝 …" at bounding box center [564, 266] width 1129 height 532
copy div "Nogriežņa ﻿ST viduspunkta koordinātas ir ﻿V(2;5)﻿. Par nogriežņa galapunktiem z…"
click at [163, 189] on div "Mācību tēma: Matemātikas i - 10. klases 1. ieskaites mācību materiāls (c) #7 📝 …" at bounding box center [564, 266] width 1129 height 532
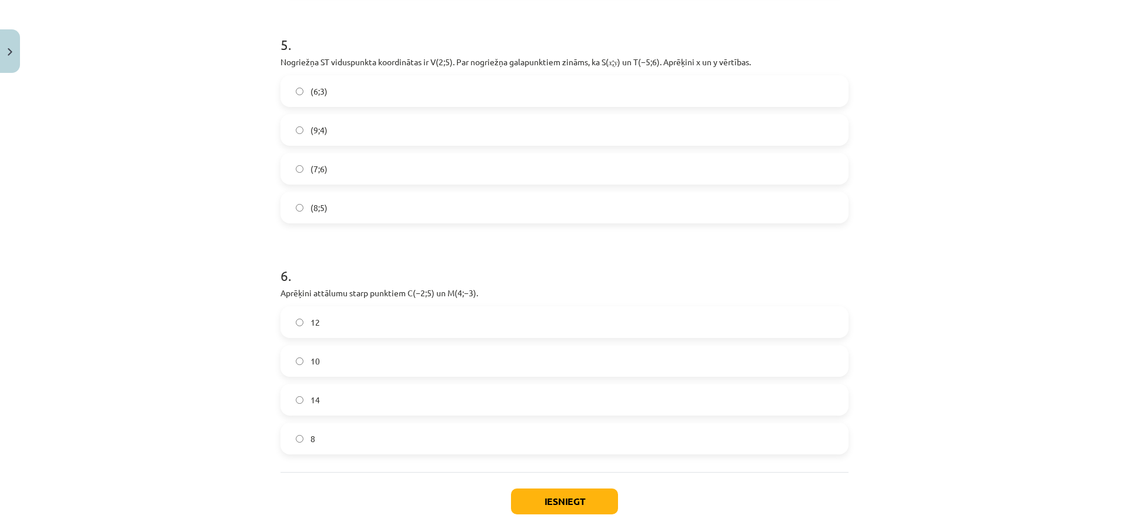
click at [362, 129] on label "(9;4)" at bounding box center [565, 129] width 566 height 29
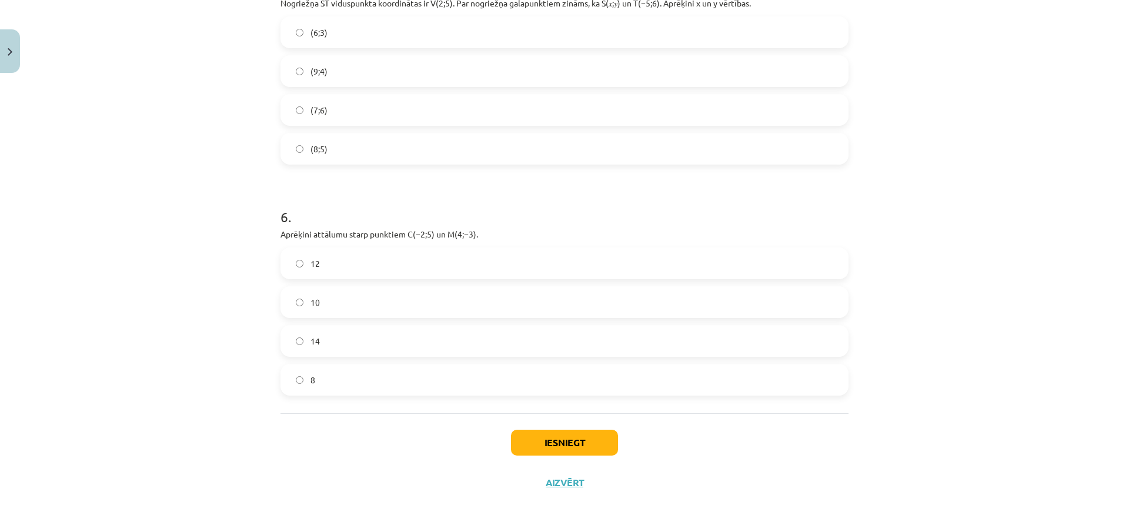
click at [302, 302] on label "10" at bounding box center [565, 302] width 566 height 29
drag, startPoint x: 280, startPoint y: 235, endPoint x: 399, endPoint y: 373, distance: 181.8
copy div "Aprēķini attālumu starp punktiem ﻿C(−2;5)﻿ un ﻿M(4;−3)﻿. 12 10 14 8"
click at [245, 300] on div "Mācību tēma: Matemātikas i - 10. klases 1. ieskaites mācību materiāls (c) #7 📝 …" at bounding box center [564, 266] width 1129 height 532
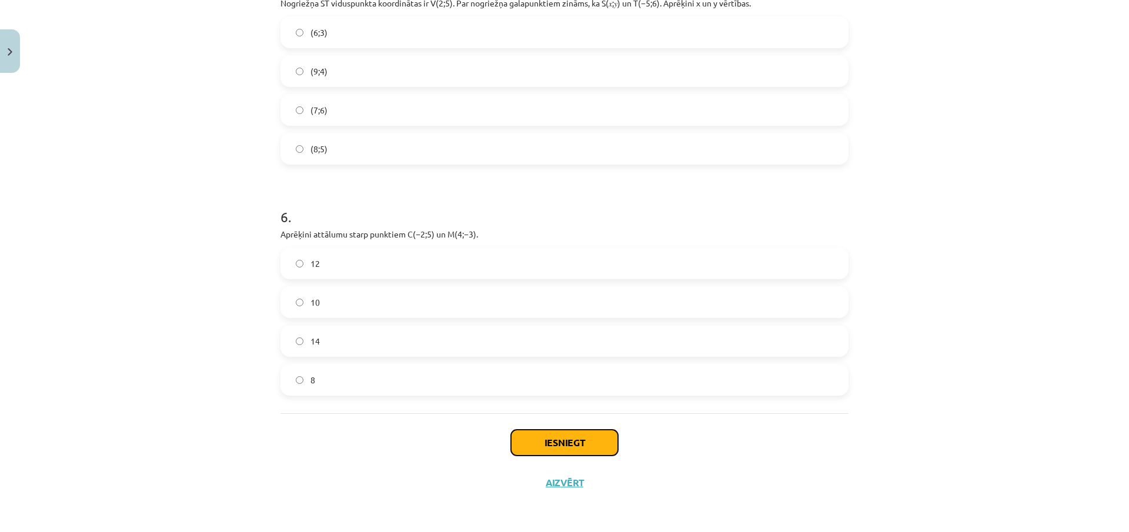
click at [559, 436] on button "Iesniegt" at bounding box center [564, 443] width 107 height 26
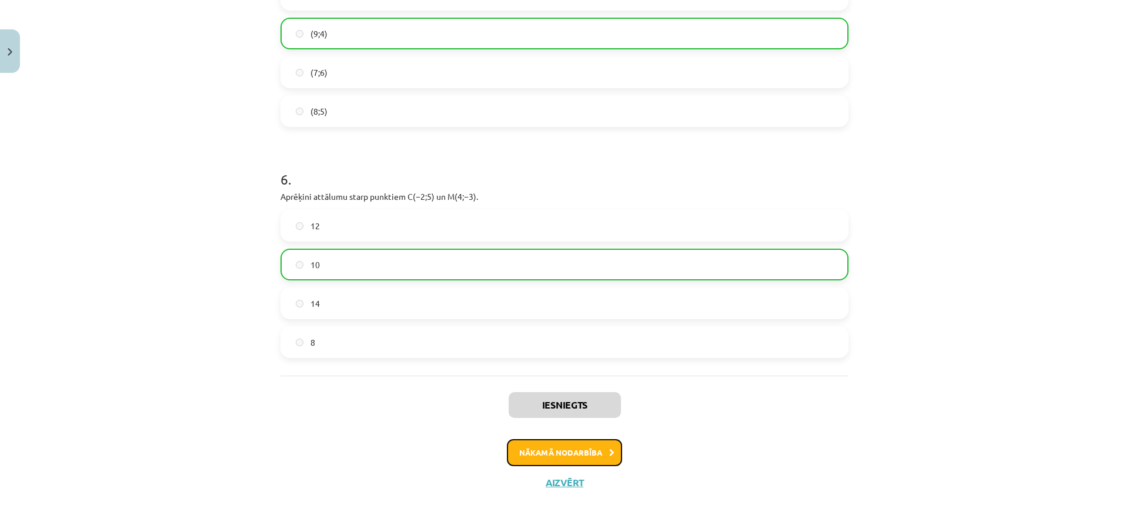
click at [530, 450] on button "Nākamā nodarbība" at bounding box center [564, 452] width 115 height 27
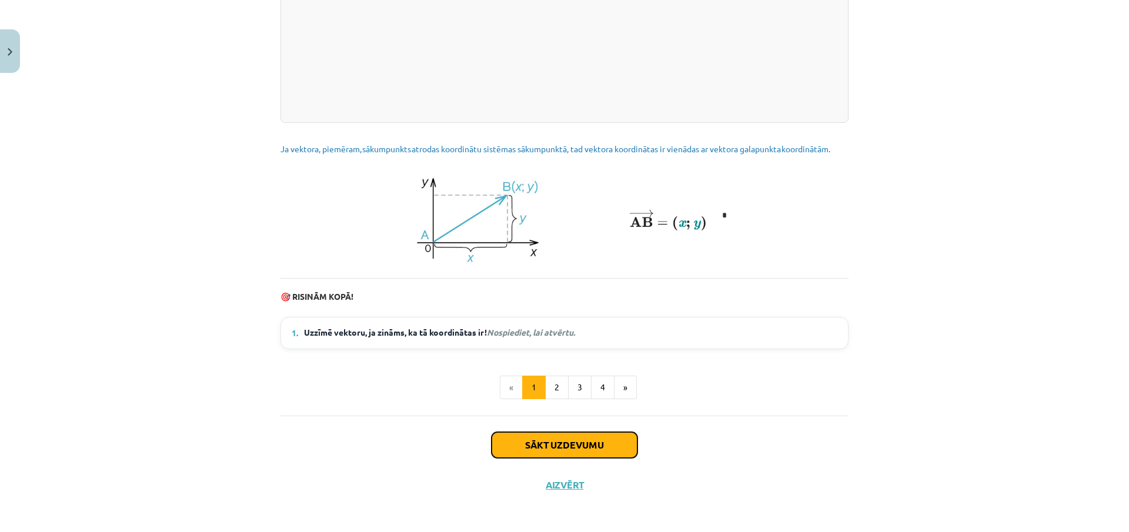
click at [543, 442] on button "Sākt uzdevumu" at bounding box center [565, 445] width 146 height 26
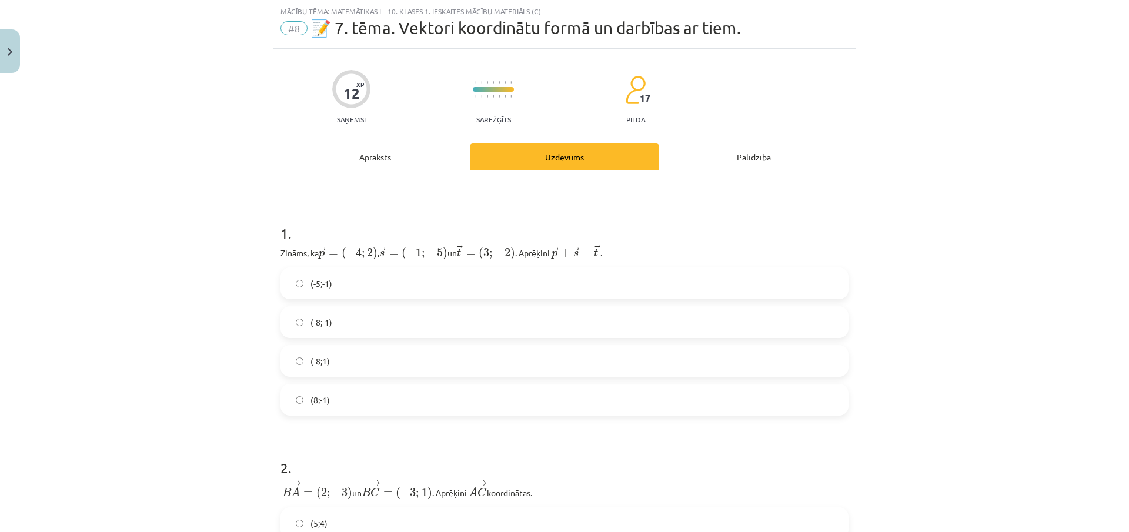
scroll to position [0, 0]
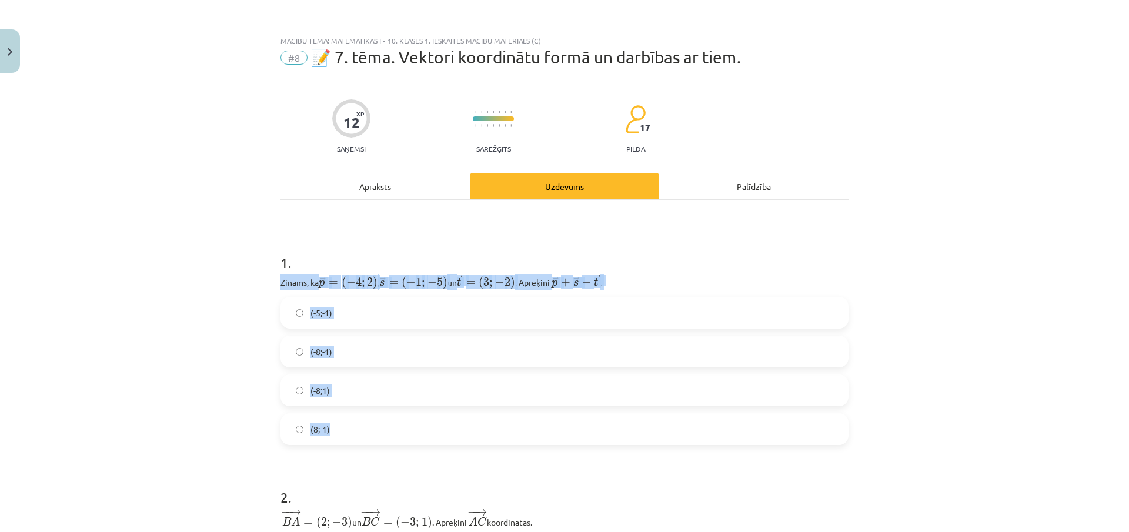
drag, startPoint x: 287, startPoint y: 295, endPoint x: 407, endPoint y: 421, distance: 174.3
copy div "Zināms, ka → p = ( − 4 ; 2 ) p → = ( − 4 ; 2 ) , ﻿ → s = ( − 1 ; − 5 ) s → = ( …"
click at [141, 276] on div "Mācību tēma: Matemātikas i - 10. klases 1. ieskaites mācību materiāls (c) #8 📝 …" at bounding box center [564, 266] width 1129 height 532
click at [138, 273] on div "Mācību tēma: Matemātikas i - 10. klases 1. ieskaites mācību materiāls (c) #8 📝 …" at bounding box center [564, 266] width 1129 height 532
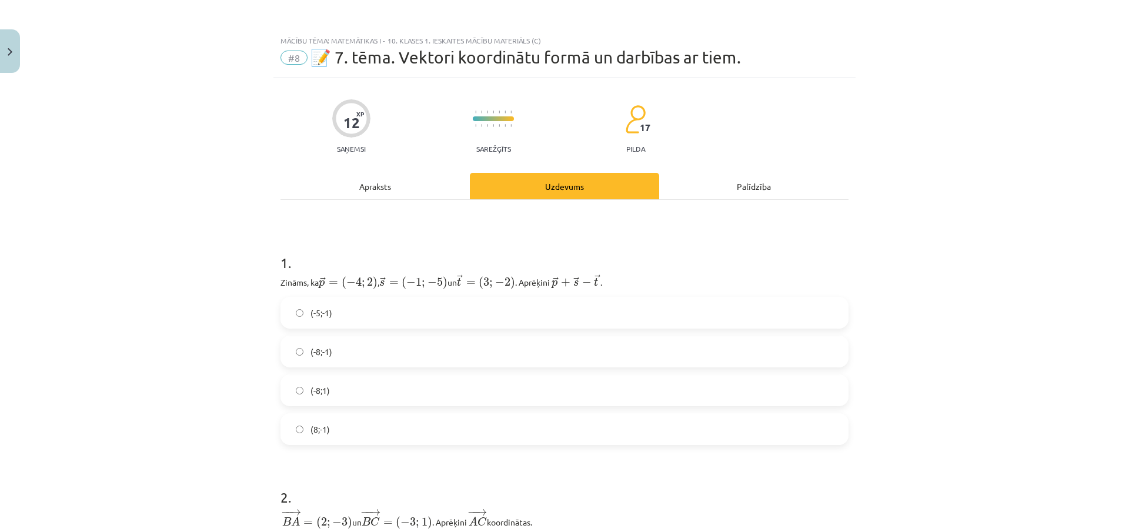
click at [114, 252] on div "Mācību tēma: Matemātikas i - 10. klases 1. ieskaites mācību materiāls (c) #8 📝 …" at bounding box center [564, 266] width 1129 height 532
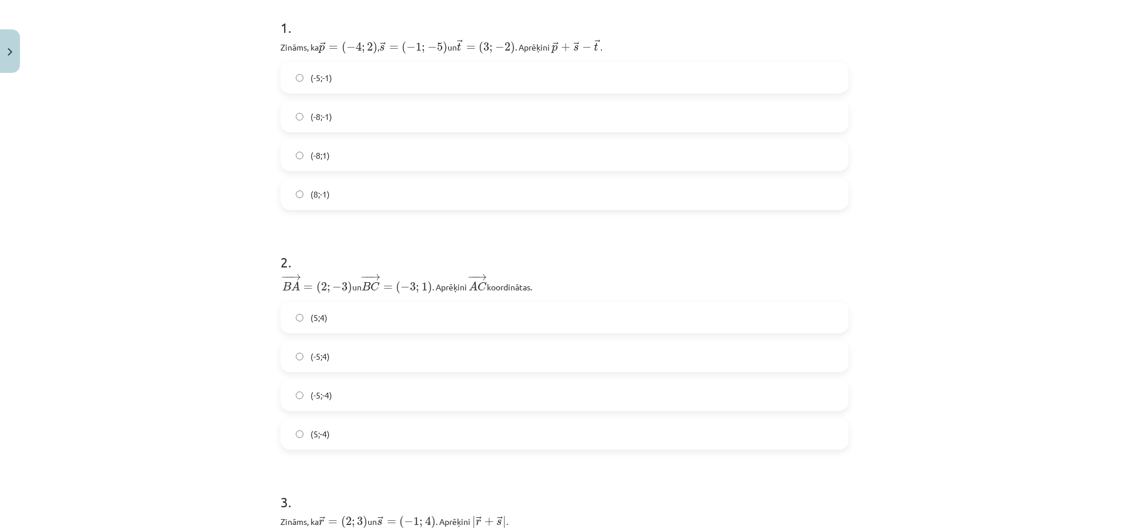
scroll to position [294, 0]
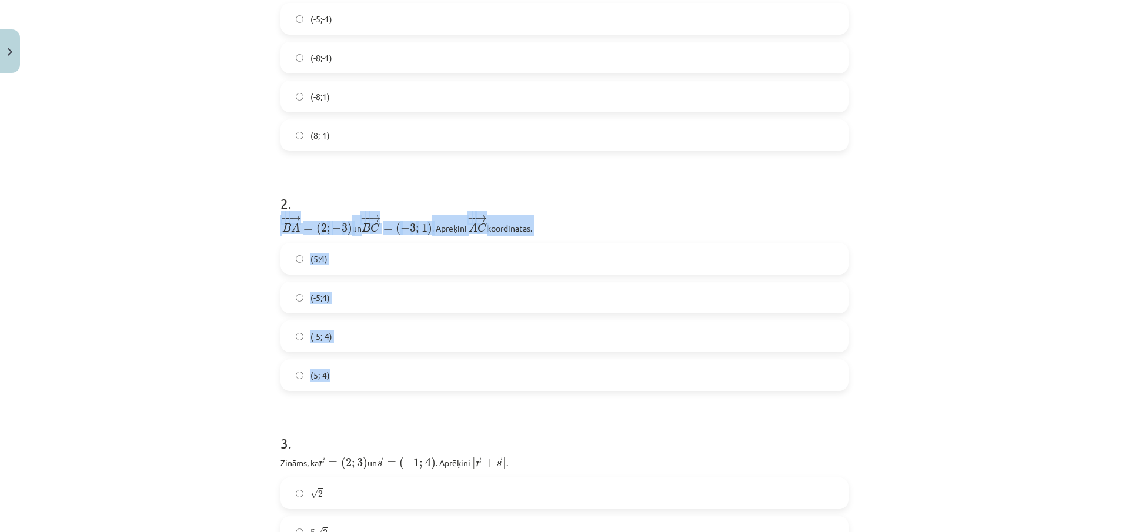
drag, startPoint x: 273, startPoint y: 222, endPoint x: 368, endPoint y: 362, distance: 169.5
copy div "− − → B A = ( 2 ; − 3 ) B A → = ( 2 ; − 3 ) un ﻿ − − → B C = ( − 3 ; 1 ) B C → …"
click at [224, 309] on div "Mācību tēma: Matemātikas i - 10. klases 1. ieskaites mācību materiāls (c) #8 📝 …" at bounding box center [564, 266] width 1129 height 532
click at [245, 305] on div "Mācību tēma: Matemātikas i - 10. klases 1. ieskaites mācību materiāls (c) #8 📝 …" at bounding box center [564, 266] width 1129 height 532
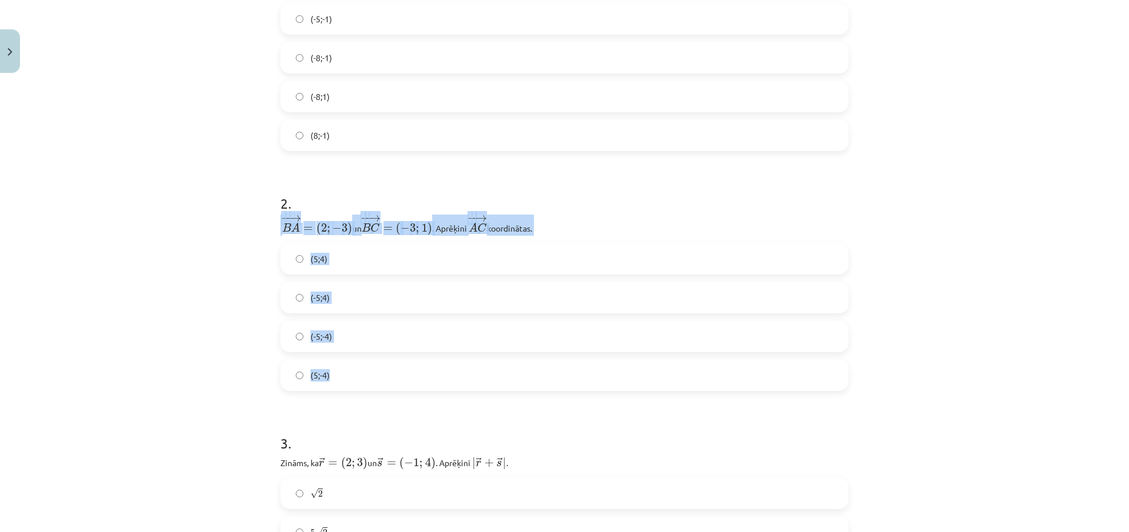
click at [243, 310] on div "Mācību tēma: Matemātikas i - 10. klases 1. ieskaites mācību materiāls (c) #8 📝 …" at bounding box center [564, 266] width 1129 height 532
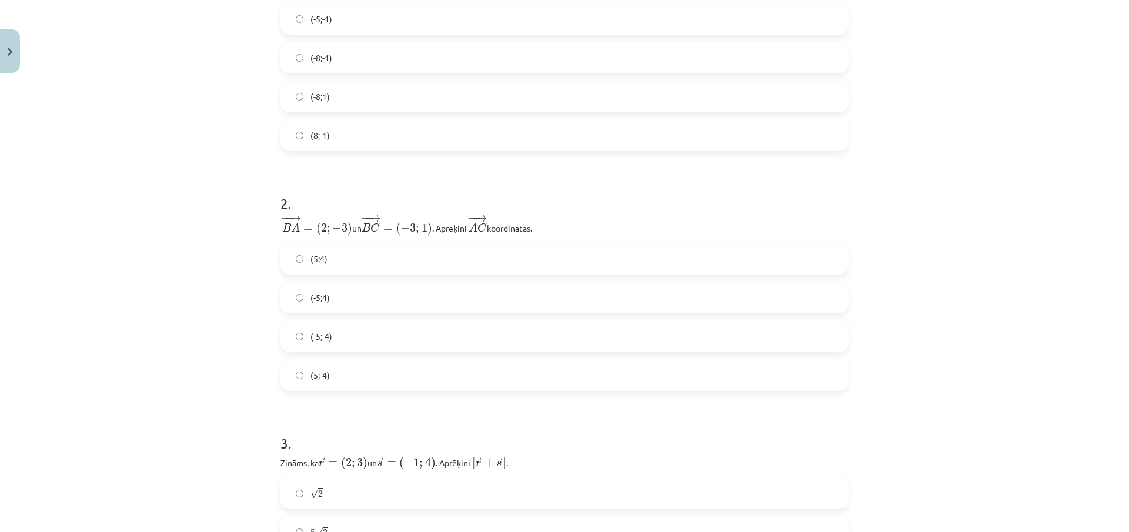
click at [243, 310] on div "Mācību tēma: Matemātikas i - 10. klases 1. ieskaites mācību materiāls (c) #8 📝 …" at bounding box center [564, 266] width 1129 height 532
click at [313, 339] on span "(-5;-4)" at bounding box center [321, 336] width 22 height 12
click at [320, 300] on span "(-5;4)" at bounding box center [319, 298] width 19 height 12
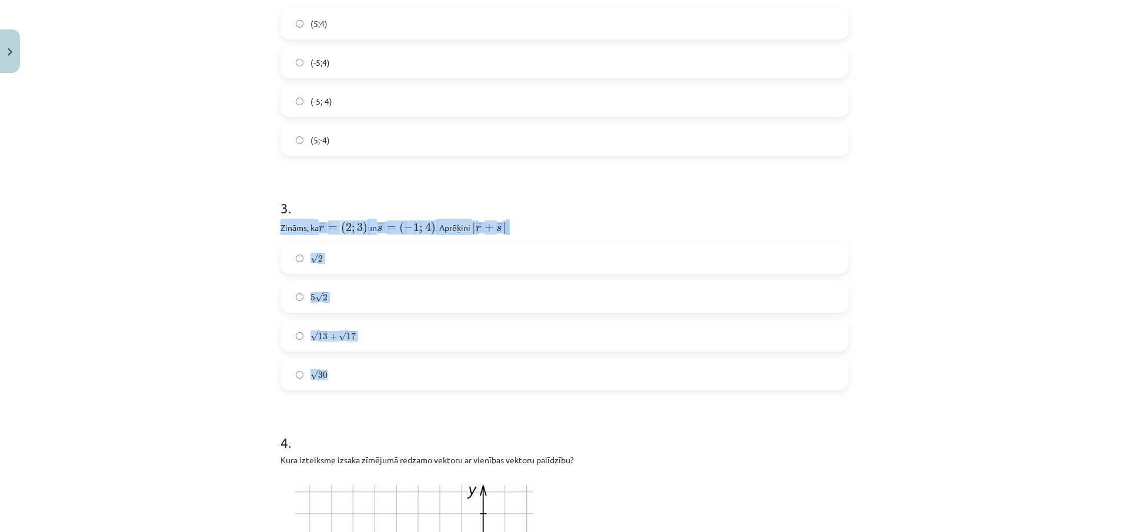
drag, startPoint x: 258, startPoint y: 228, endPoint x: 359, endPoint y: 369, distance: 173.6
click at [359, 369] on div "Mācību tēma: Matemātikas i - 10. klases 1. ieskaites mācību materiāls (c) #8 📝 …" at bounding box center [564, 266] width 1129 height 532
copy div "Zināms, ka ﻿ → r = ( 2 ; 3 ) r → = ( 2 ; 3 ) un ﻿ → s = ( − 1 ; 4 ) s → = ( − 1…"
click at [183, 181] on div "Mācību tēma: Matemātikas i - 10. klases 1. ieskaites mācību materiāls (c) #8 📝 …" at bounding box center [564, 266] width 1129 height 532
click at [183, 179] on div "Mācību tēma: Matemātikas i - 10. klases 1. ieskaites mācību materiāls (c) #8 📝 …" at bounding box center [564, 266] width 1129 height 532
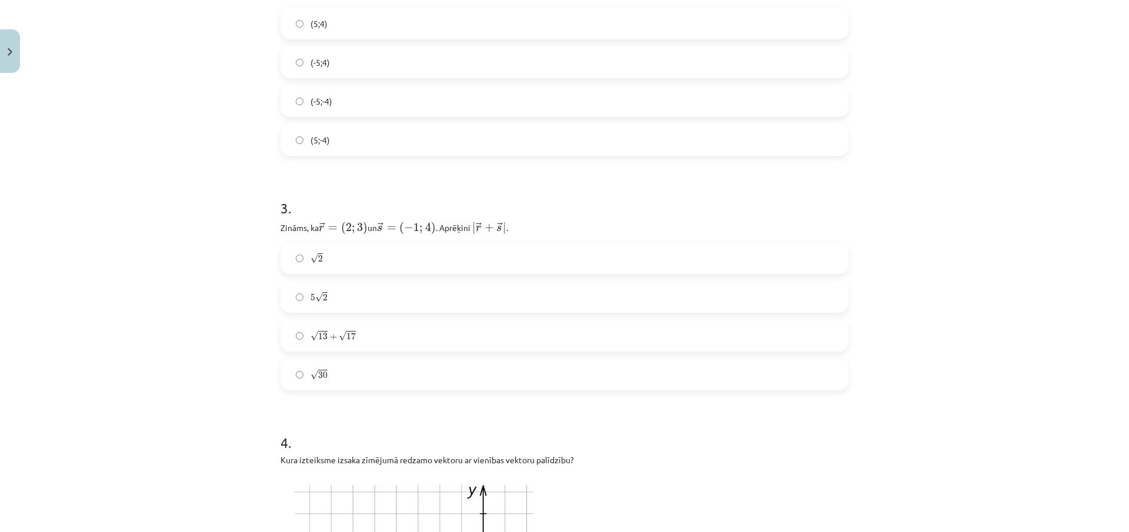
click at [325, 299] on label "5 √ 2 5 2" at bounding box center [565, 296] width 566 height 29
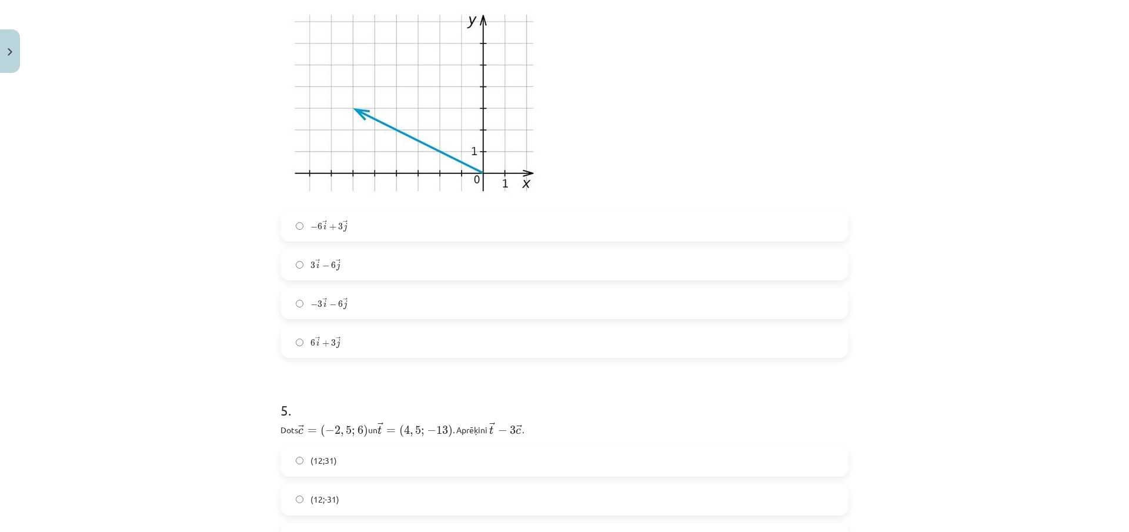
scroll to position [882, 0]
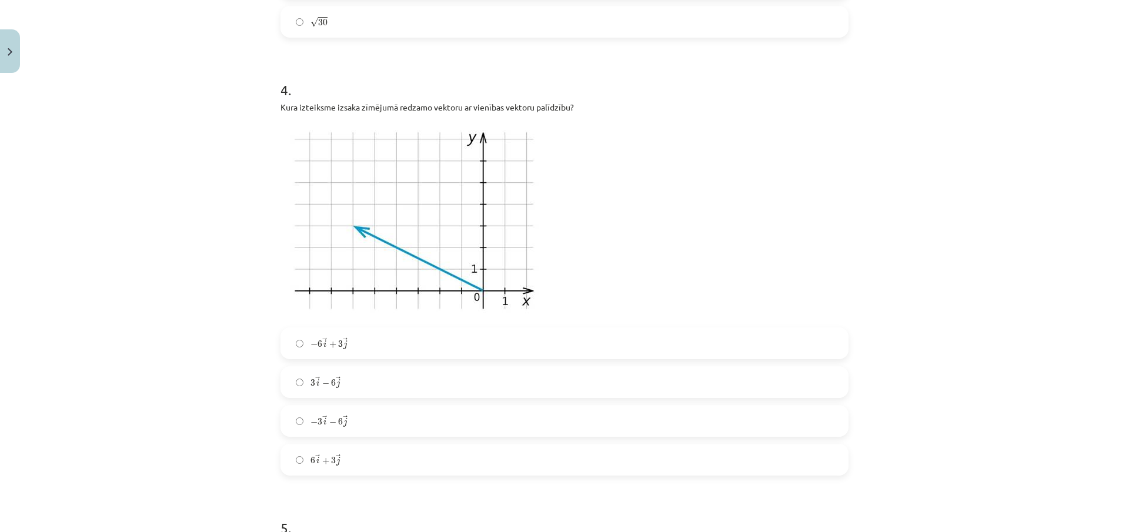
click at [343, 339] on span "→" at bounding box center [345, 341] width 5 height 7
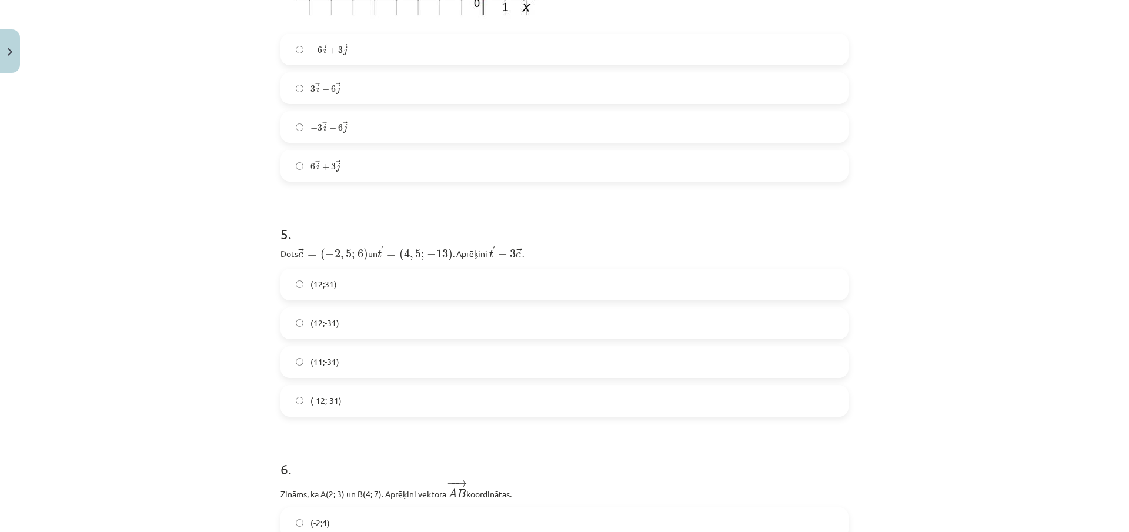
scroll to position [1294, 0]
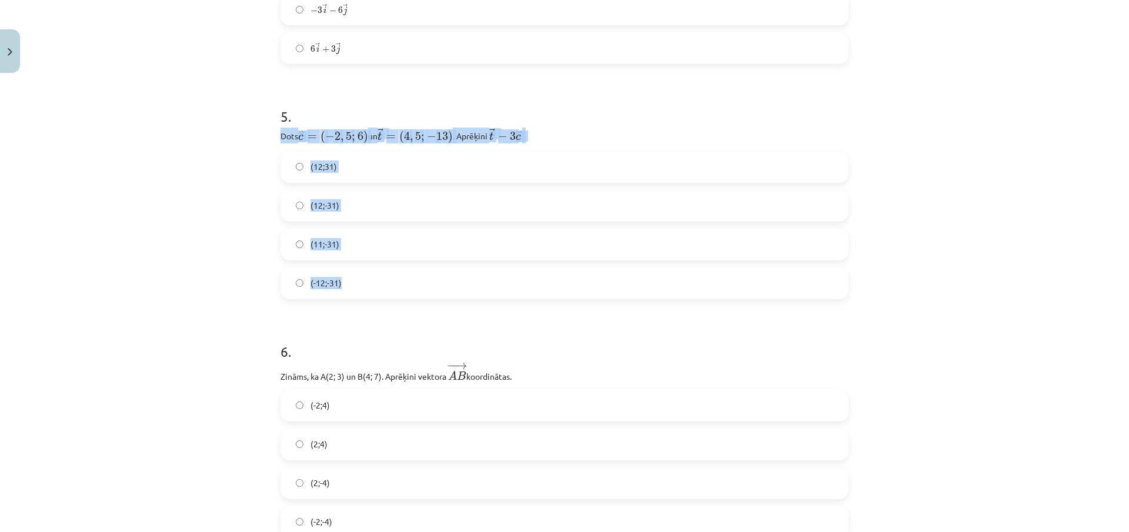
drag, startPoint x: 278, startPoint y: 133, endPoint x: 403, endPoint y: 298, distance: 206.1
click at [403, 298] on div "5 . Dots ﻿﻿ → c = ( − 2 , 5 ; 6 ) c → = ( − 2 , 5 ; 6 ) ﻿ un ﻿ → t = ( 4 , 5 ; …" at bounding box center [564, 193] width 568 height 211
copy div "Dots ﻿﻿ → c = ( − 2 , 5 ; 6 ) c → = ( − 2 , 5 ; 6 ) ﻿ un ﻿ → t = ( 4 , 5 ; − 13…"
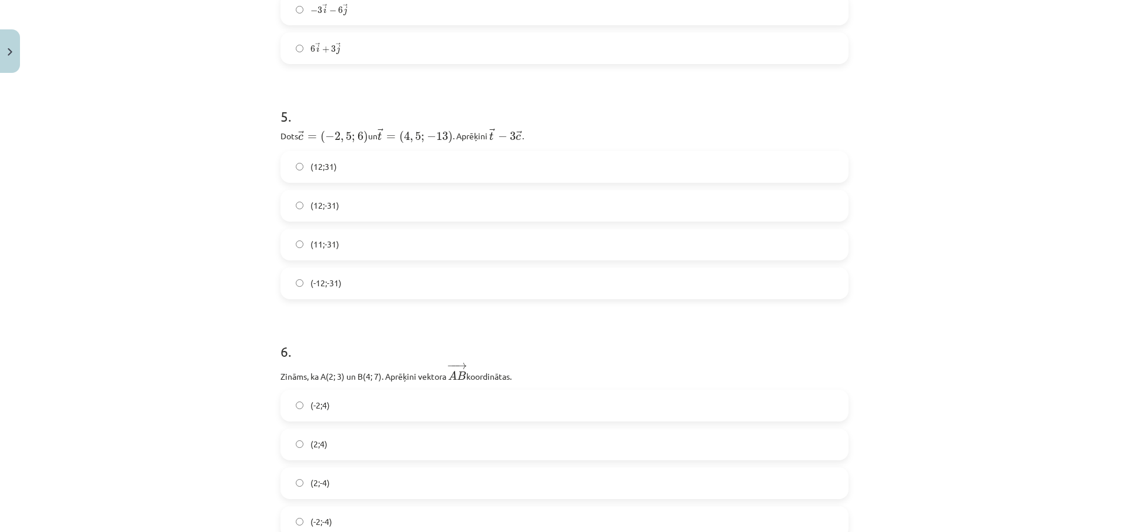
click at [167, 103] on div "Mācību tēma: Matemātikas i - 10. klases 1. ieskaites mācību materiāls (c) #8 📝 …" at bounding box center [564, 266] width 1129 height 532
click at [323, 275] on label "(-12;-31)" at bounding box center [565, 283] width 566 height 29
click at [204, 315] on div "Mācību tēma: Matemātikas i - 10. klases 1. ieskaites mācību materiāls (c) #8 📝 …" at bounding box center [564, 266] width 1129 height 532
click at [305, 205] on label "(12;-31)" at bounding box center [565, 205] width 566 height 29
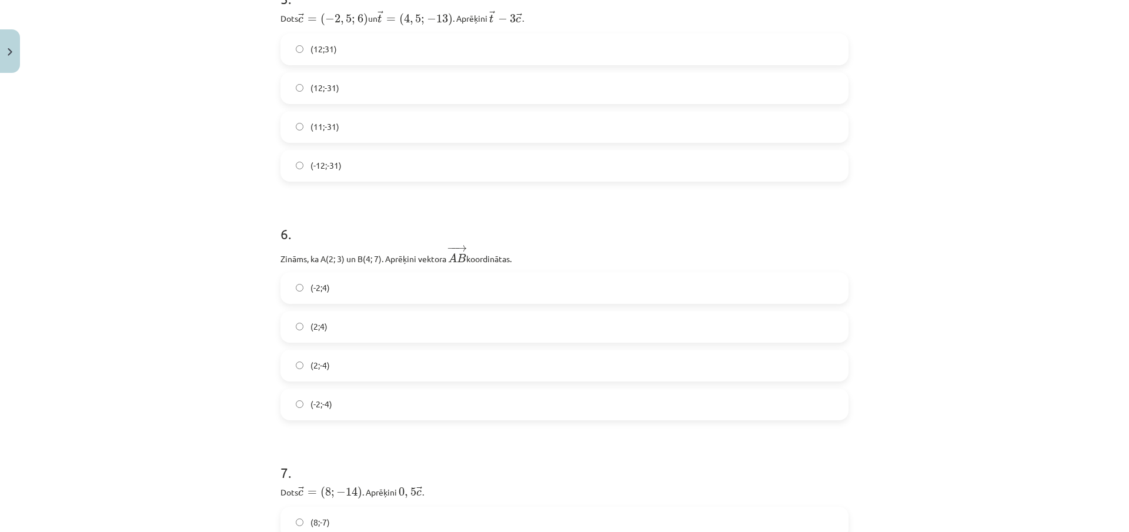
scroll to position [1470, 0]
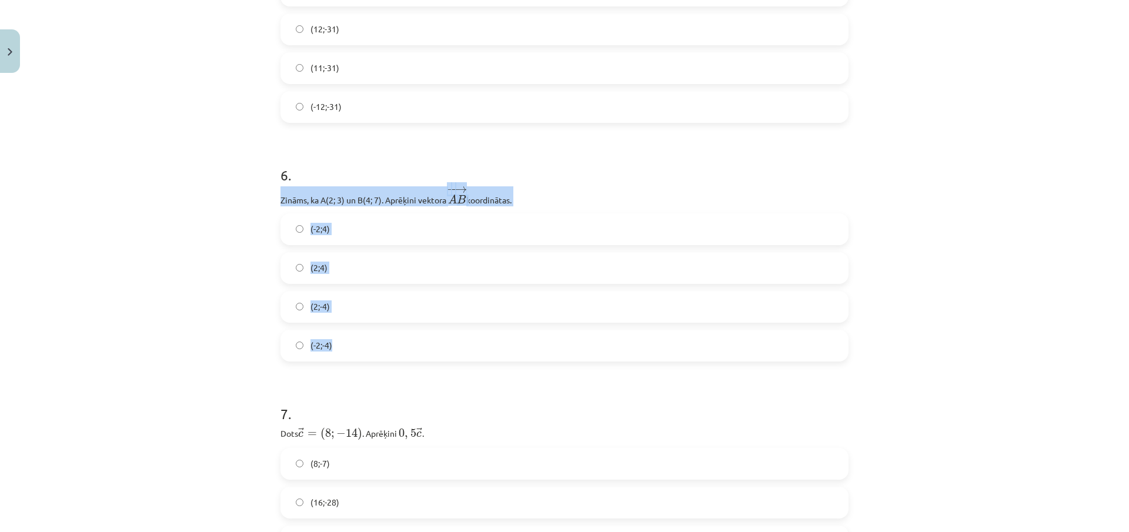
drag, startPoint x: 271, startPoint y: 199, endPoint x: 365, endPoint y: 356, distance: 182.5
copy div "Zināms, ka A(2; 3) un B(4; 7). Aprēķini vektora ﻿ − − → A B A B → ﻿ koordinātas…"
click at [166, 190] on div "Mācību tēma: Matemātikas i - 10. klases 1. ieskaites mācību materiāls (c) #8 📝 …" at bounding box center [564, 266] width 1129 height 532
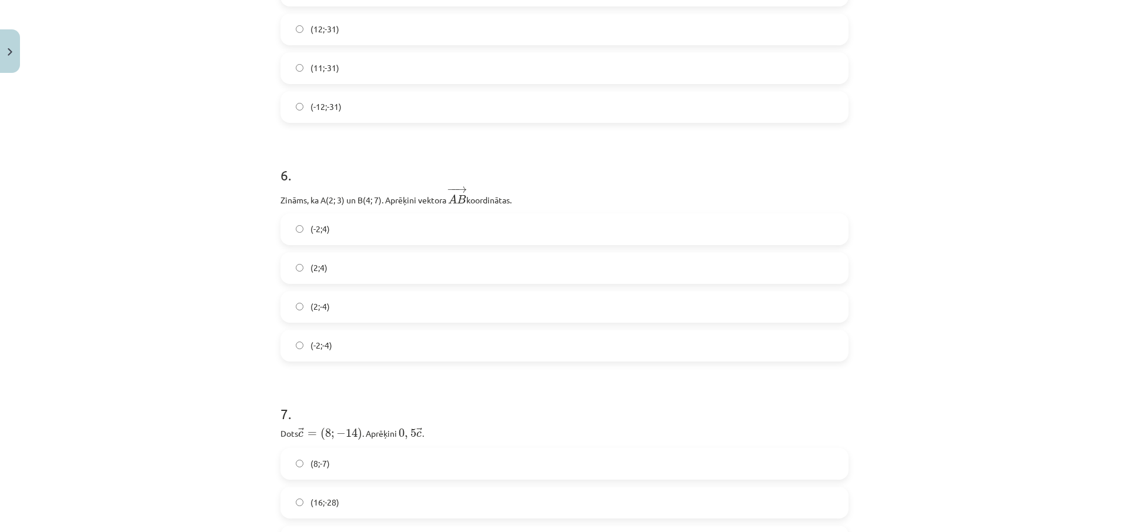
click at [305, 267] on label "(2;4)" at bounding box center [565, 267] width 566 height 29
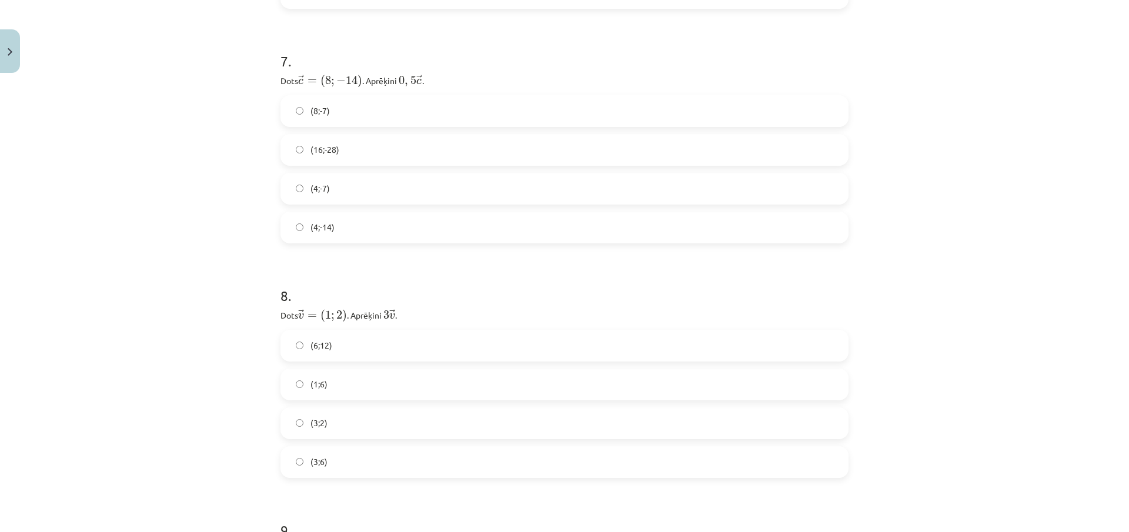
scroll to position [1647, 0]
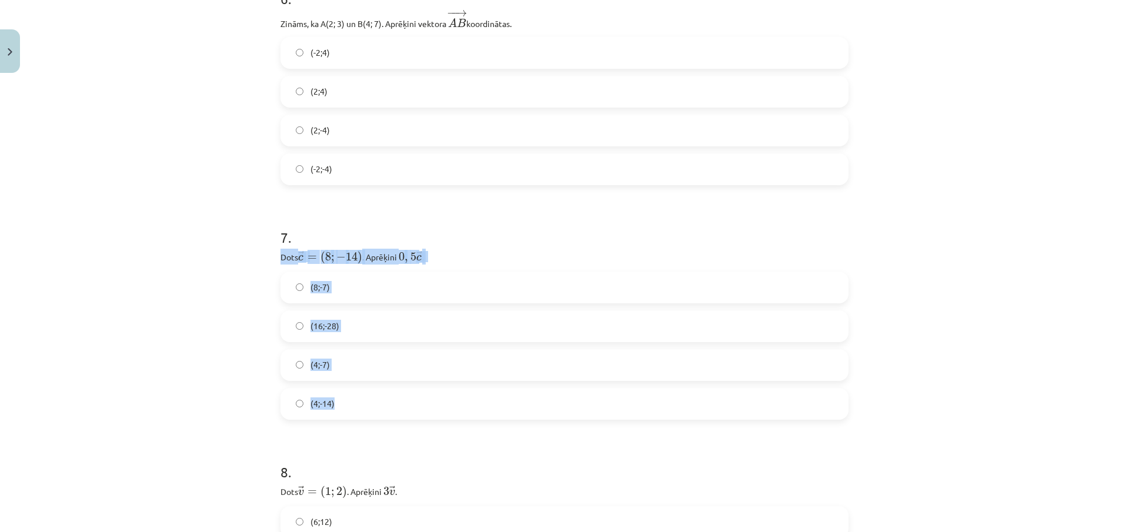
drag, startPoint x: 278, startPoint y: 259, endPoint x: 345, endPoint y: 400, distance: 156.2
click at [345, 400] on div "12 XP Saņemsi Sarežģīts 17 pilda Apraksts Uzdevums Palīdzība 1 . Zināms, ka → p…" at bounding box center [564, 371] width 582 height 3879
copy div "Dots ﻿ → c = ( 8 ; − 14 ) c → = ( 8 ; − 14 ) ﻿. Aprēķini ﻿ 0 , 5 → c 0 , 5 c → …"
click at [212, 236] on div "Mācību tēma: Matemātikas i - 10. klases 1. ieskaites mācību materiāls (c) #8 📝 …" at bounding box center [564, 266] width 1129 height 532
click at [343, 356] on label "(4;-7)" at bounding box center [565, 364] width 566 height 29
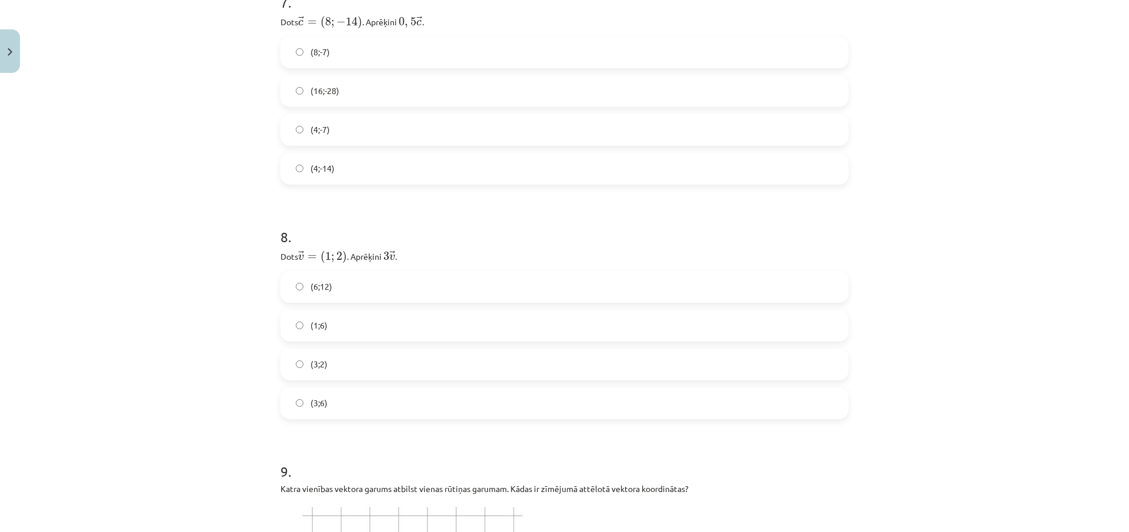
scroll to position [1941, 0]
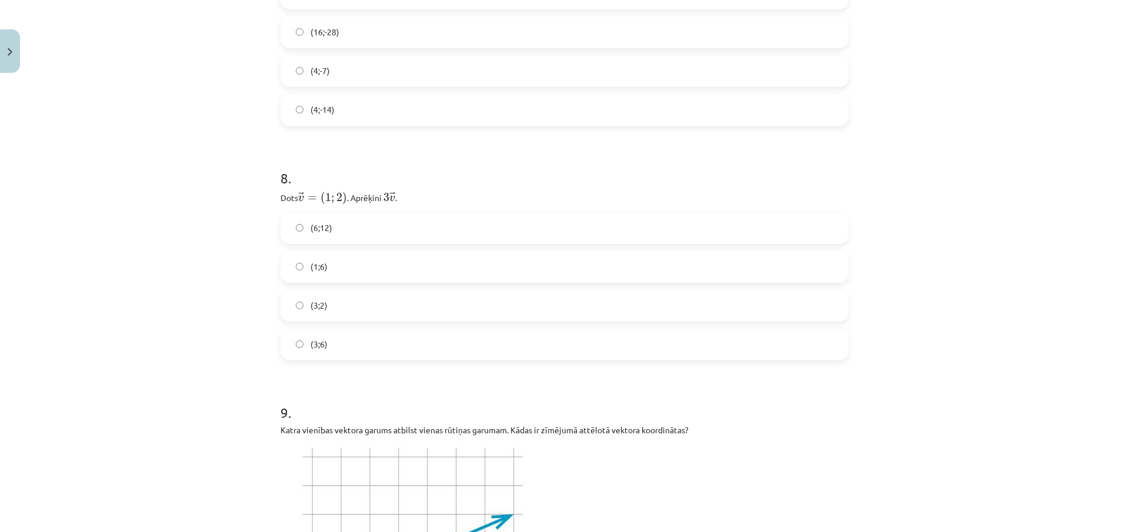
click at [313, 350] on span "(3;6)" at bounding box center [318, 344] width 17 height 12
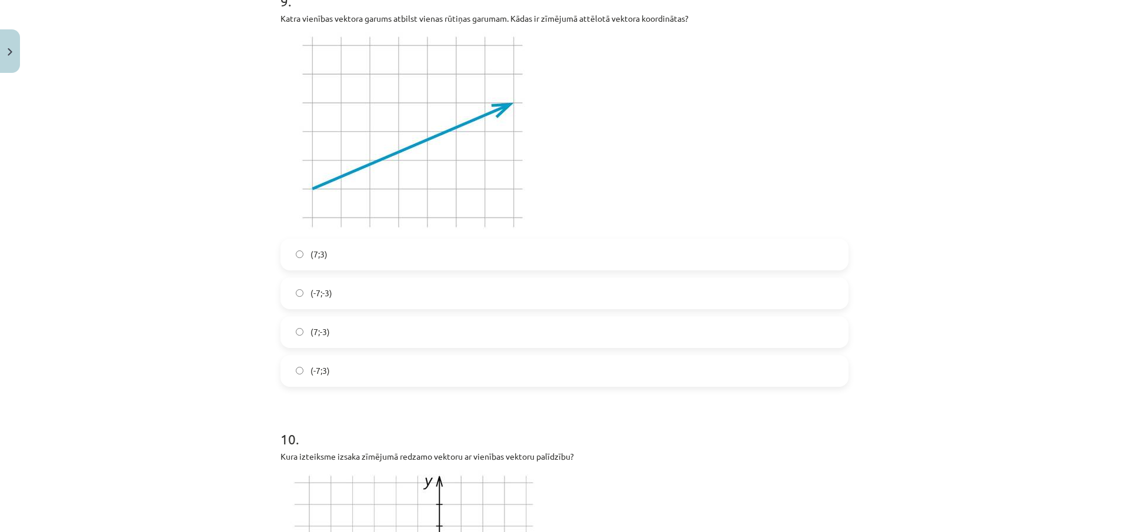
scroll to position [2293, 0]
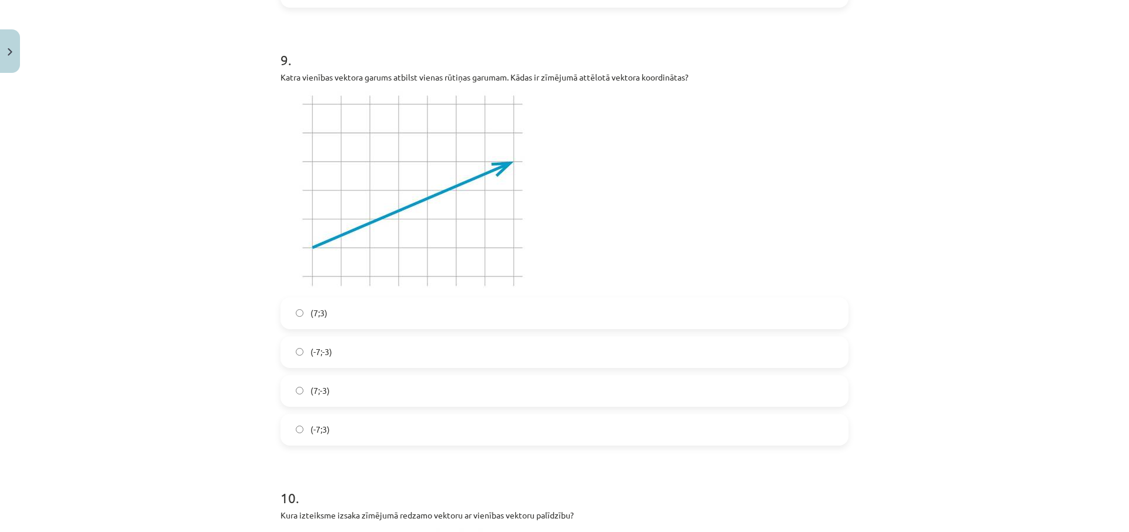
drag, startPoint x: 326, startPoint y: 395, endPoint x: 332, endPoint y: 390, distance: 7.1
click at [327, 395] on label "(7;-3)" at bounding box center [565, 390] width 566 height 29
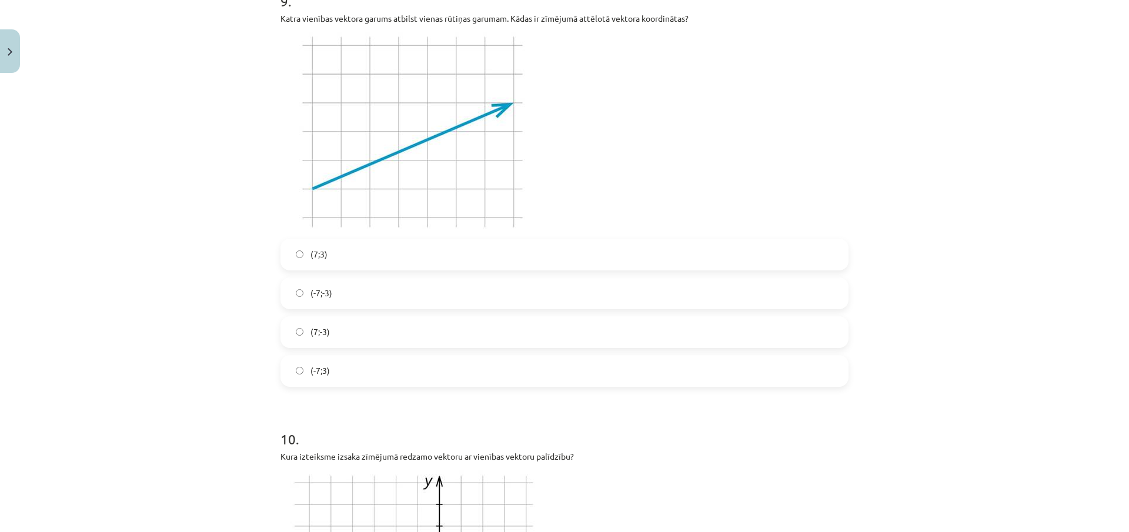
click at [317, 252] on span "(7;3)" at bounding box center [318, 254] width 17 height 12
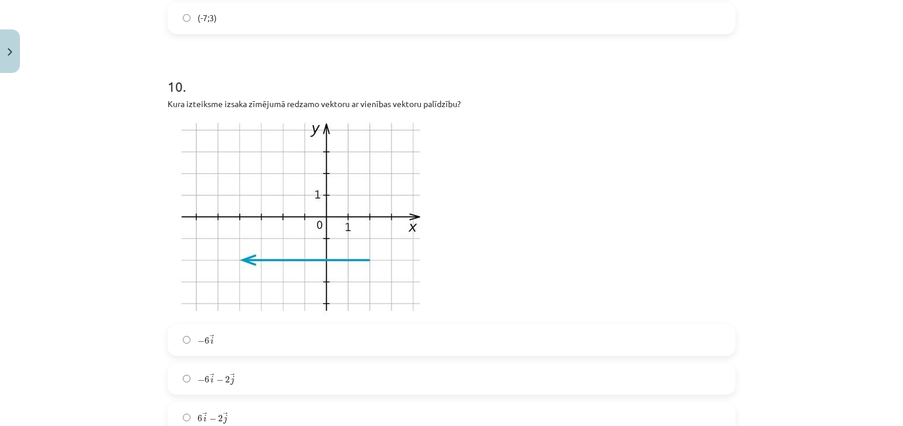
scroll to position [2752, 0]
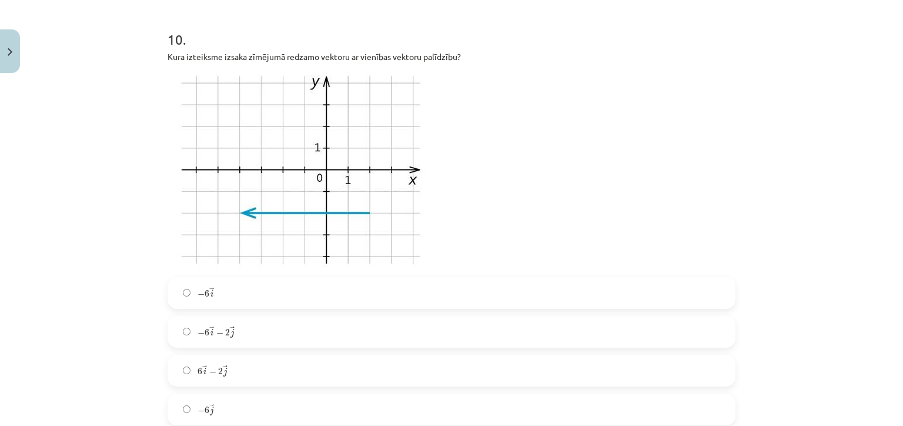
click at [231, 291] on label "− 6 → i − 6 i →" at bounding box center [452, 292] width 566 height 29
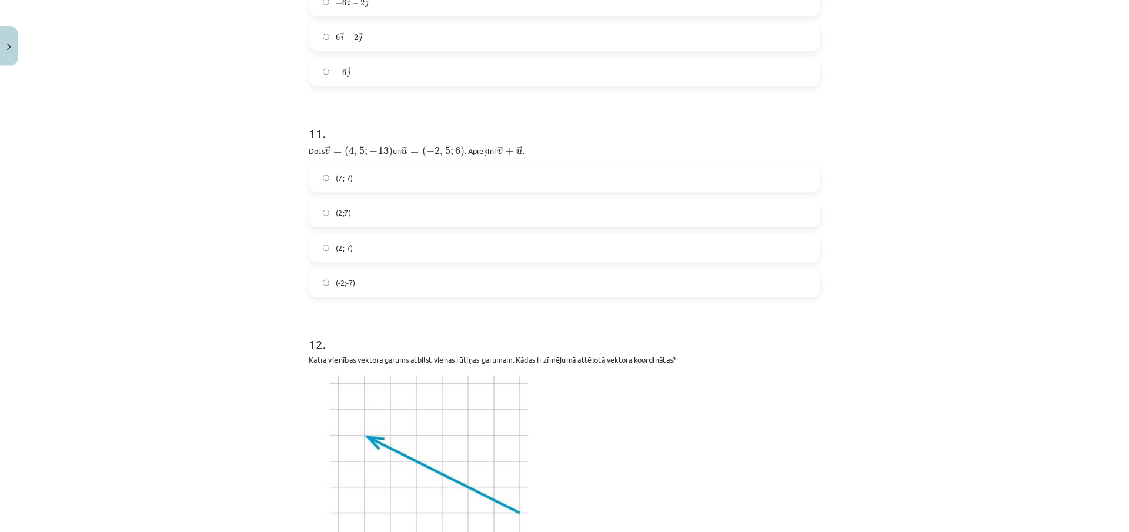
scroll to position [3081, 0]
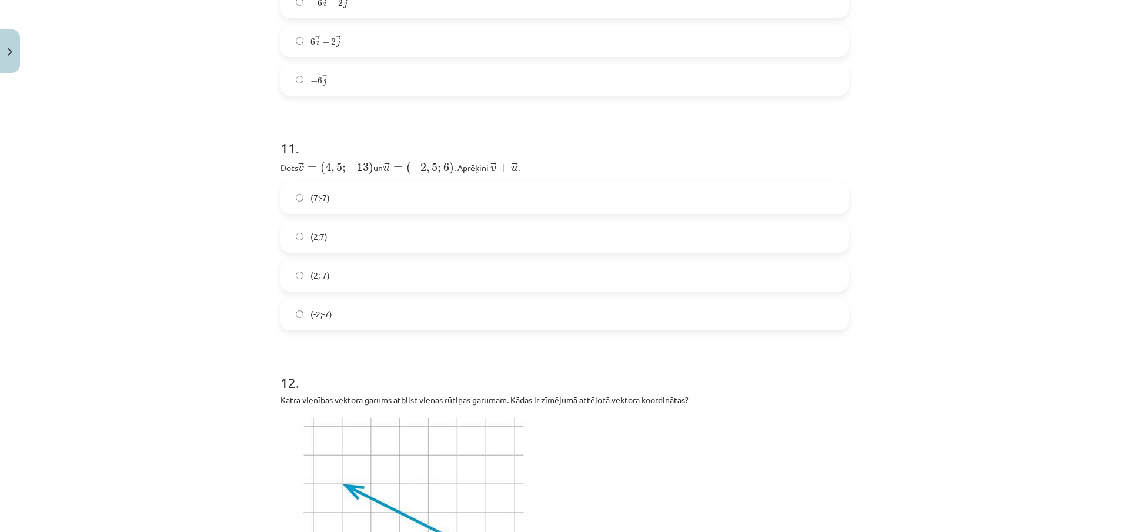
click at [320, 243] on label "(2;7)" at bounding box center [565, 236] width 566 height 29
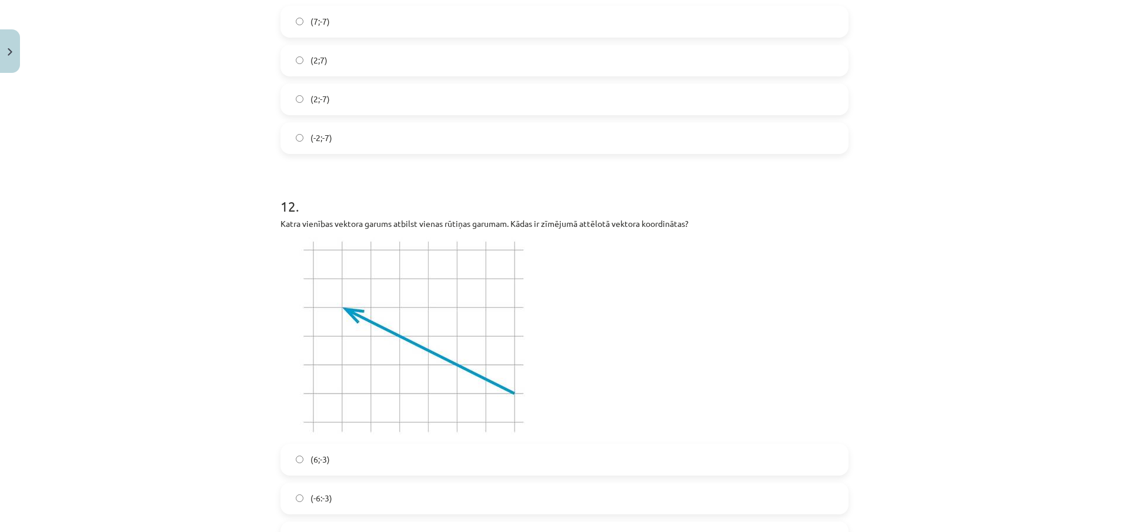
scroll to position [3375, 0]
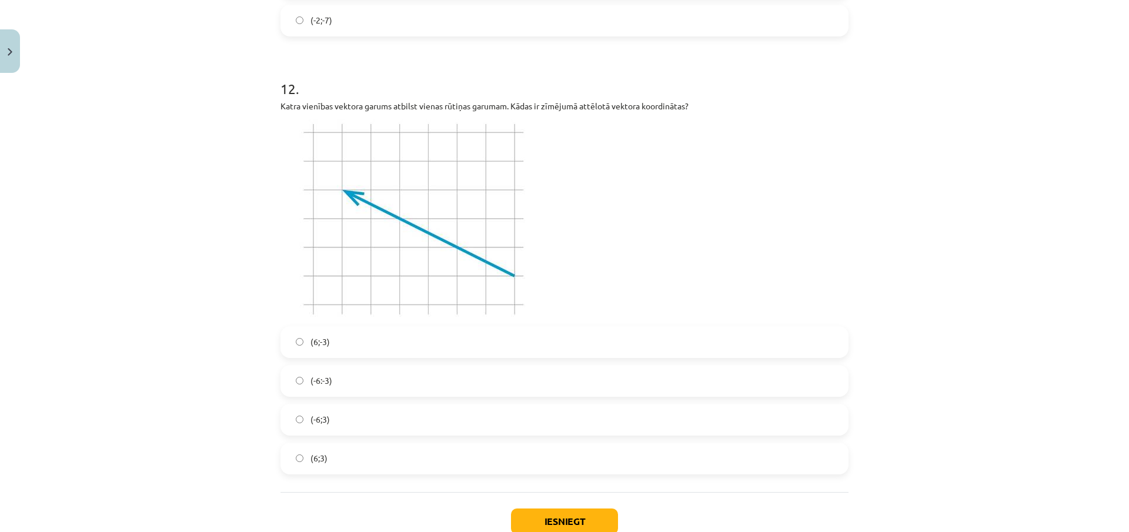
click at [337, 419] on label "(-6;3)" at bounding box center [565, 419] width 566 height 29
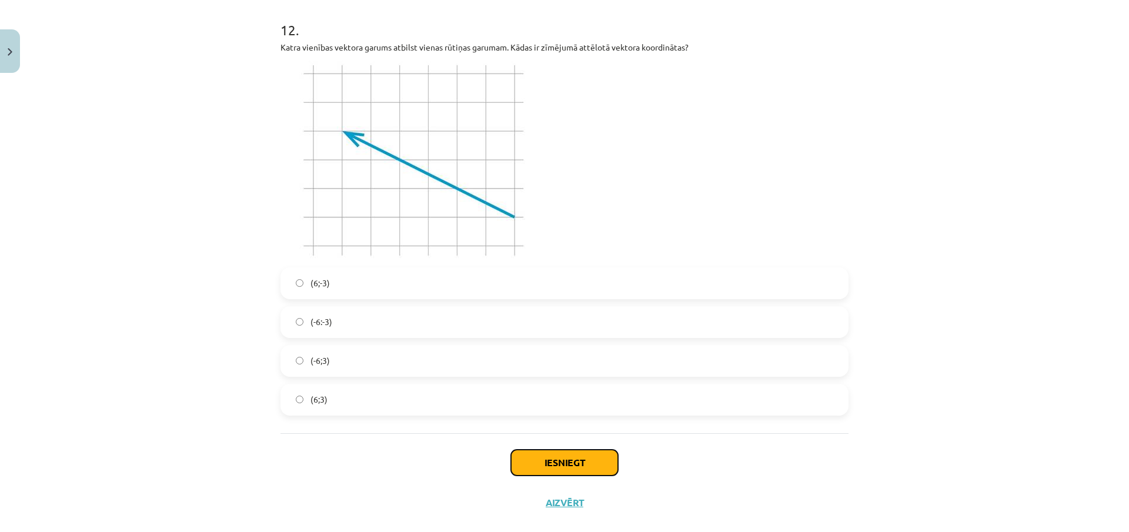
click at [600, 465] on button "Iesniegt" at bounding box center [564, 463] width 107 height 26
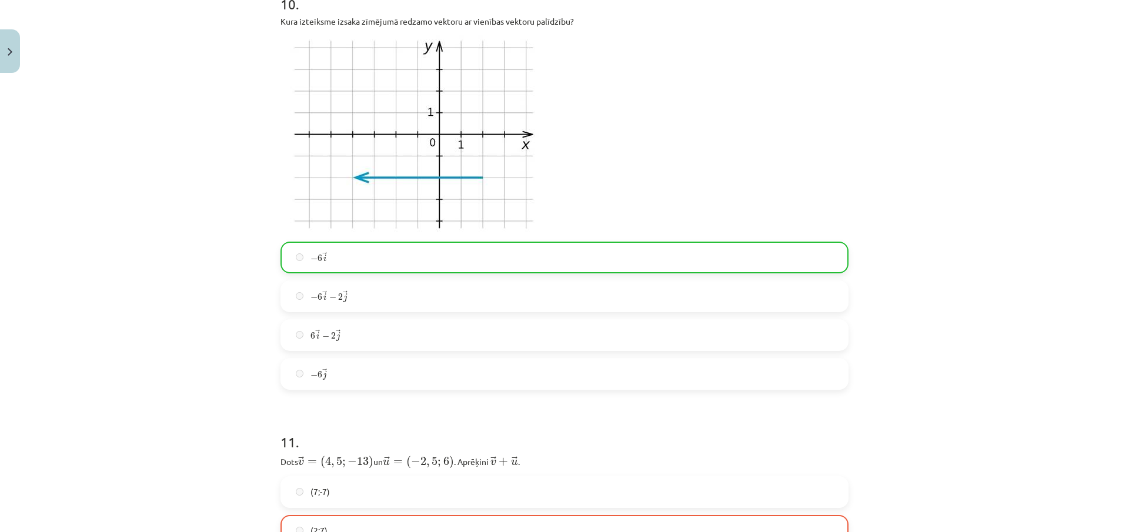
scroll to position [2964, 0]
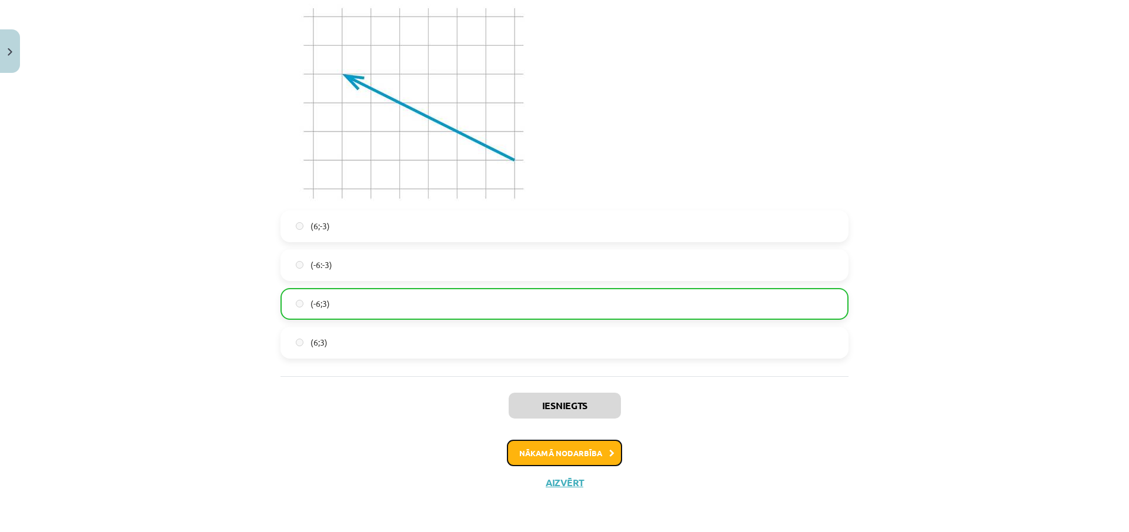
click at [527, 445] on button "Nākamā nodarbība" at bounding box center [564, 453] width 115 height 27
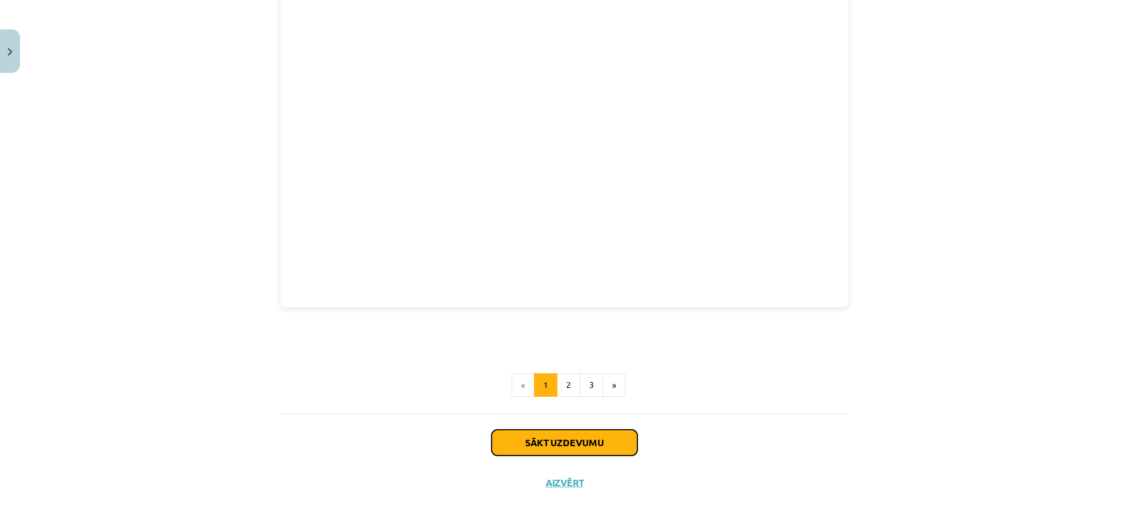
click at [555, 445] on button "Sākt uzdevumu" at bounding box center [565, 443] width 146 height 26
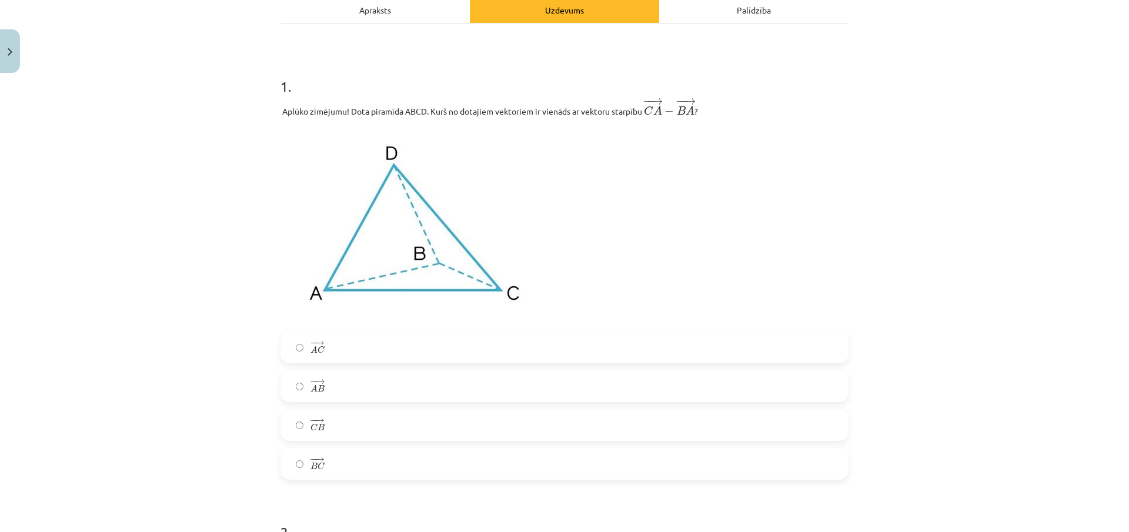
scroll to position [235, 0]
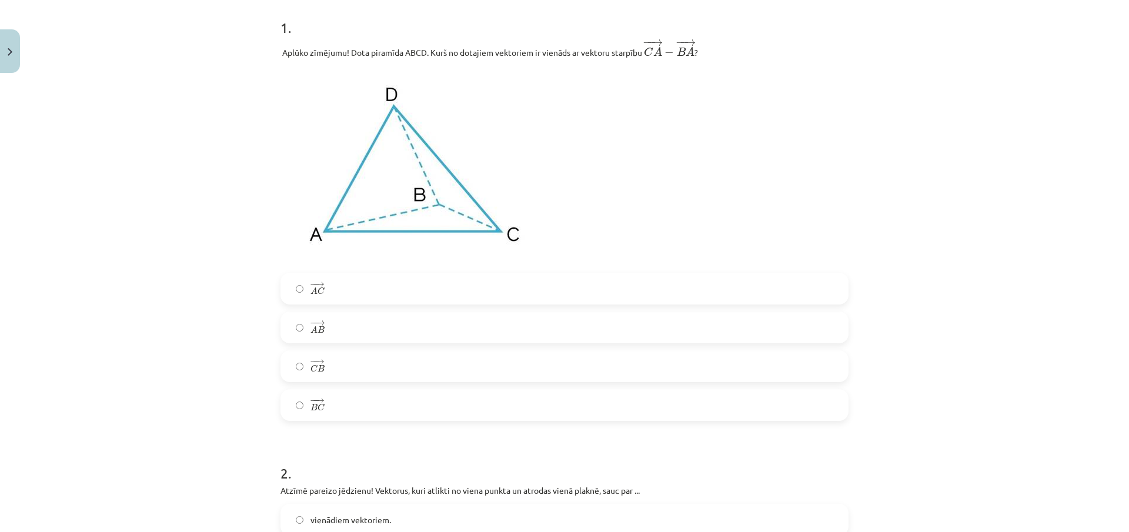
click at [340, 375] on label "− − → C B C B →" at bounding box center [565, 366] width 566 height 29
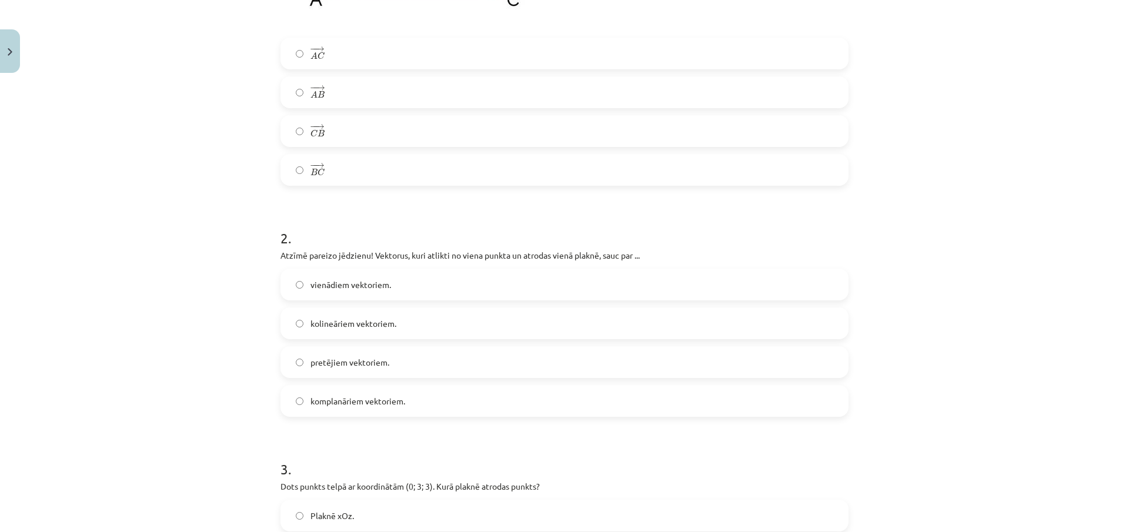
scroll to position [529, 0]
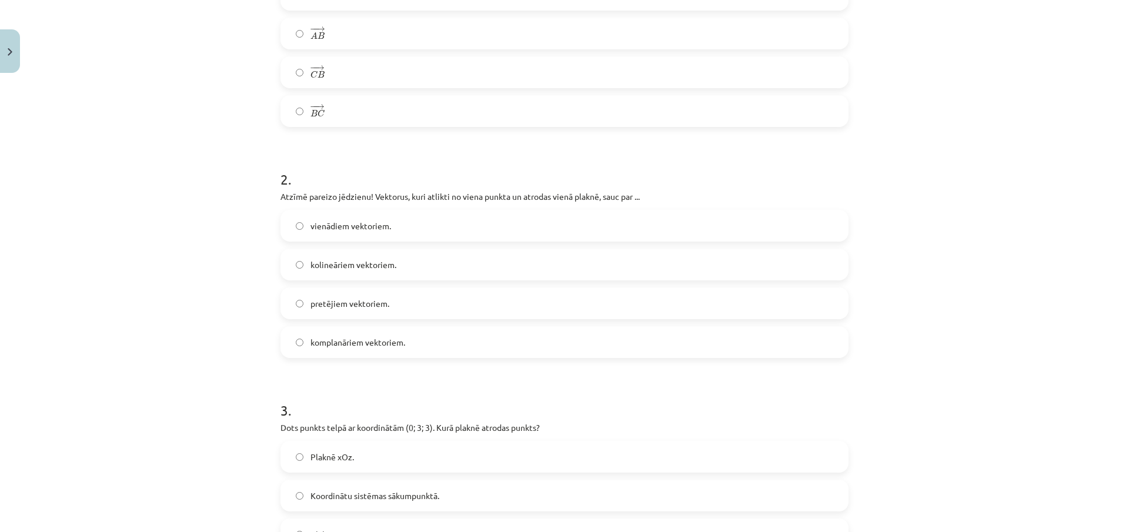
click at [333, 338] on span "komplanāriem vektoriem." at bounding box center [357, 342] width 95 height 12
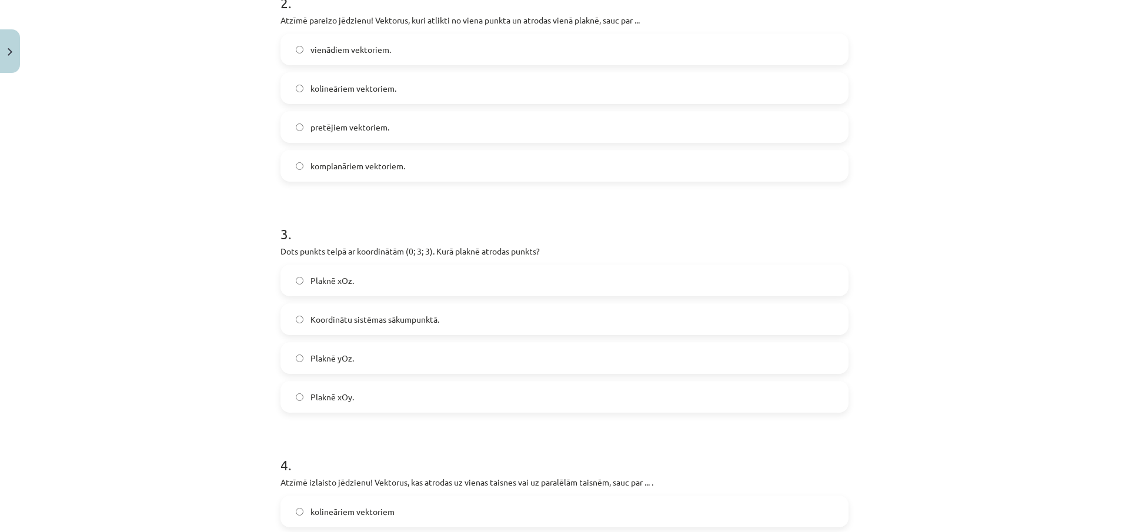
scroll to position [823, 0]
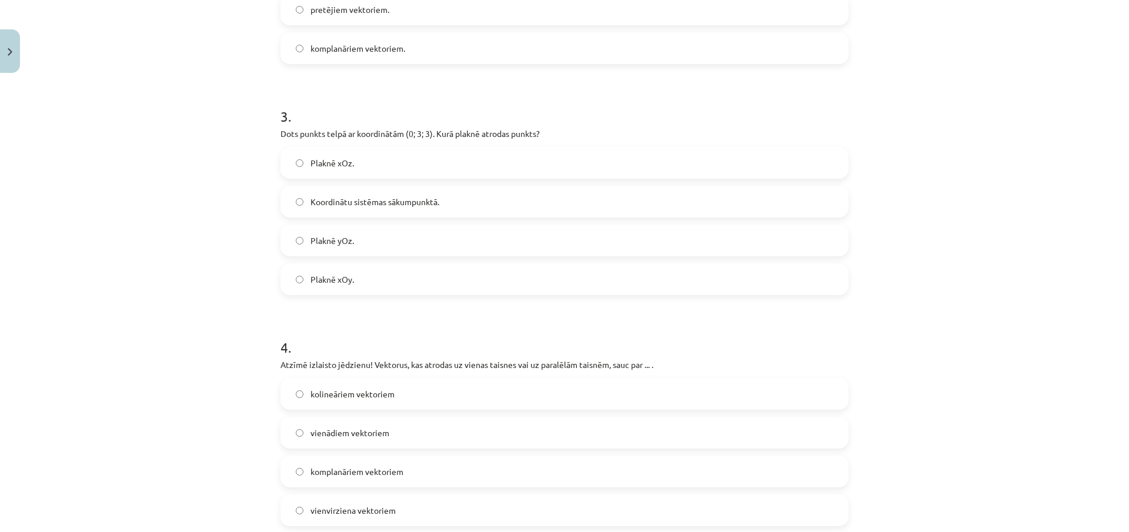
click at [299, 242] on label "Plaknē yOz." at bounding box center [565, 240] width 566 height 29
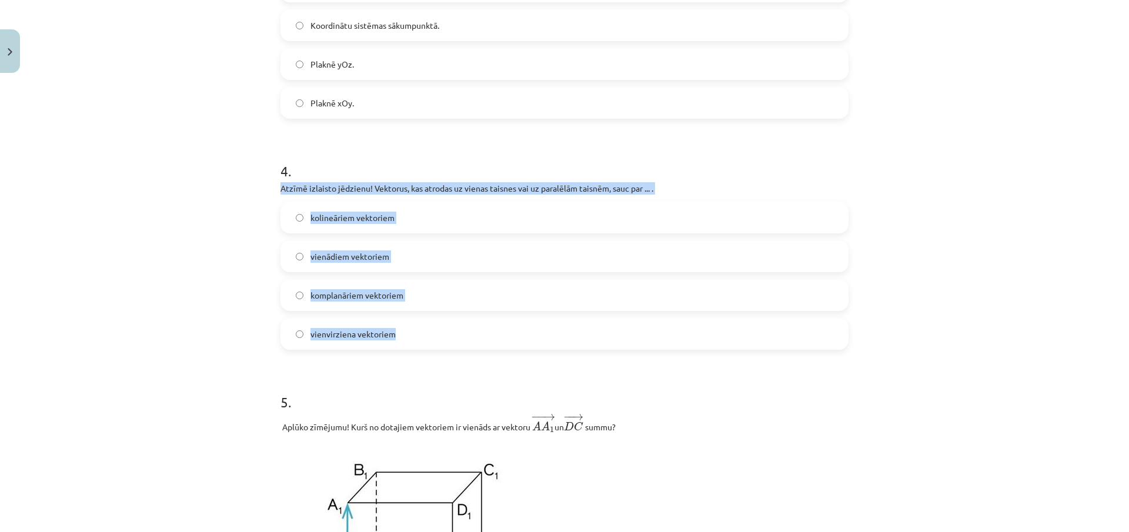
drag, startPoint x: 280, startPoint y: 193, endPoint x: 429, endPoint y: 329, distance: 201.9
click at [254, 258] on div "Mācību tēma: Matemātikas i - 10. klases 1. ieskaites mācību materiāls (c) #9 📝 …" at bounding box center [564, 266] width 1129 height 532
click at [175, 219] on div "Mācību tēma: Matemātikas i - 10. klases 1. ieskaites mācību materiāls (c) #9 📝 …" at bounding box center [564, 266] width 1129 height 532
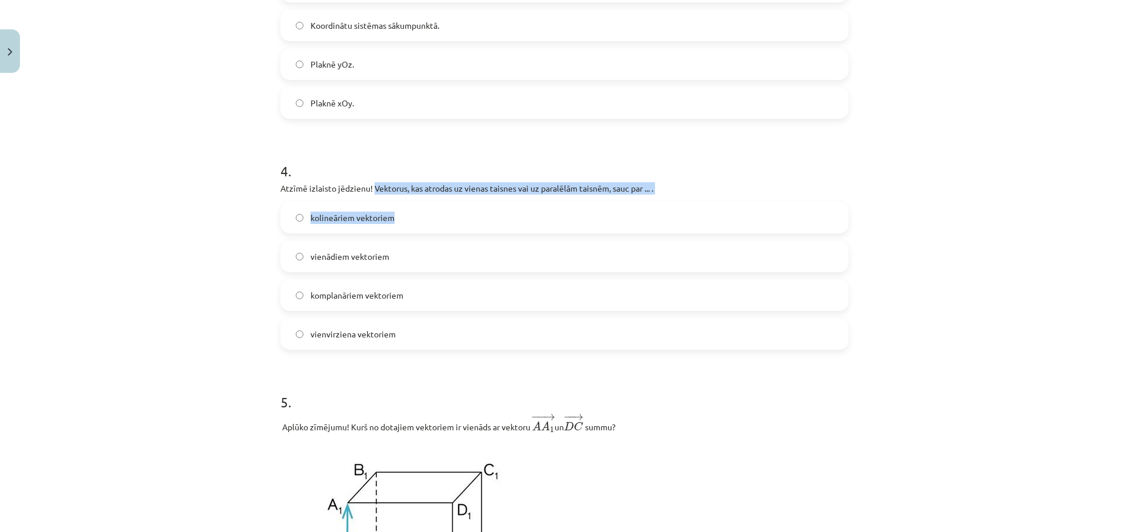
drag, startPoint x: 368, startPoint y: 186, endPoint x: 670, endPoint y: 195, distance: 302.4
click at [670, 195] on div "4 . Atzīmē izlaisto jēdzienu! Vektorus, kas atrodas uz vienas taisnes vai uz pa…" at bounding box center [564, 246] width 568 height 208
drag, startPoint x: 366, startPoint y: 188, endPoint x: 643, endPoint y: 185, distance: 277.0
click at [643, 185] on p "Atzīmē izlaisto jēdzienu! Vektorus, kas atrodas uz vienas taisnes vai uz paralē…" at bounding box center [564, 188] width 568 height 12
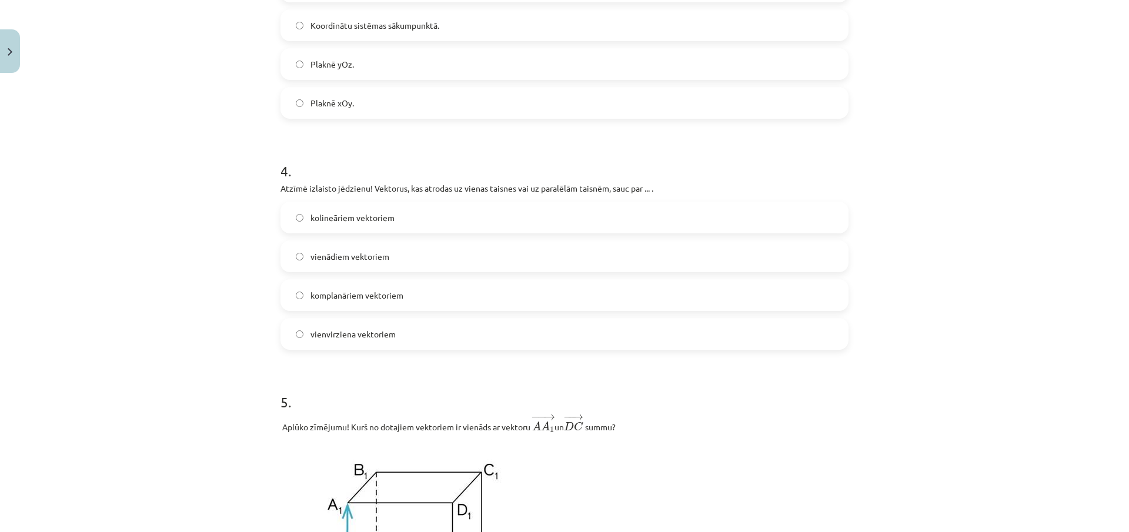
click at [189, 225] on div "Mācību tēma: Matemātikas i - 10. klases 1. ieskaites mācību materiāls (c) #9 📝 …" at bounding box center [564, 266] width 1129 height 532
click at [338, 226] on label "kolineāriem vektoriem" at bounding box center [565, 217] width 566 height 29
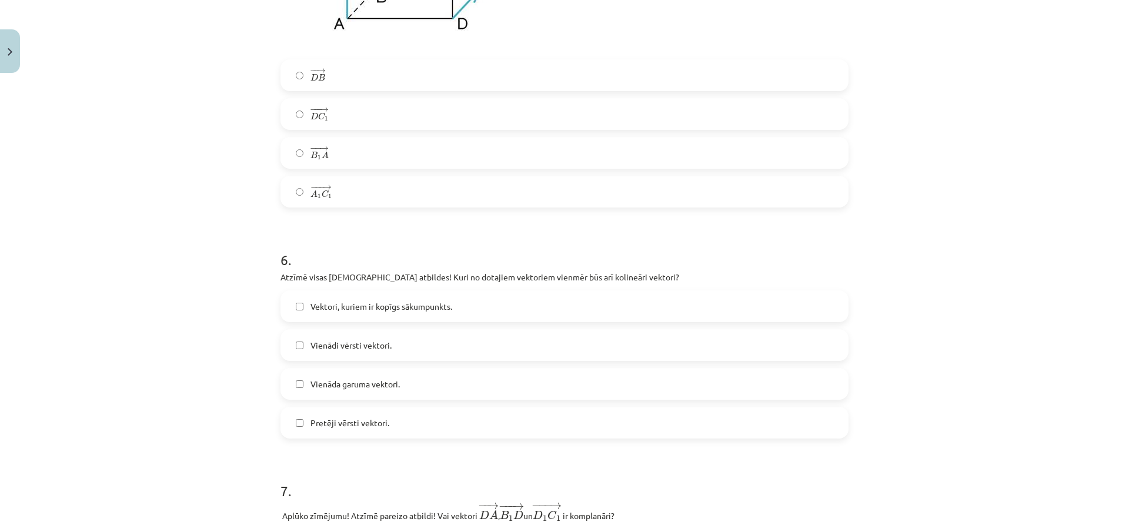
scroll to position [1705, 0]
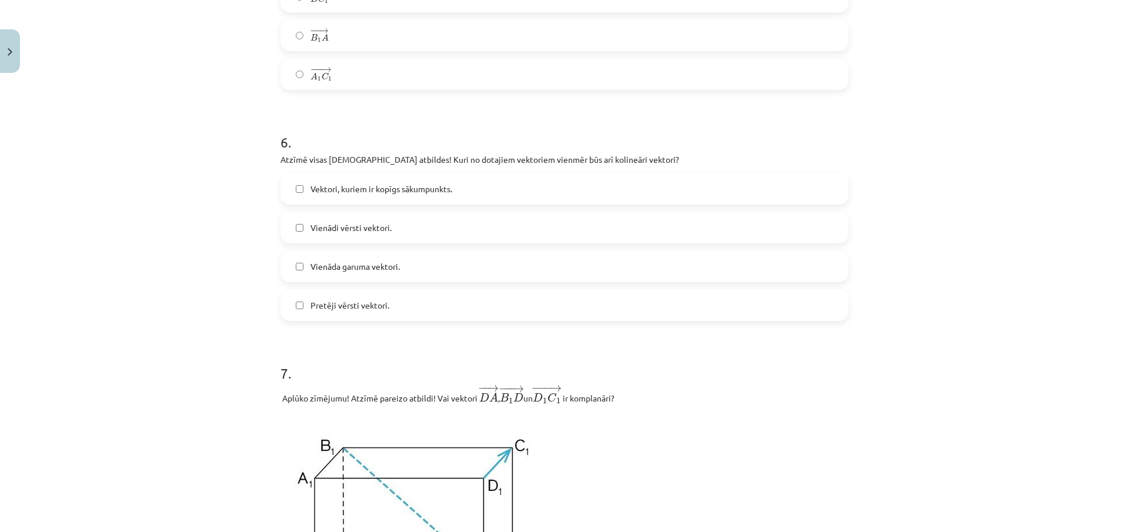
drag, startPoint x: 296, startPoint y: 223, endPoint x: 293, endPoint y: 218, distance: 6.1
click at [296, 222] on label "Vienādi vērsti vektori." at bounding box center [565, 227] width 566 height 29
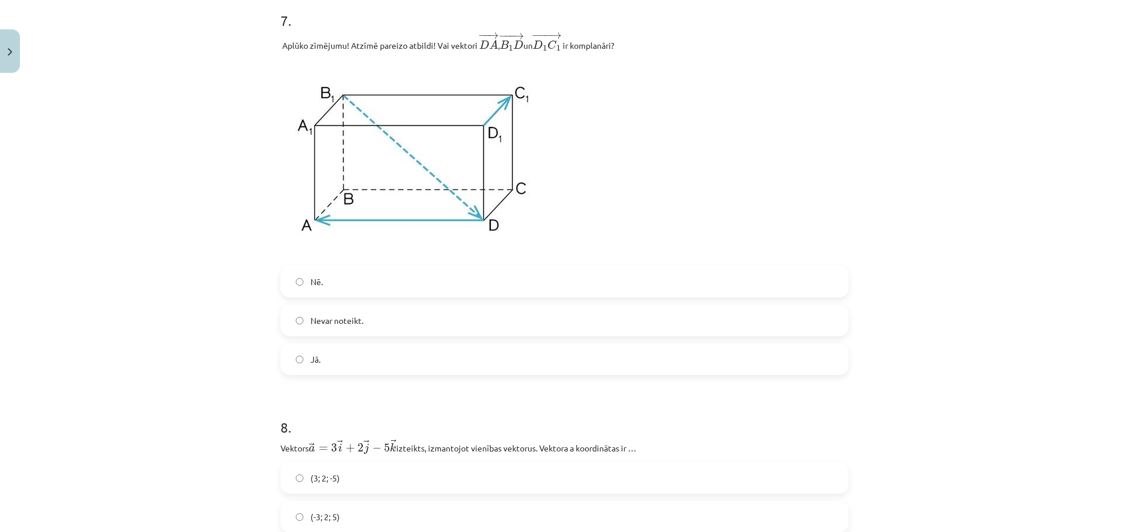
scroll to position [1999, 0]
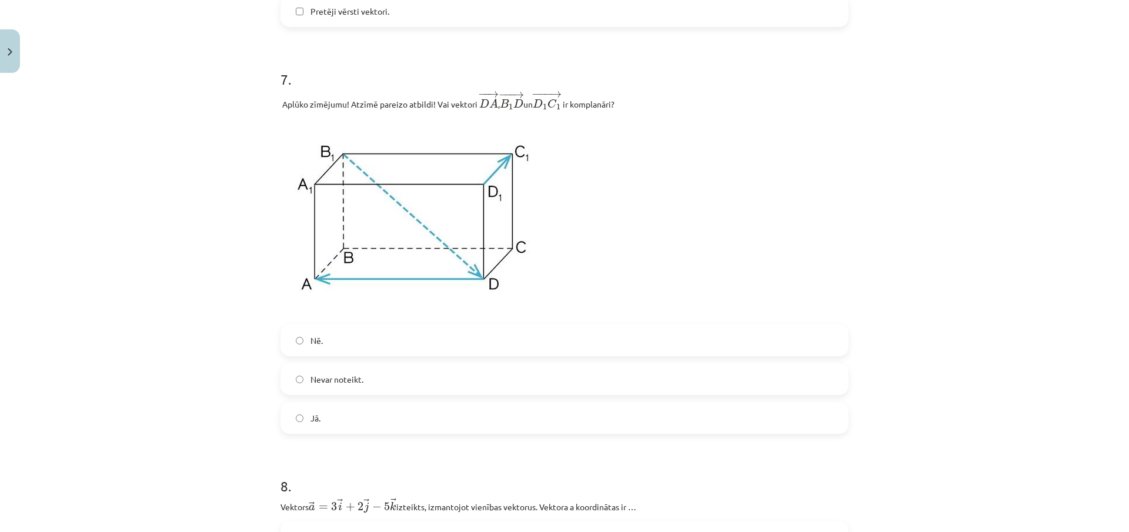
click at [357, 340] on label "Nē." at bounding box center [565, 340] width 566 height 29
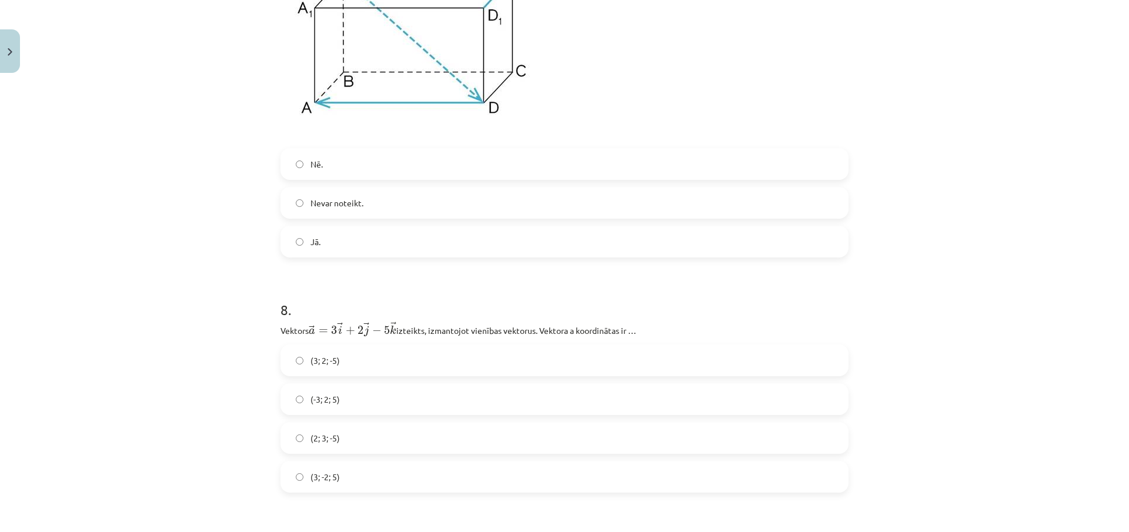
scroll to position [2352, 0]
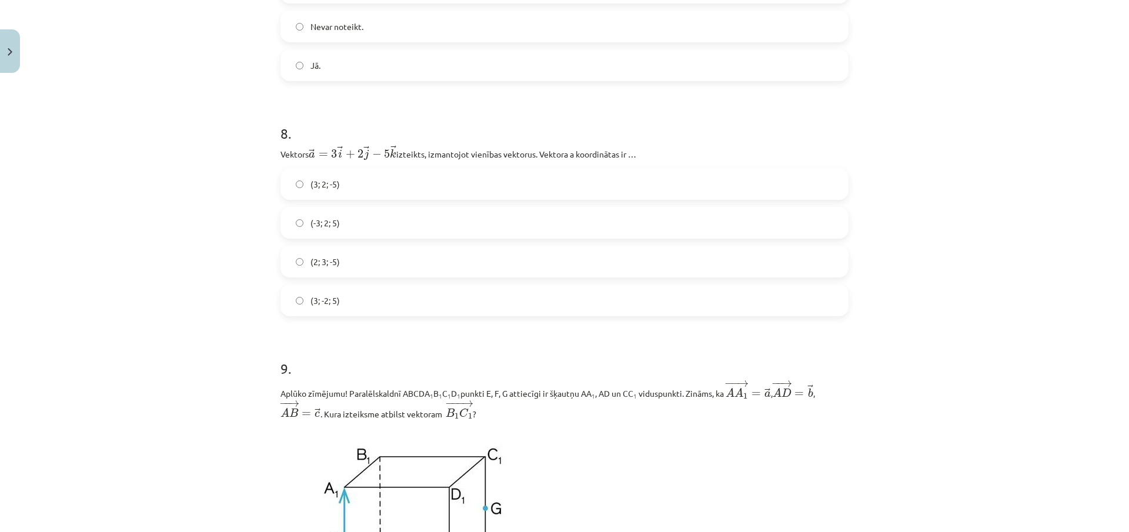
click at [307, 172] on label "(3; 2; -5)" at bounding box center [565, 183] width 566 height 29
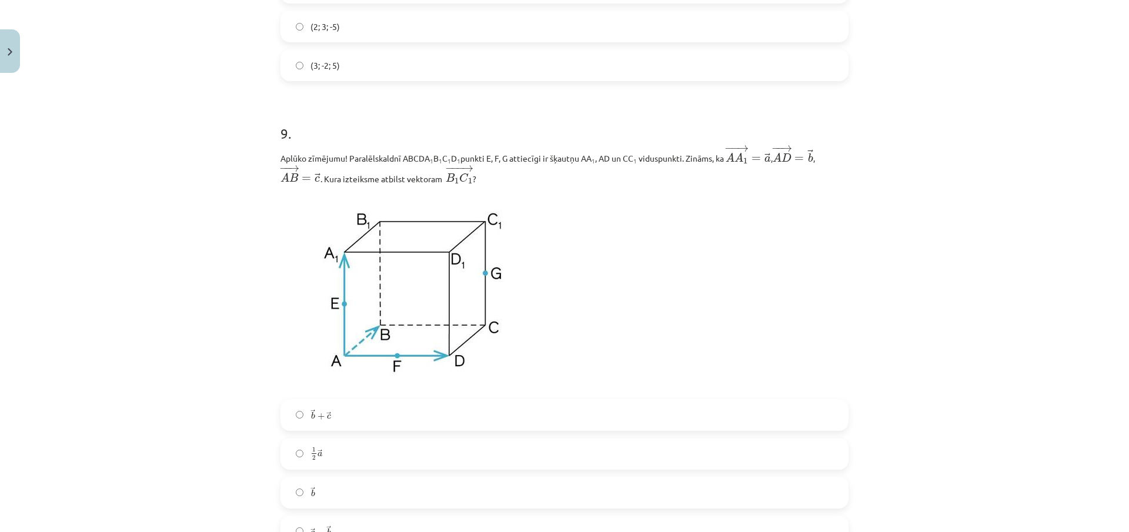
scroll to position [2646, 0]
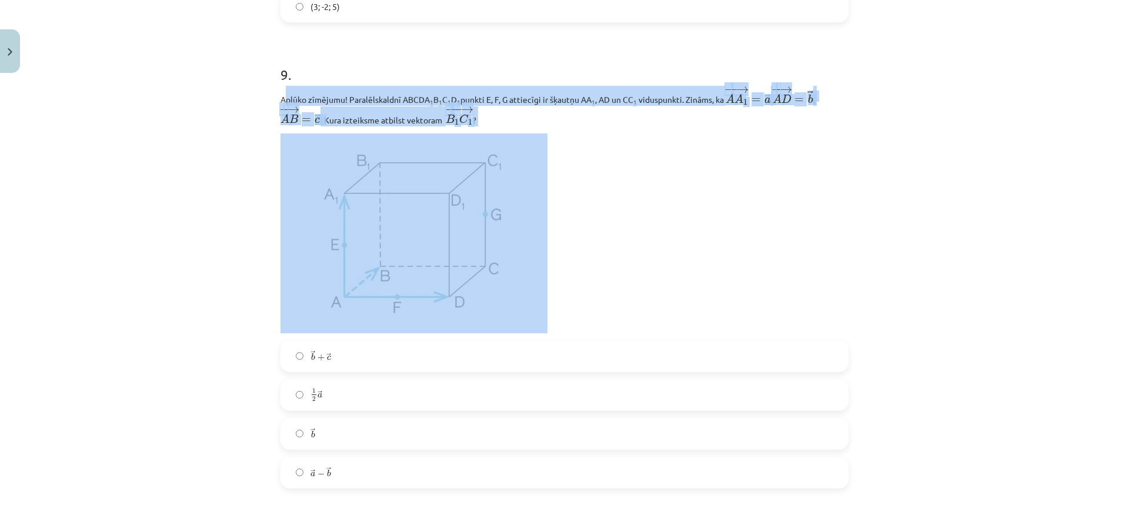
drag, startPoint x: 490, startPoint y: 121, endPoint x: 663, endPoint y: 133, distance: 173.3
click at [663, 133] on div "Aplūko zīmējumu! Paralēlskaldnī ABCDA 1 B 1 C 1 D 1 punkti E, F, G attiecīgi ir…" at bounding box center [564, 209] width 568 height 247
click at [728, 171] on p at bounding box center [564, 233] width 568 height 200
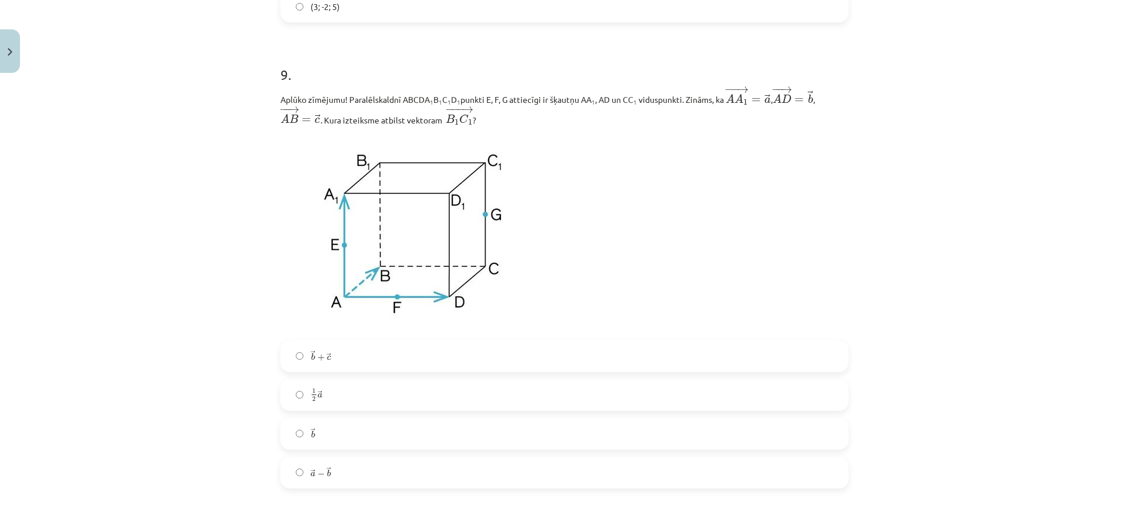
click at [346, 435] on label "→ b b →" at bounding box center [565, 433] width 566 height 29
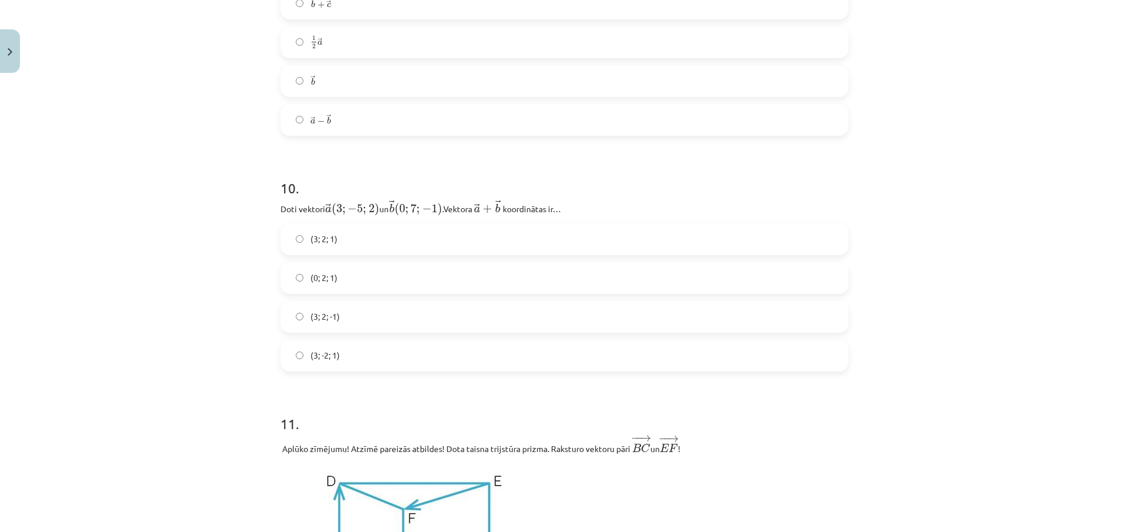
scroll to position [3058, 0]
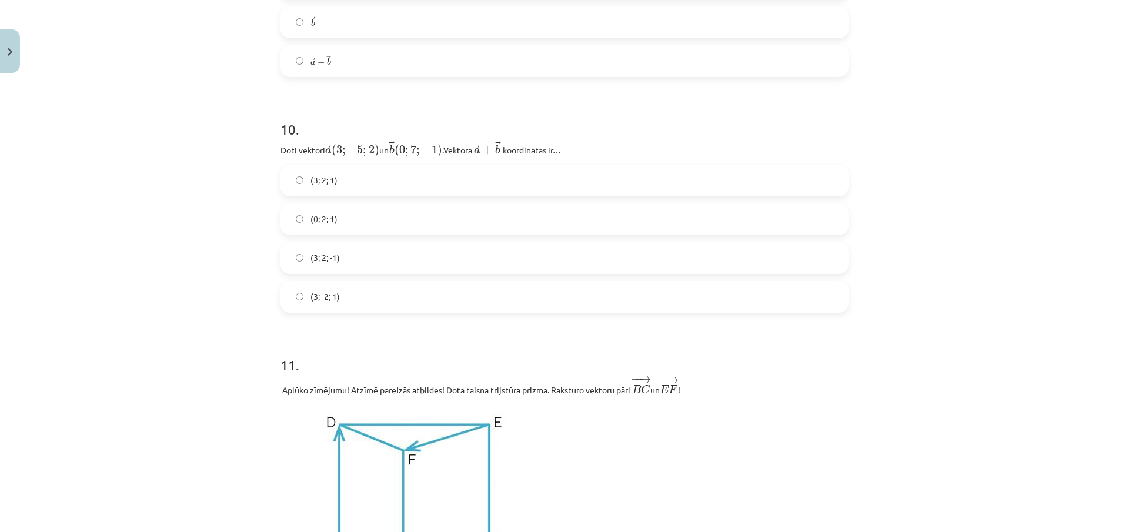
click at [340, 175] on label "(3; 2; 1)" at bounding box center [565, 180] width 566 height 29
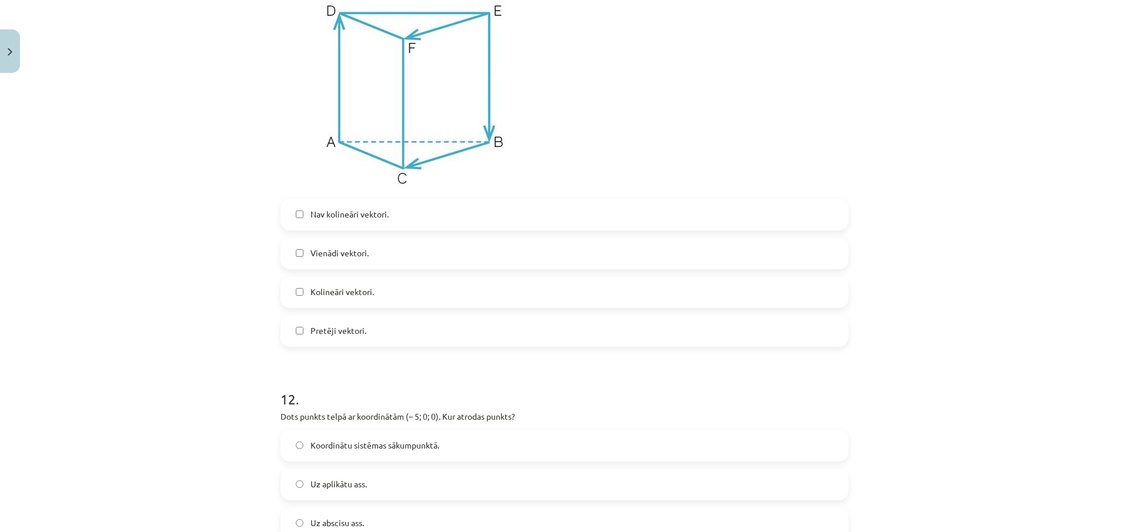
scroll to position [3411, 0]
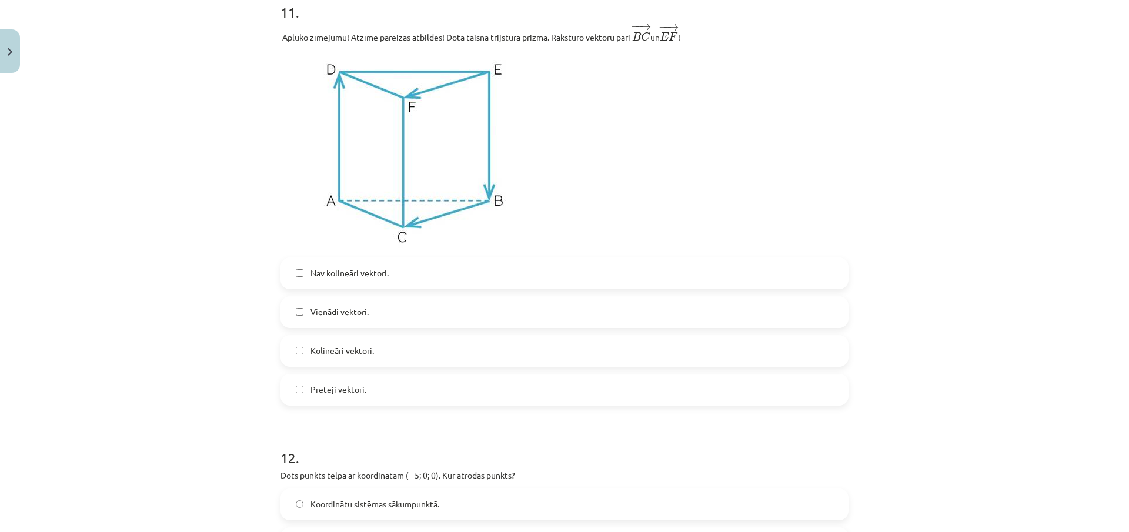
click at [347, 352] on span "Kolineāri vektori." at bounding box center [342, 351] width 64 height 12
click at [326, 311] on span "Vienādi vektori." at bounding box center [339, 312] width 58 height 12
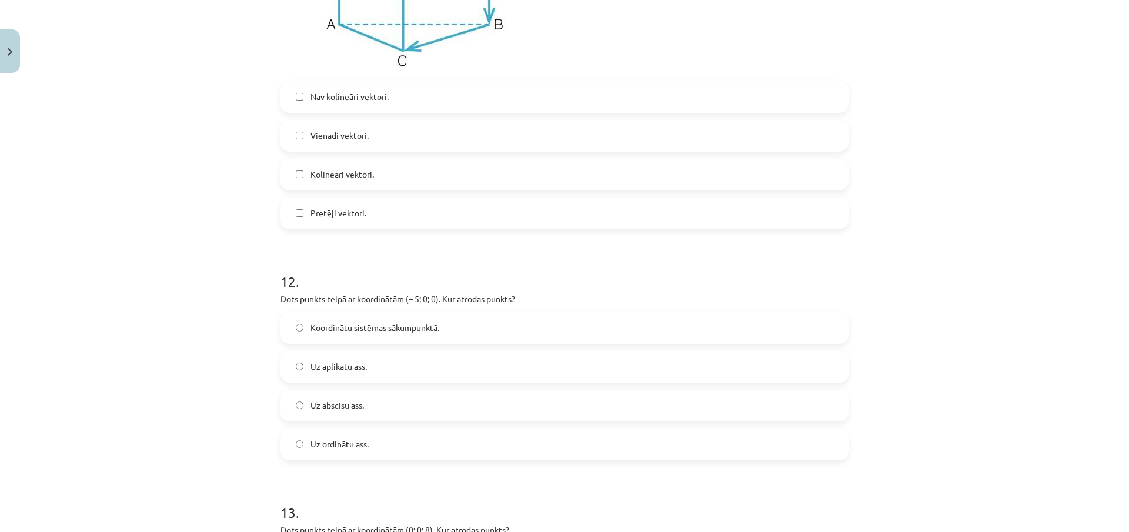
scroll to position [3705, 0]
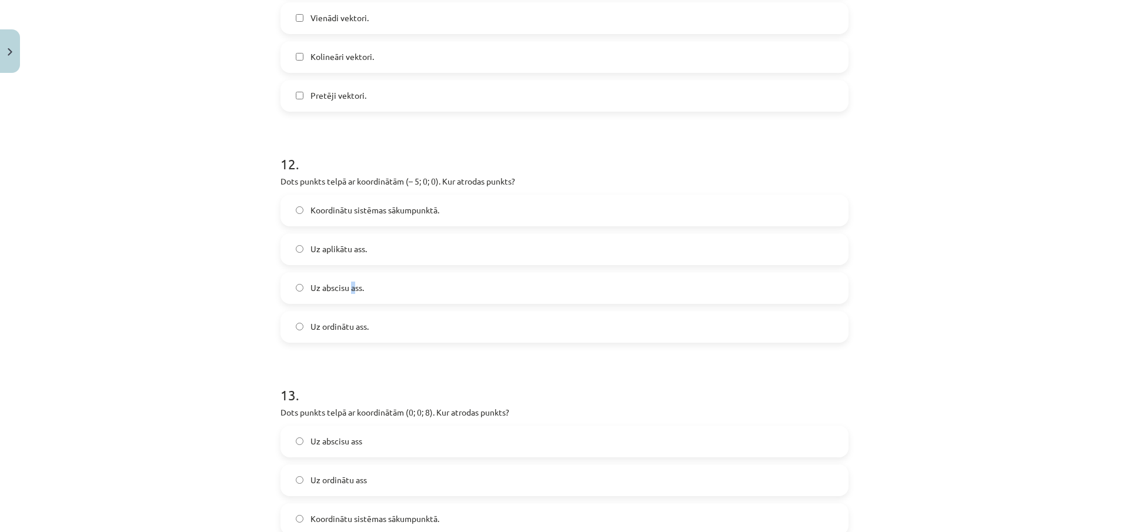
click at [347, 290] on span "Uz abscisu ass." at bounding box center [337, 288] width 54 height 12
click at [375, 292] on label "Uz abscisu ass." at bounding box center [565, 287] width 566 height 29
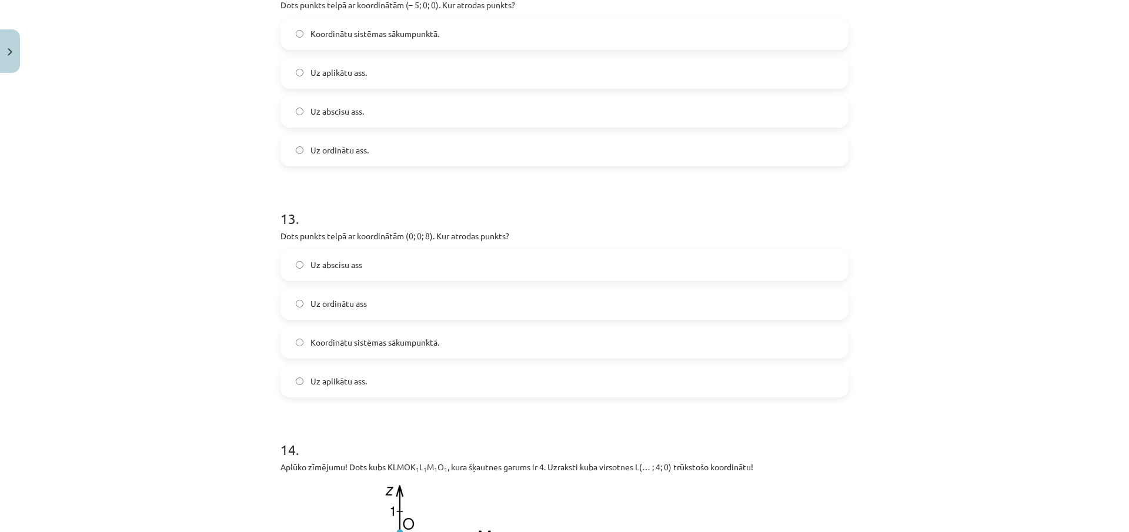
scroll to position [3940, 0]
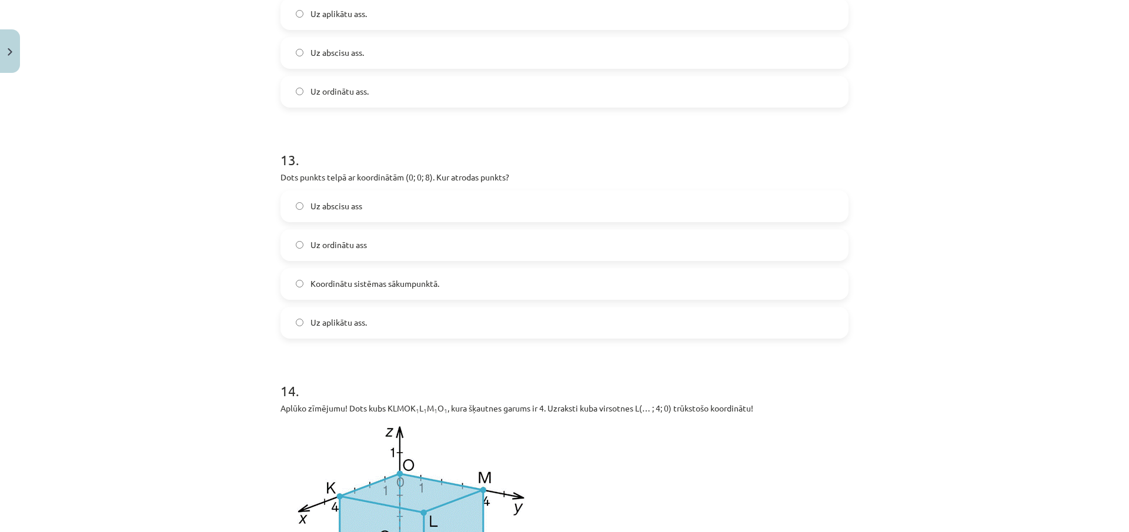
click at [359, 243] on span "Uz ordinātu ass" at bounding box center [338, 245] width 56 height 12
click at [365, 212] on label "Uz abscisu ass" at bounding box center [565, 206] width 566 height 29
click at [377, 310] on label "Uz aplikātu ass." at bounding box center [565, 322] width 566 height 29
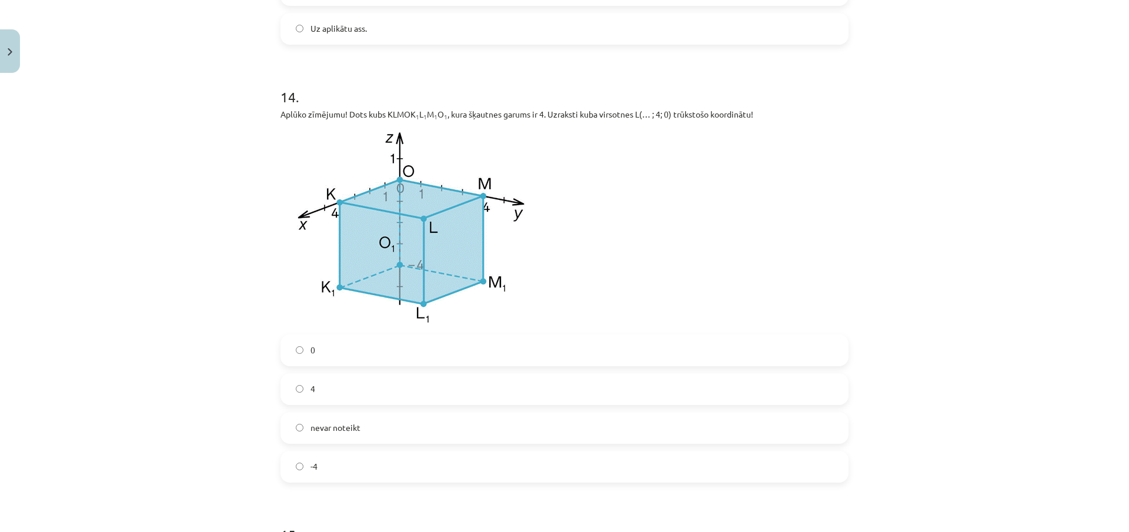
scroll to position [4293, 0]
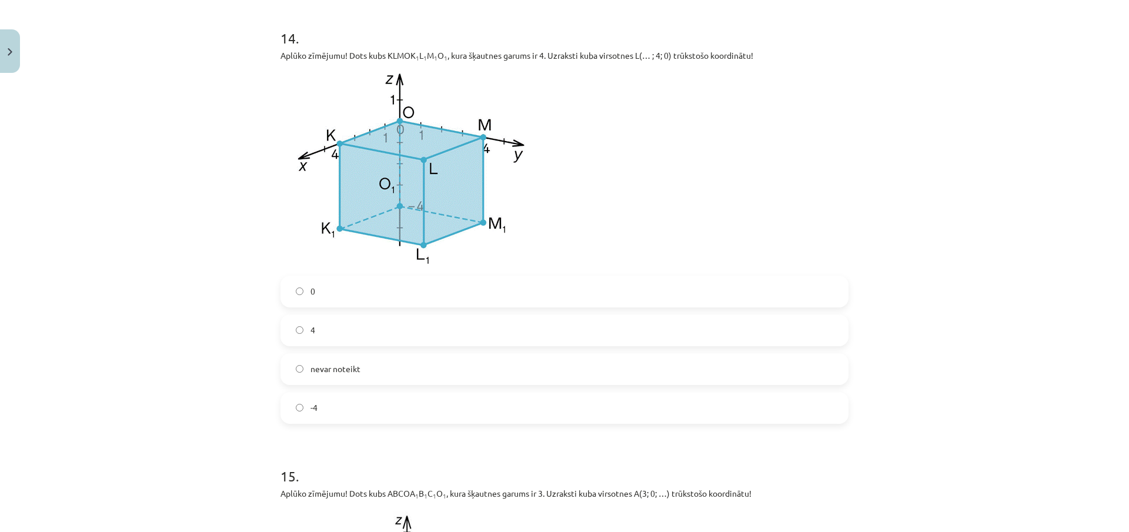
drag, startPoint x: 308, startPoint y: 333, endPoint x: 319, endPoint y: 324, distance: 14.2
click at [310, 332] on span "4" at bounding box center [312, 330] width 5 height 12
click at [328, 330] on label "4" at bounding box center [565, 330] width 566 height 29
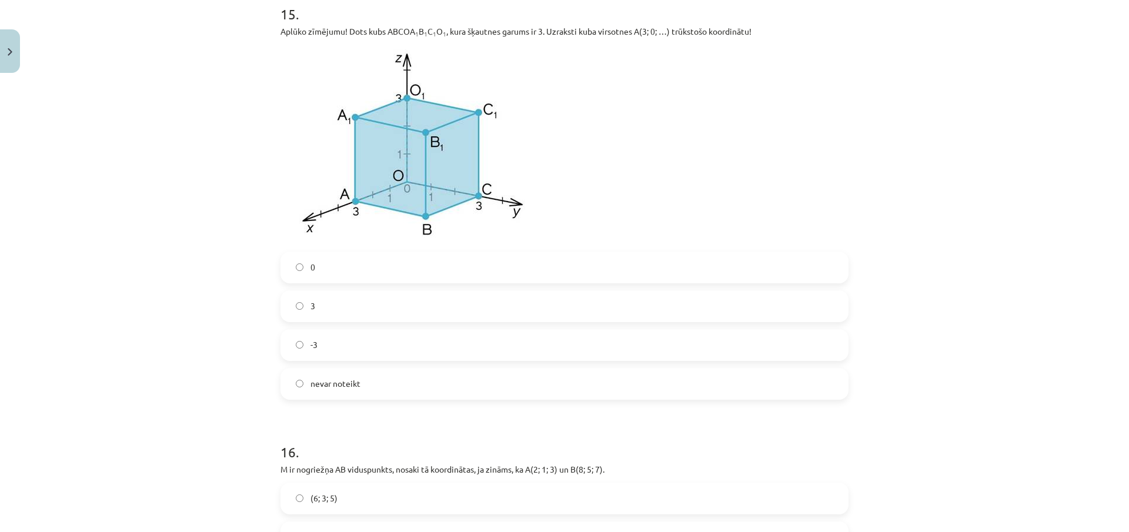
scroll to position [4696, 0]
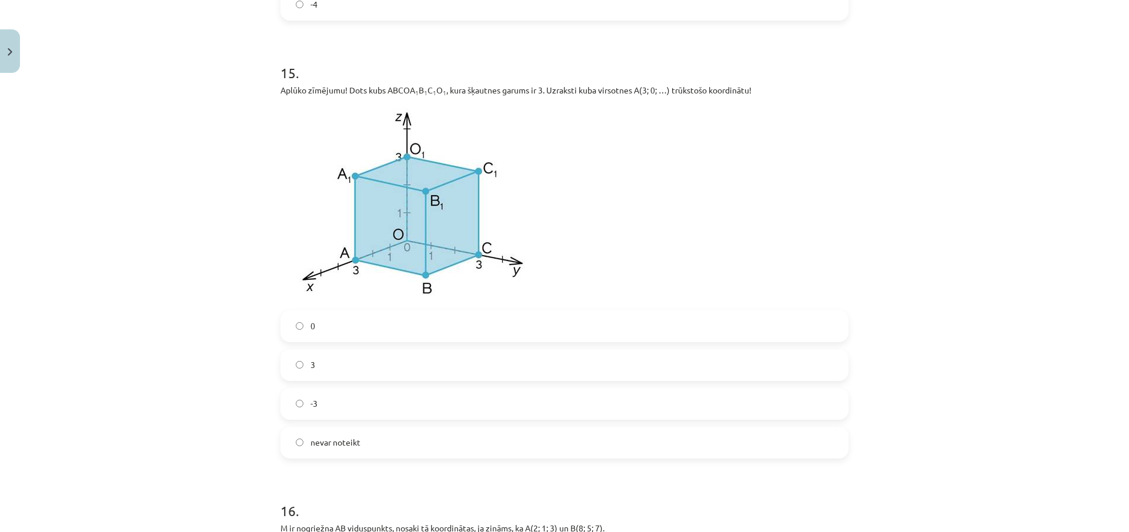
click at [327, 324] on label "0" at bounding box center [565, 326] width 566 height 29
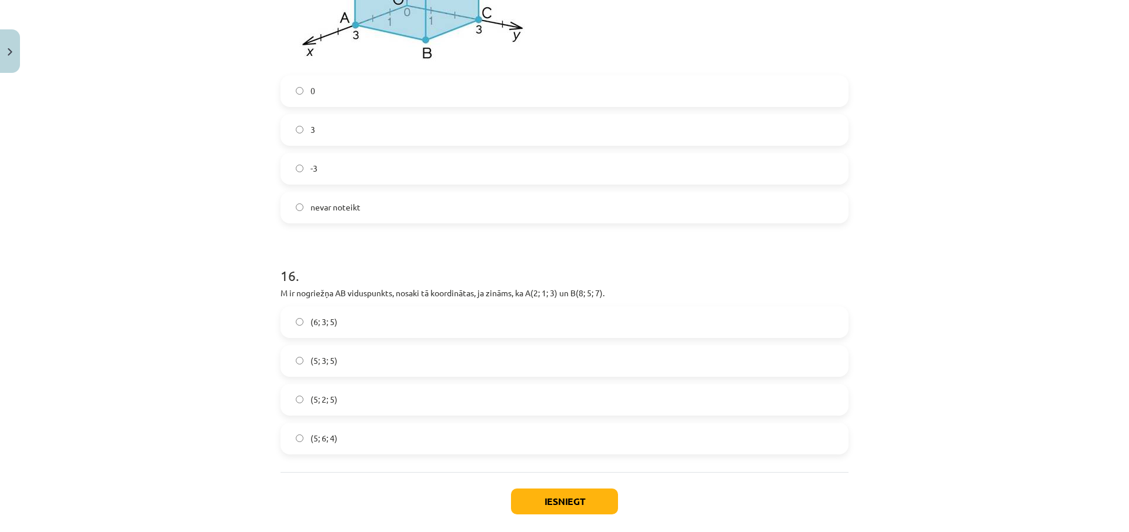
scroll to position [4990, 0]
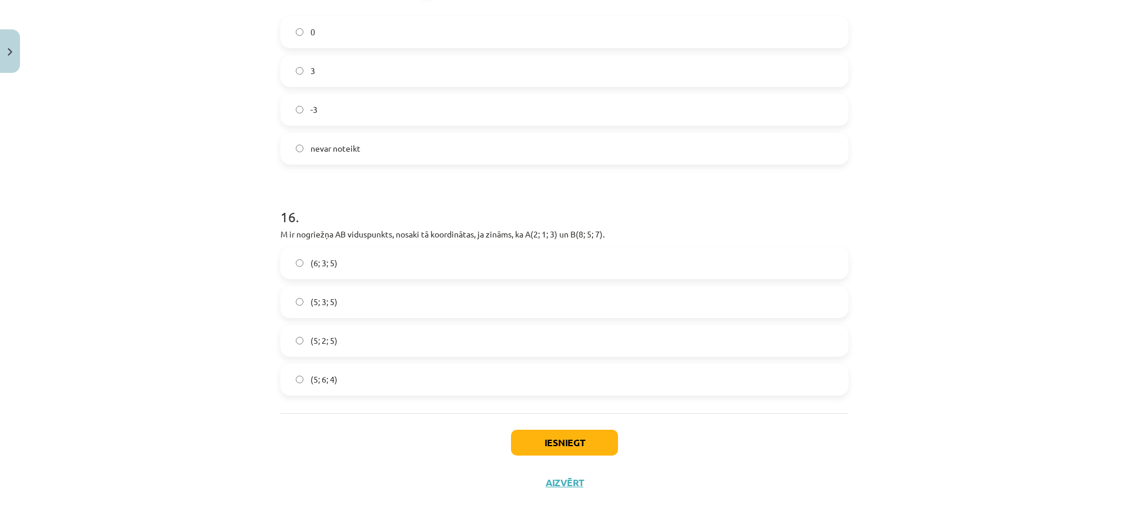
click at [340, 306] on label "(5; 3; 5)" at bounding box center [565, 302] width 566 height 29
click at [553, 430] on button "Iesniegt" at bounding box center [564, 443] width 107 height 26
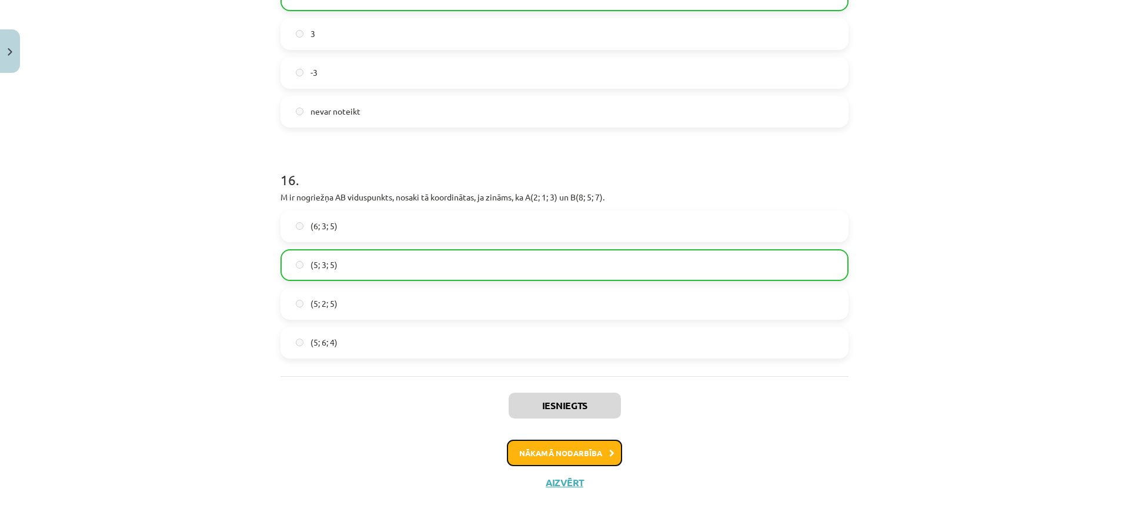
click at [586, 454] on button "Nākamā nodarbība" at bounding box center [564, 453] width 115 height 27
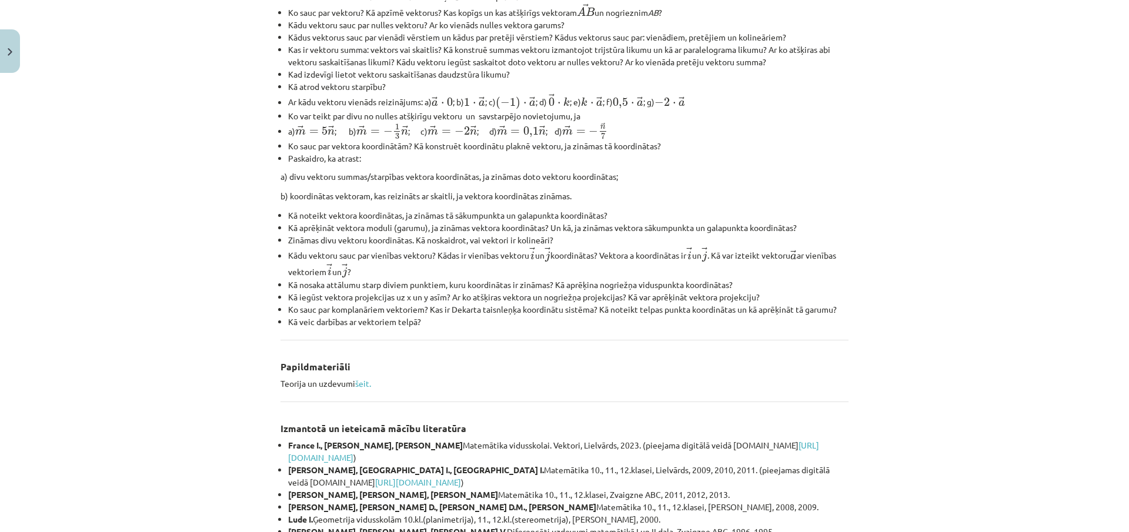
scroll to position [382, 0]
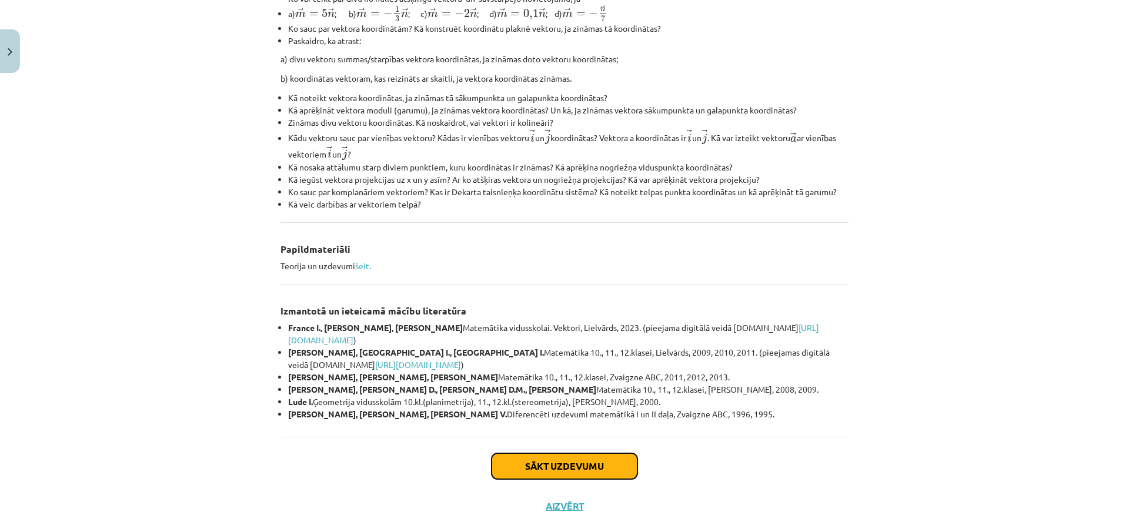
click at [566, 463] on button "Sākt uzdevumu" at bounding box center [565, 466] width 146 height 26
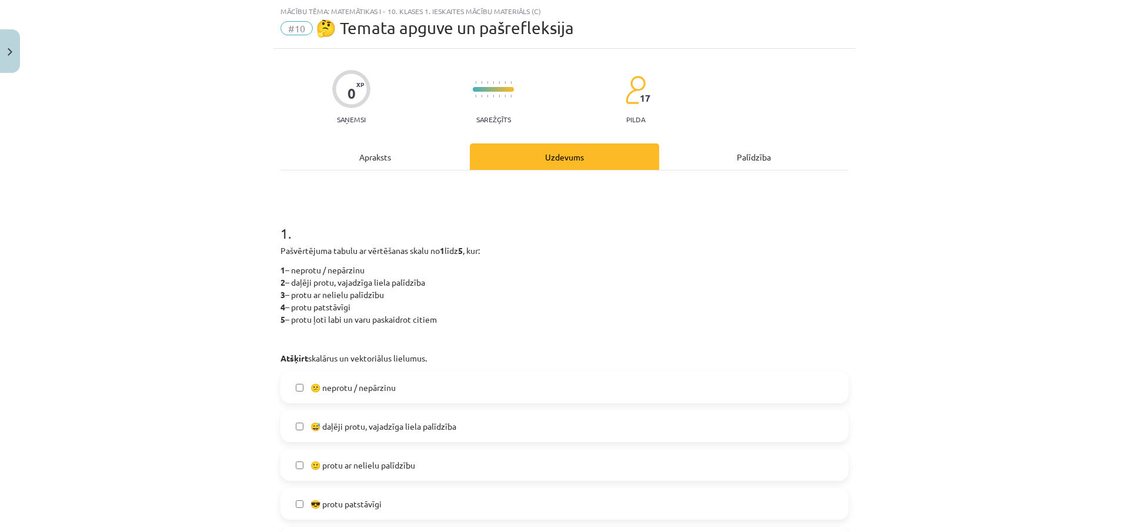
scroll to position [206, 0]
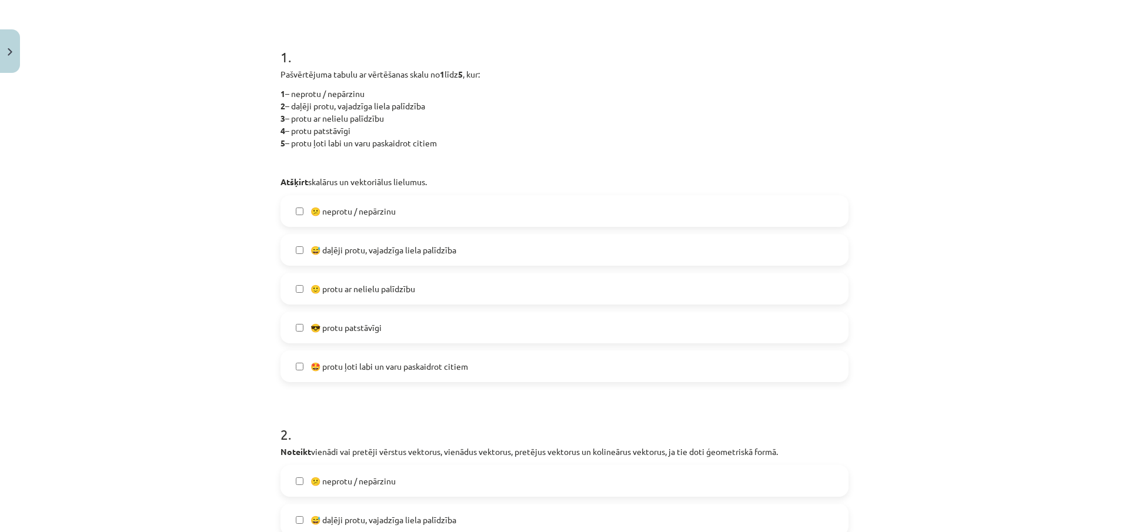
click at [289, 209] on label "😕 neprotu / nepārzinu" at bounding box center [565, 210] width 566 height 29
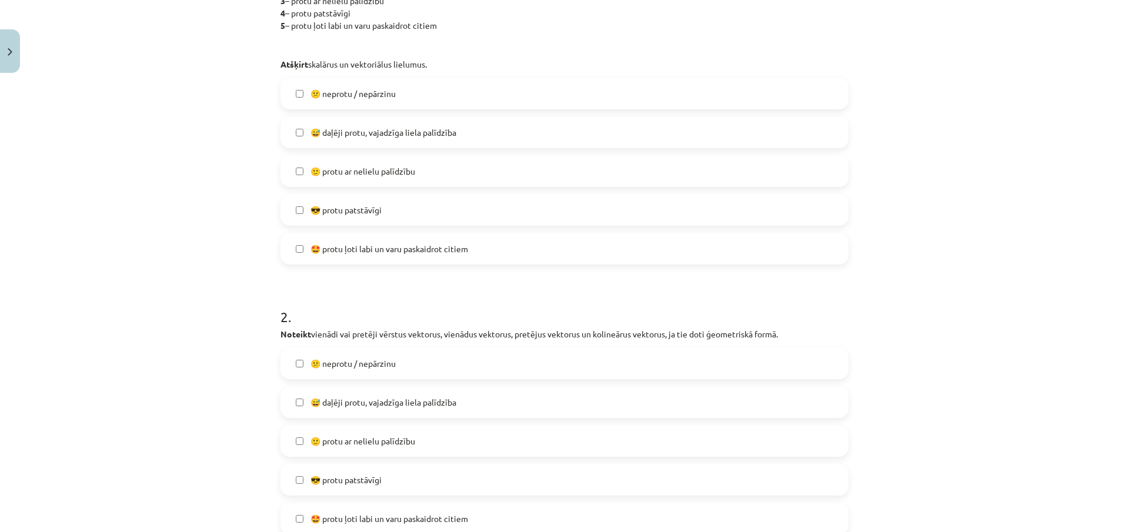
click at [304, 356] on label "😕 neprotu / nepārzinu" at bounding box center [565, 363] width 566 height 29
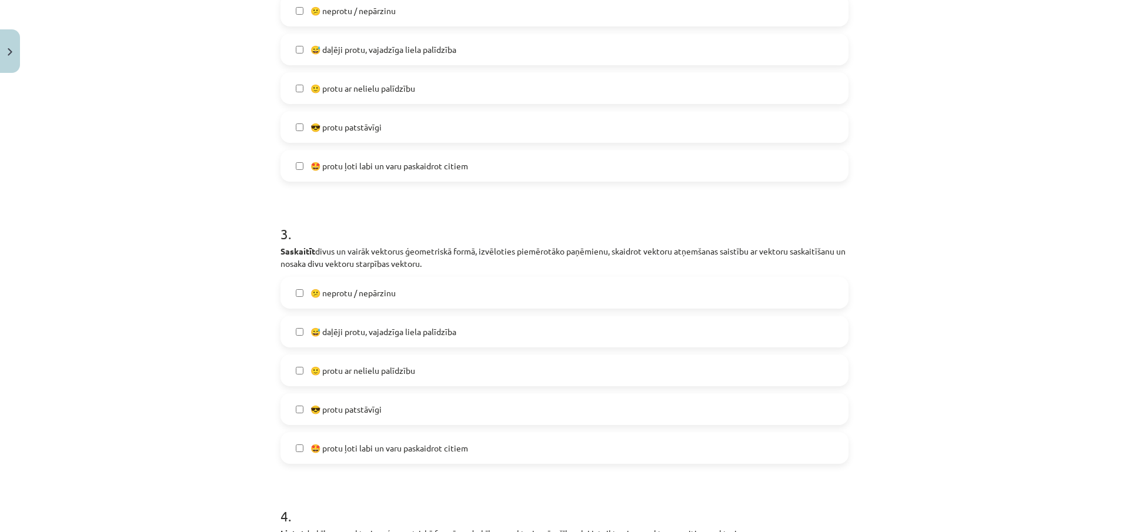
click at [318, 283] on label "😕 neprotu / nepārzinu" at bounding box center [565, 292] width 566 height 29
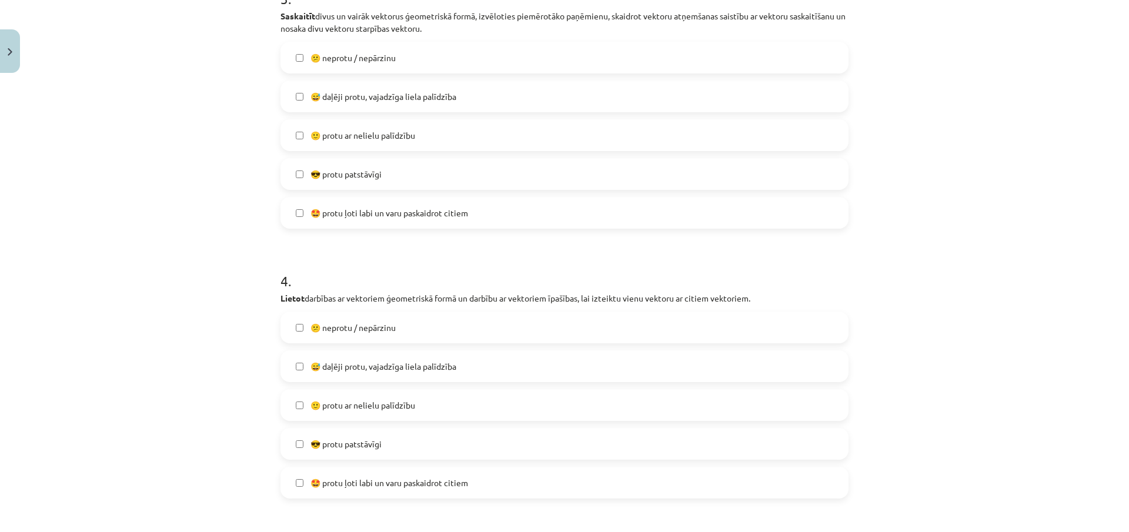
click at [343, 322] on span "😕 neprotu / nepārzinu" at bounding box center [352, 328] width 85 height 12
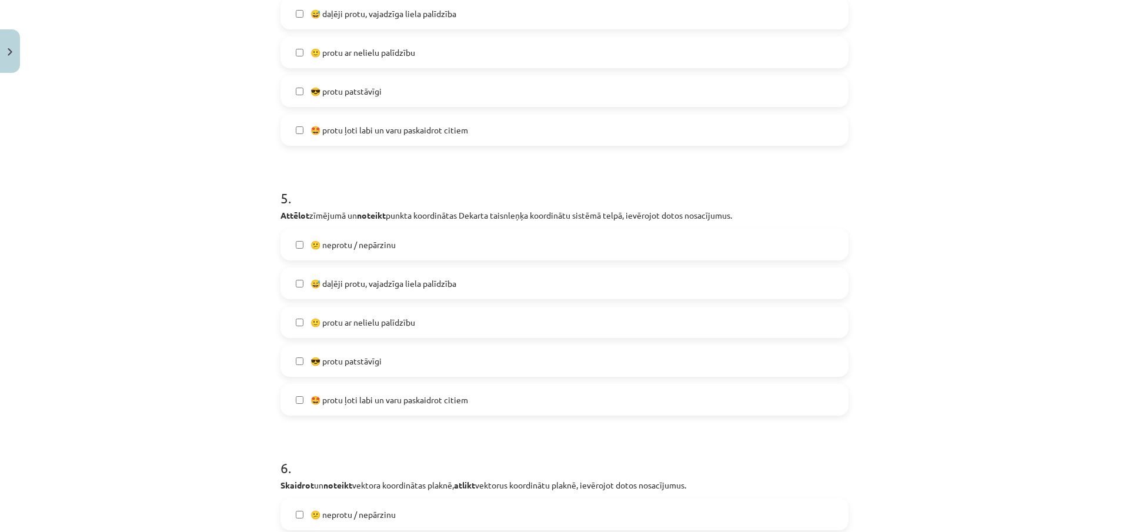
click at [330, 249] on span "😕 neprotu / nepārzinu" at bounding box center [352, 245] width 85 height 12
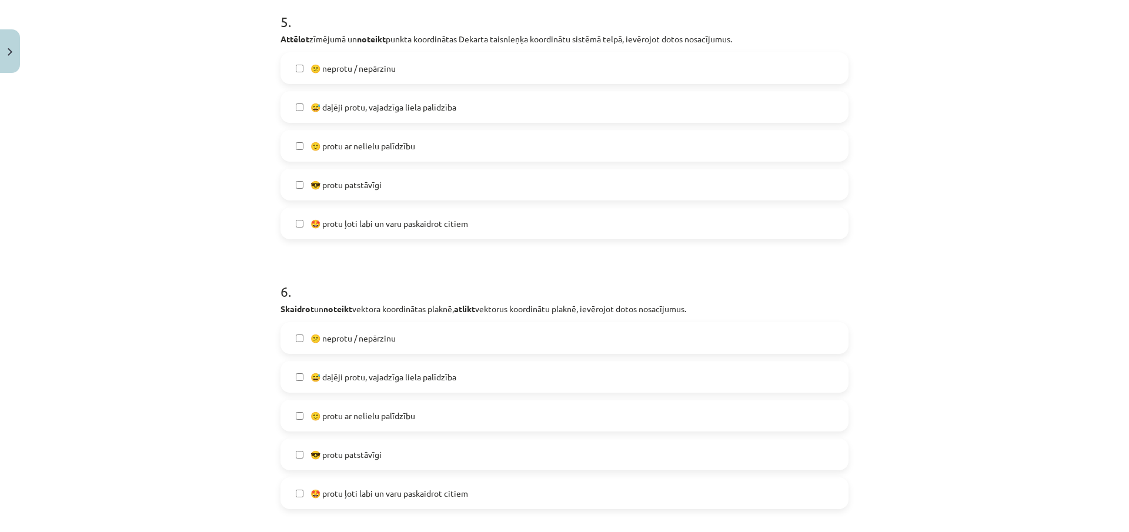
click at [351, 342] on span "😕 neprotu / nepārzinu" at bounding box center [352, 338] width 85 height 12
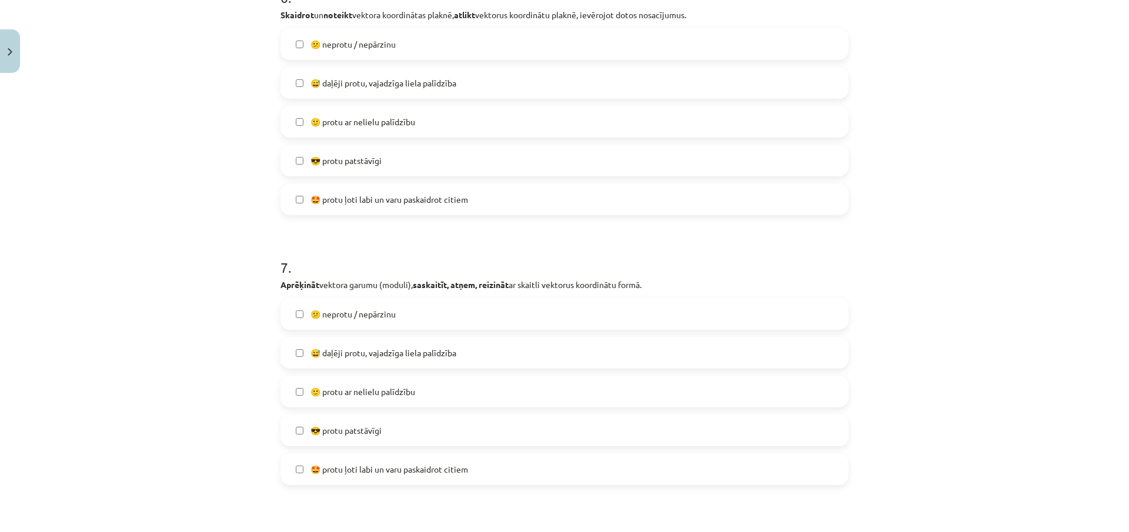
click at [352, 320] on span "😕 neprotu / nepārzinu" at bounding box center [352, 314] width 85 height 12
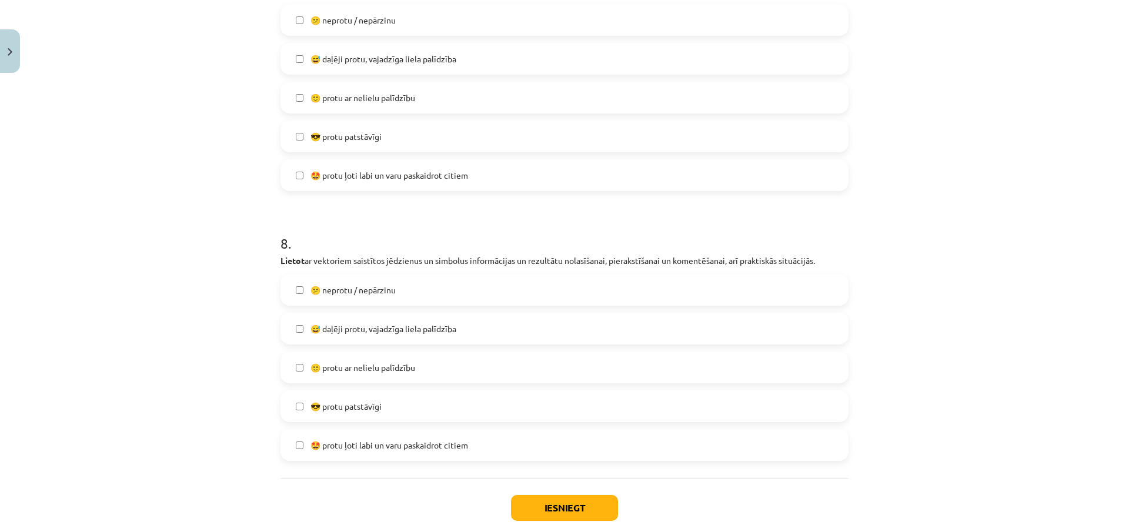
click at [360, 290] on span "😕 neprotu / nepārzinu" at bounding box center [352, 290] width 85 height 12
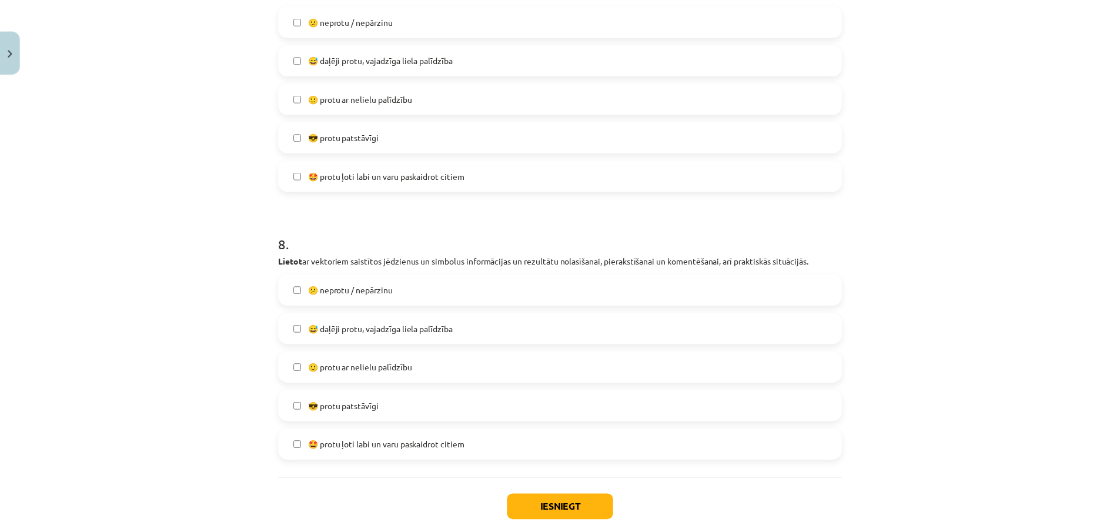
scroll to position [2094, 0]
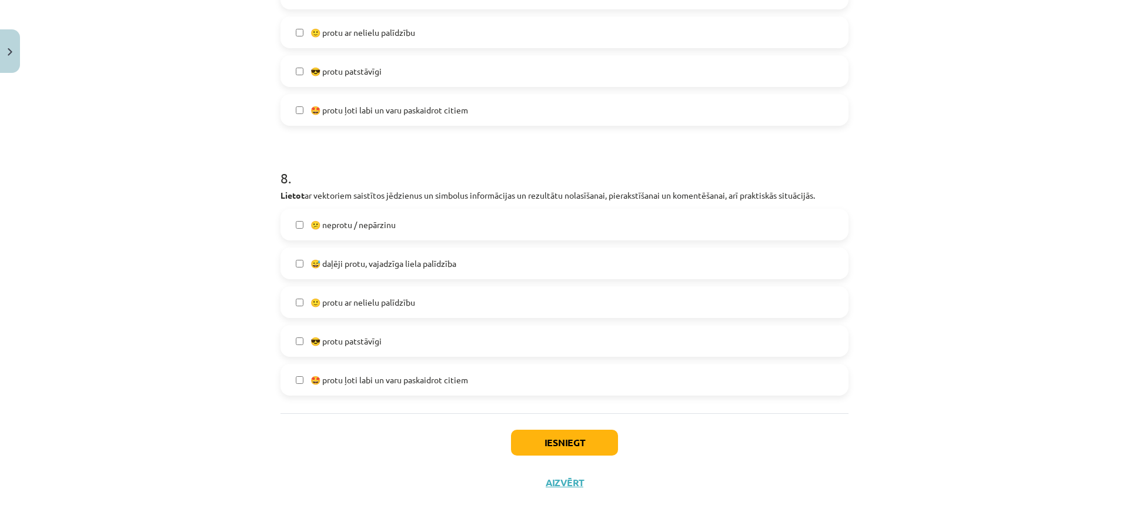
click at [521, 425] on div "Iesniegt Aizvērt" at bounding box center [564, 454] width 568 height 82
click at [538, 434] on button "Iesniegt" at bounding box center [564, 443] width 107 height 26
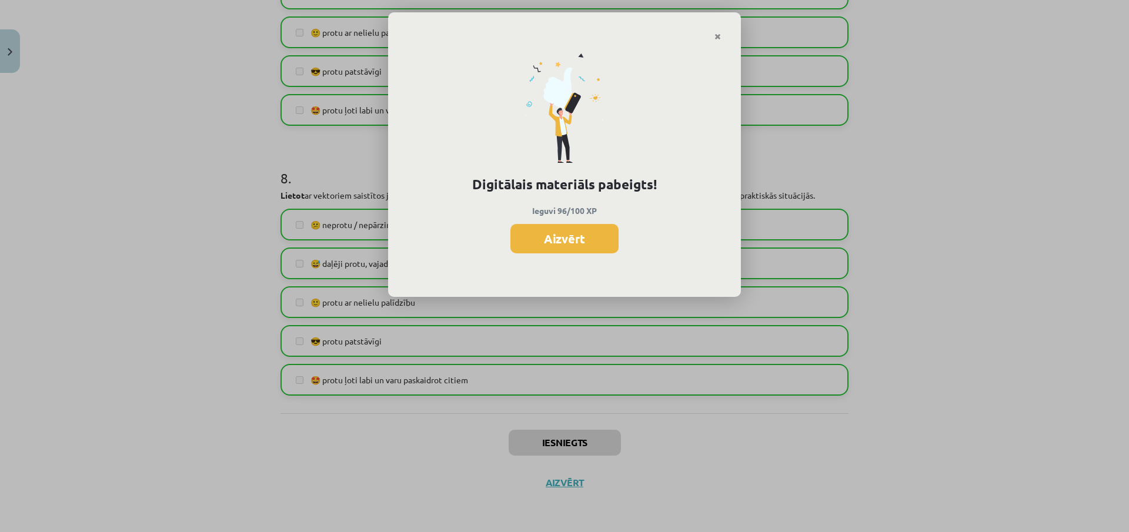
click at [567, 242] on button "Aizvērt" at bounding box center [564, 238] width 108 height 29
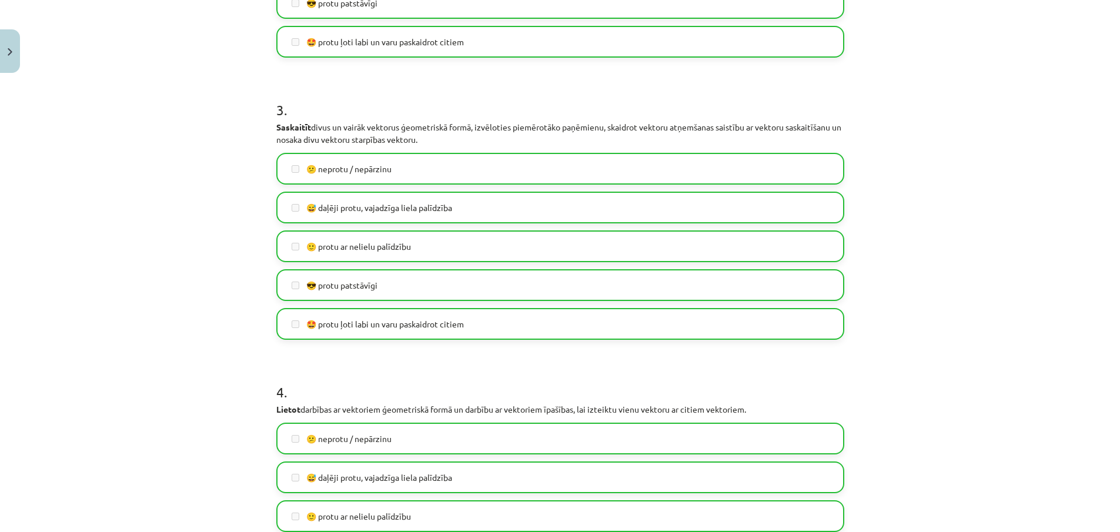
scroll to position [977, 0]
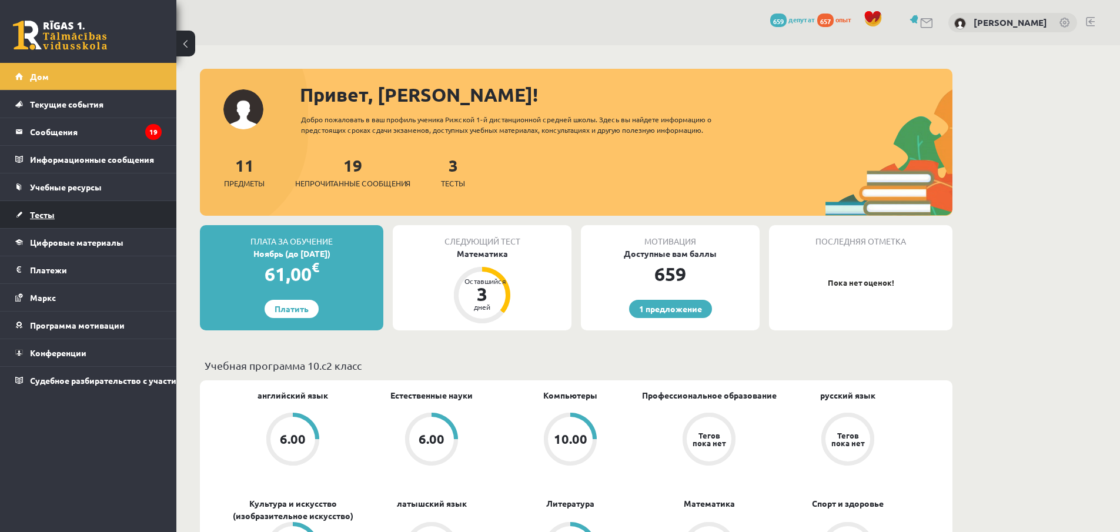
click at [40, 215] on font "Тесты" at bounding box center [42, 214] width 25 height 11
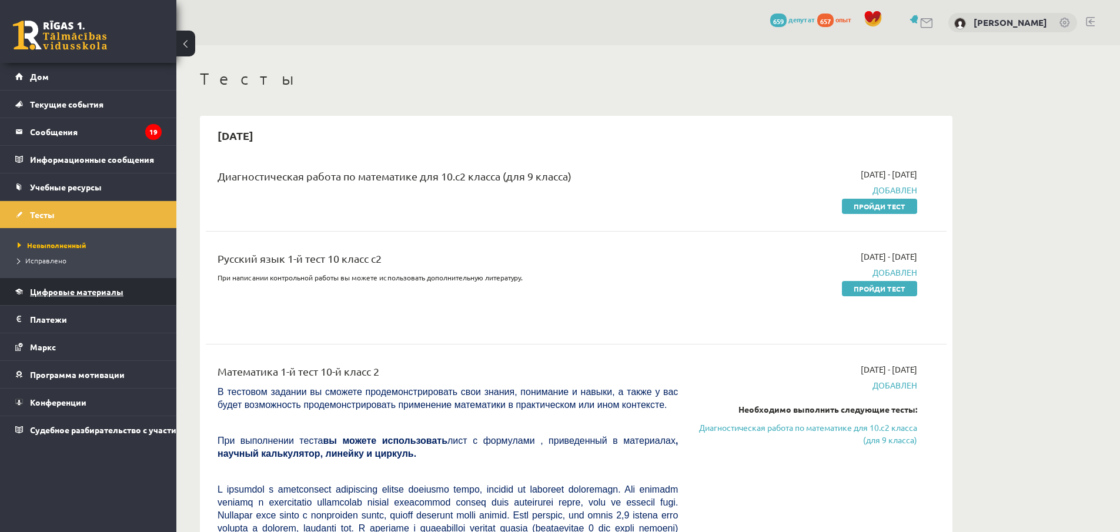
click at [73, 290] on font "Цифровые материалы" at bounding box center [76, 291] width 93 height 11
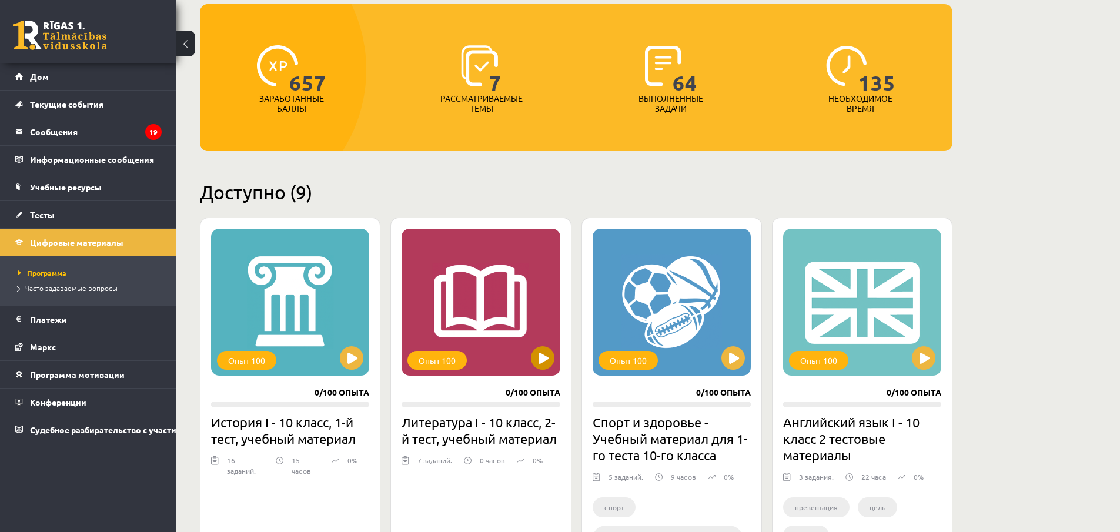
scroll to position [176, 0]
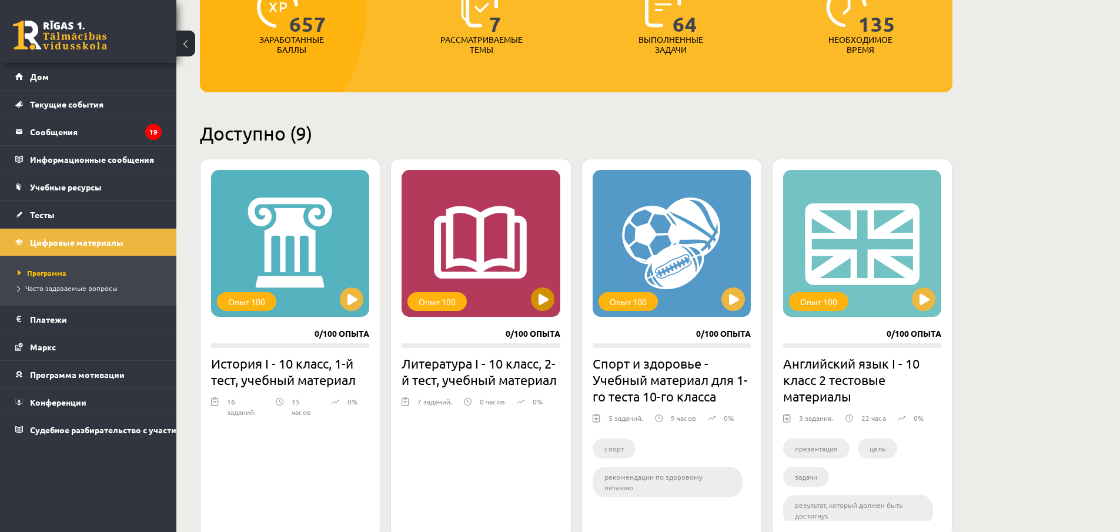
drag, startPoint x: 525, startPoint y: 248, endPoint x: 523, endPoint y: 230, distance: 17.8
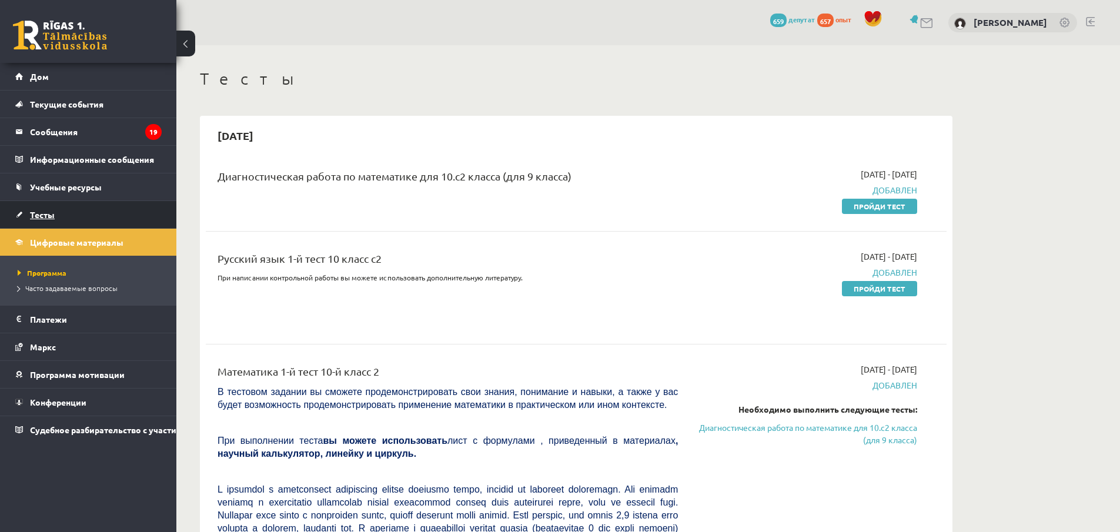
click at [55, 221] on link "Тесты" at bounding box center [88, 214] width 146 height 27
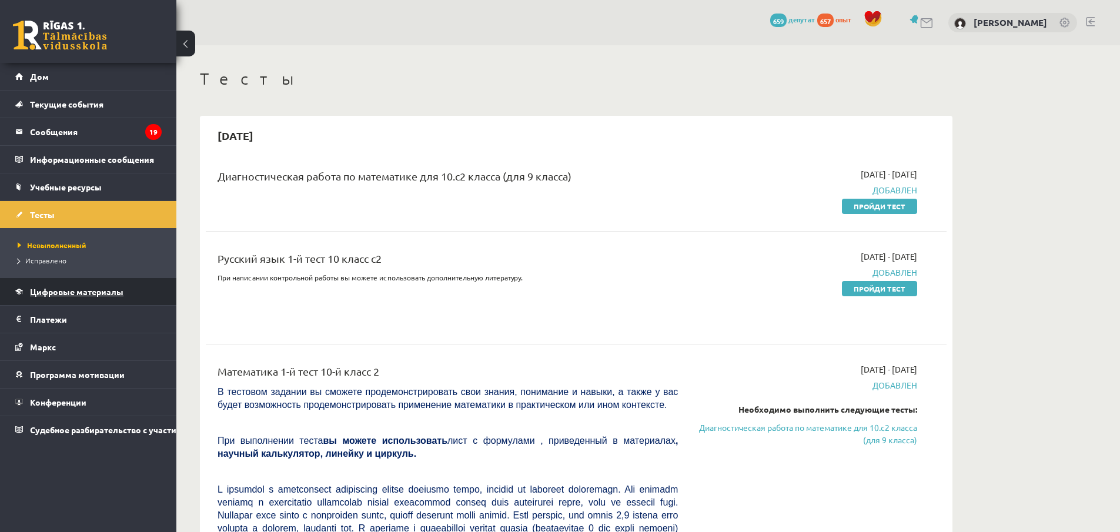
click at [55, 290] on font "Цифровые материалы" at bounding box center [76, 291] width 93 height 11
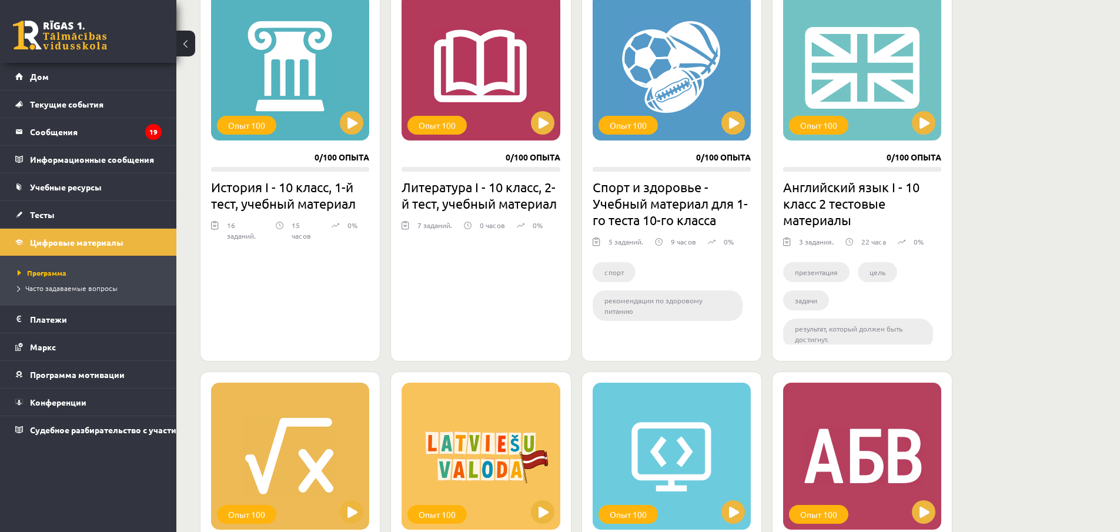
scroll to position [588, 0]
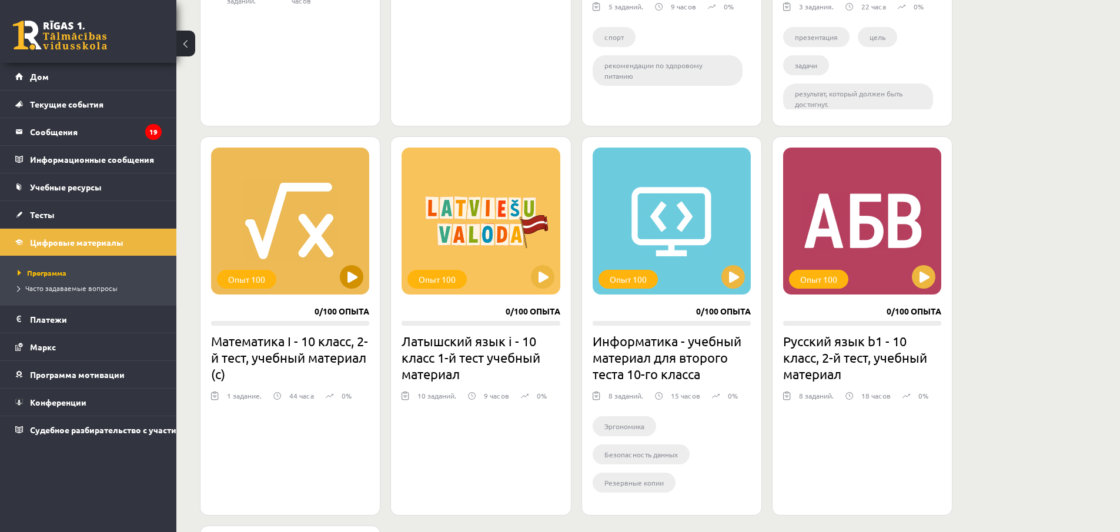
click at [312, 262] on div "Опыт 100" at bounding box center [290, 221] width 158 height 147
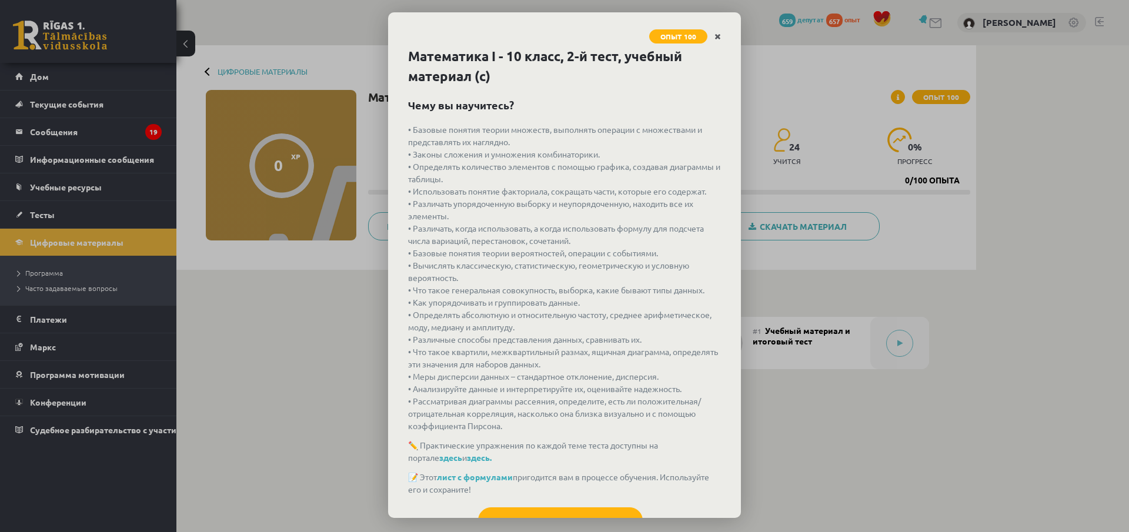
click at [714, 39] on icon "Закрывать" at bounding box center [717, 37] width 6 height 8
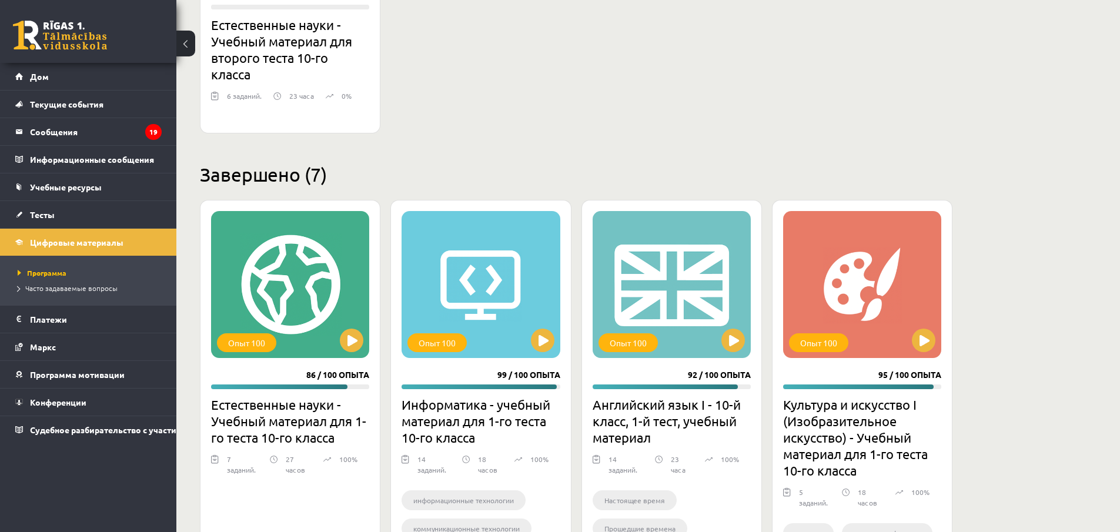
scroll to position [1411, 0]
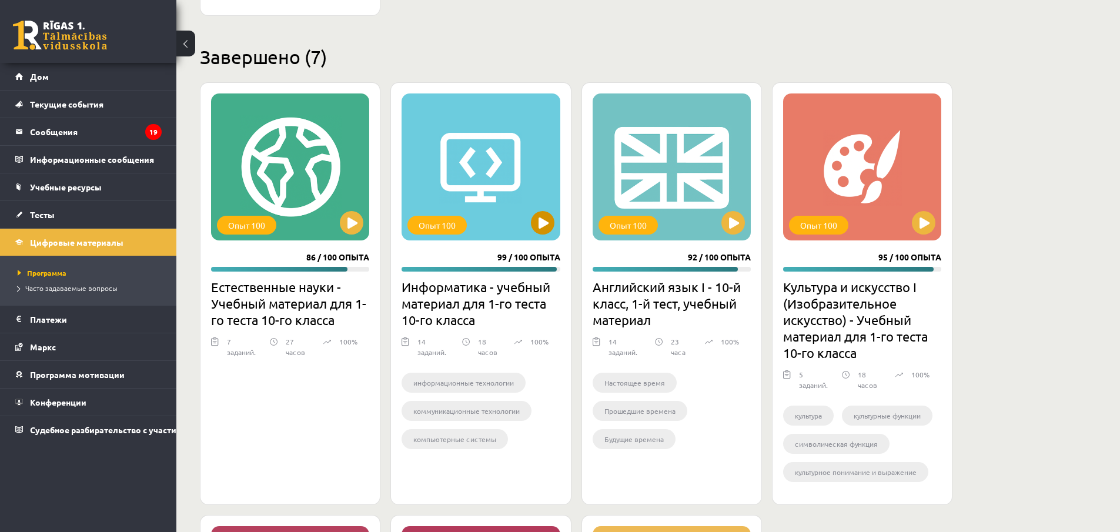
drag, startPoint x: 539, startPoint y: 200, endPoint x: 557, endPoint y: 192, distance: 20.3
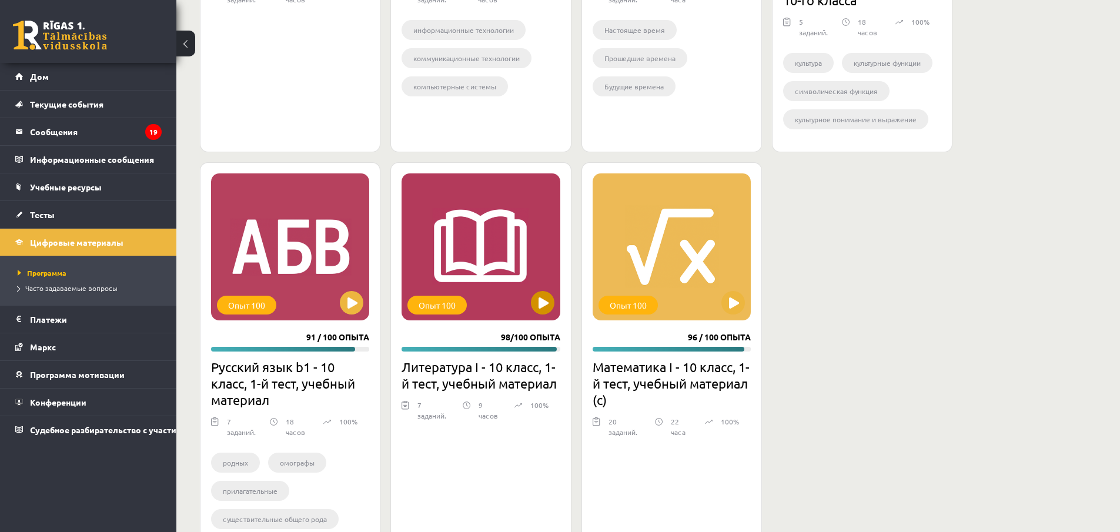
scroll to position [1808, 0]
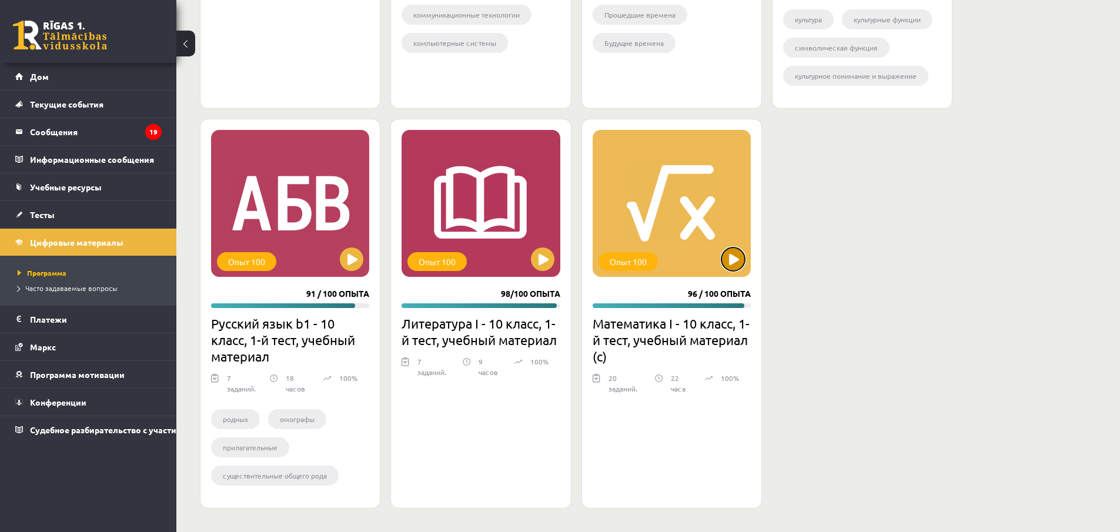
click at [730, 267] on button at bounding box center [734, 260] width 24 height 24
click at [667, 236] on div "Опыт 100" at bounding box center [672, 203] width 158 height 147
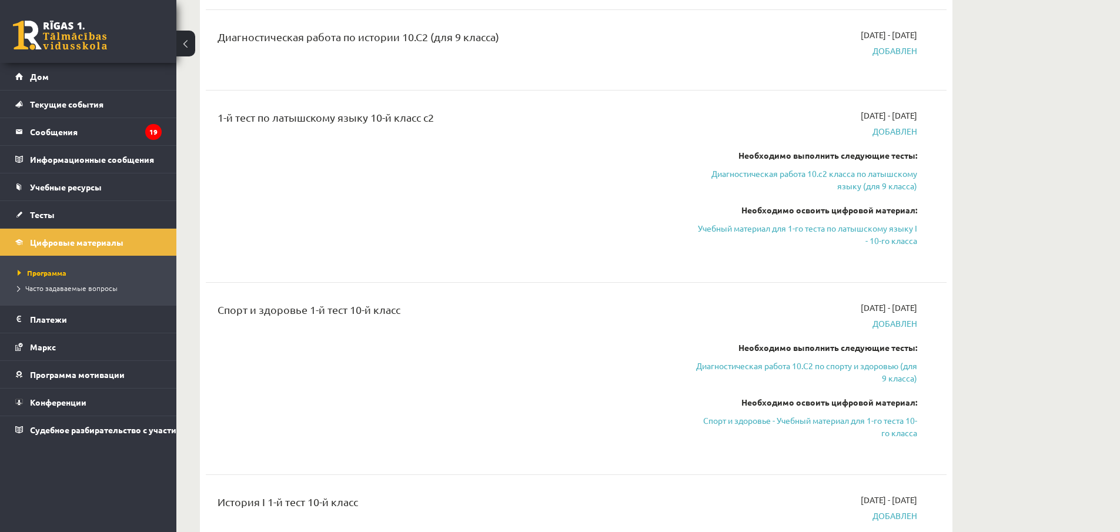
scroll to position [1203, 0]
